Goal: Communication & Community: Answer question/provide support

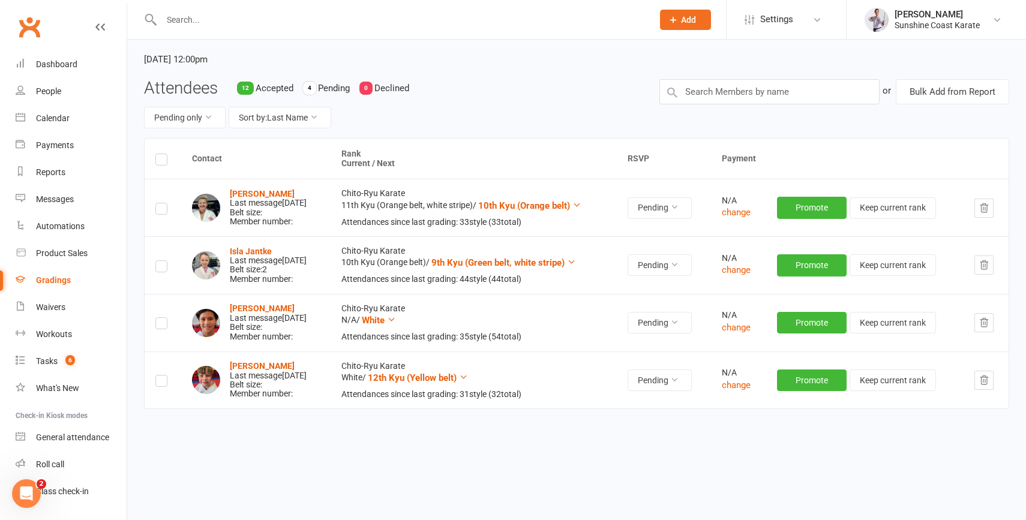
click at [687, 15] on span "Add" at bounding box center [688, 20] width 15 height 10
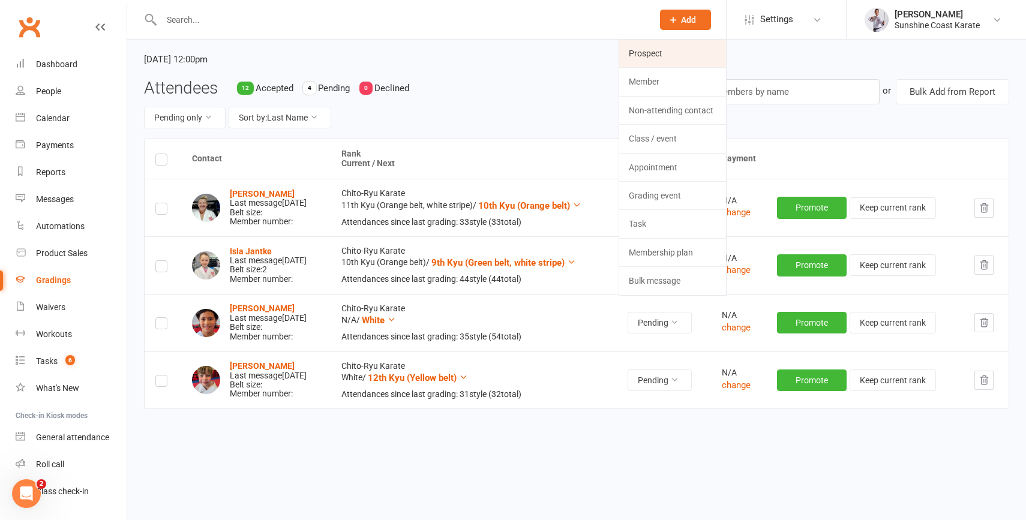
click at [673, 59] on link "Prospect" at bounding box center [672, 54] width 107 height 28
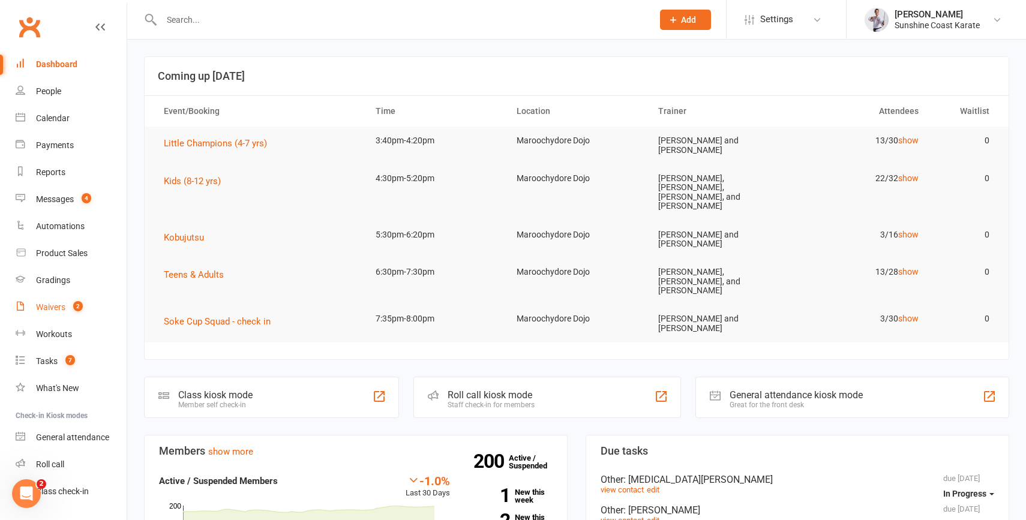
click at [49, 305] on div "Waivers" at bounding box center [50, 307] width 29 height 10
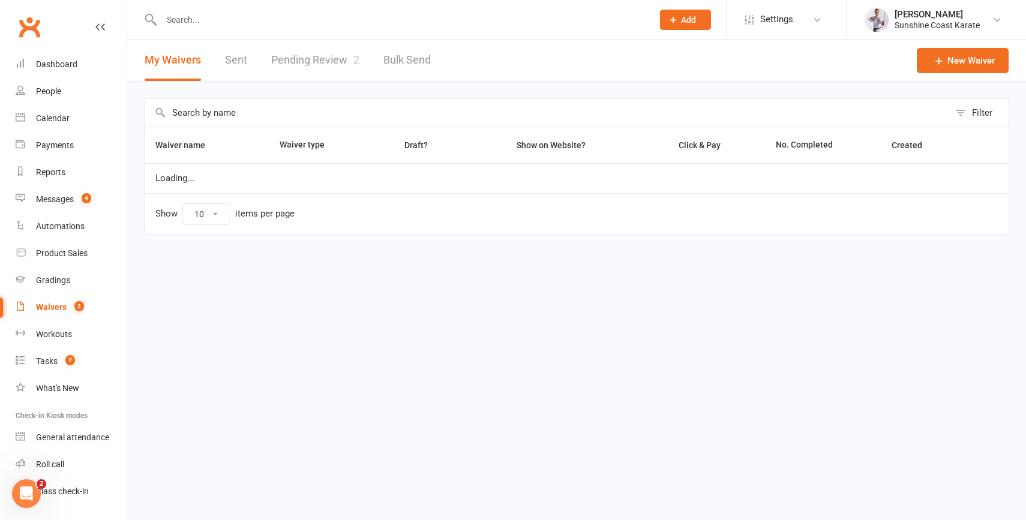
select select "100"
click at [317, 58] on link "Pending Review 2" at bounding box center [315, 60] width 88 height 41
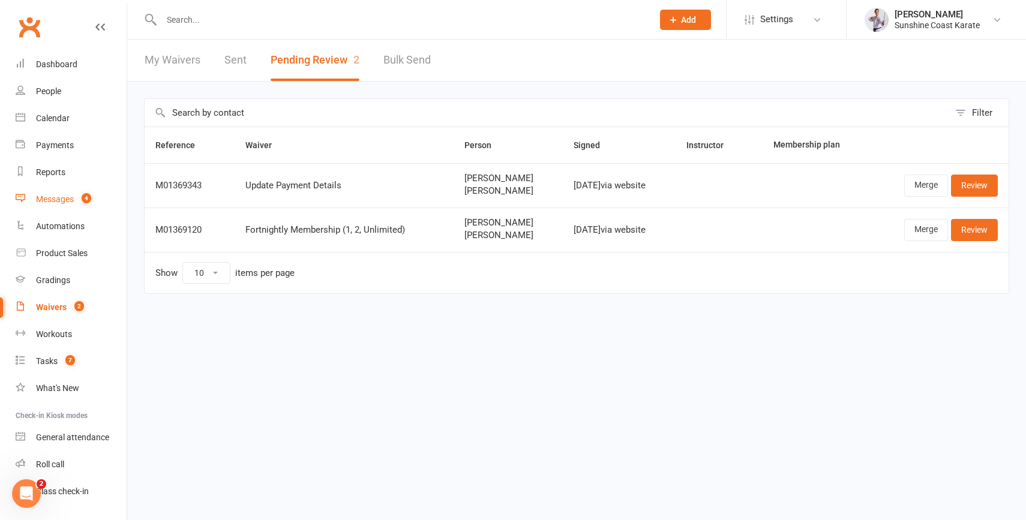
click at [47, 202] on div "Messages" at bounding box center [55, 199] width 38 height 10
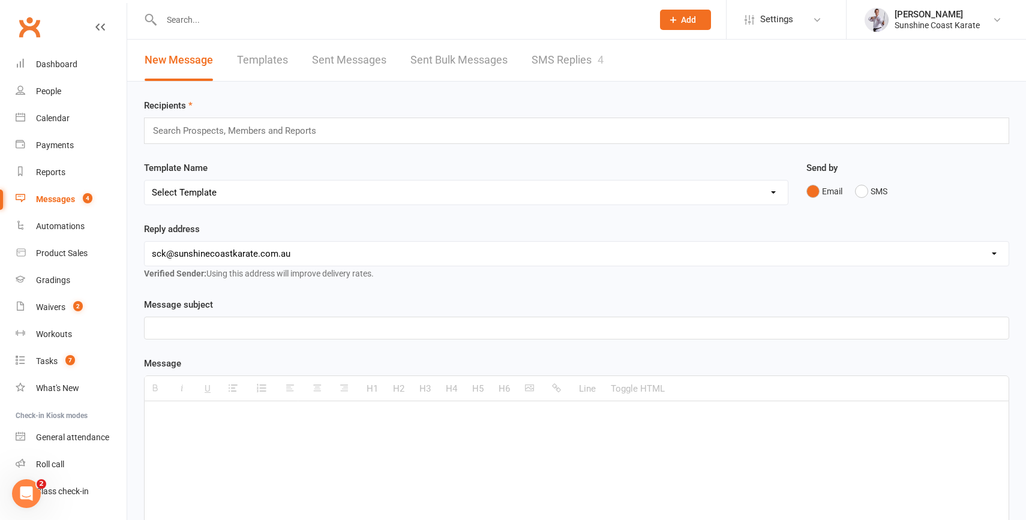
click at [548, 62] on link "SMS Replies 4" at bounding box center [568, 60] width 72 height 41
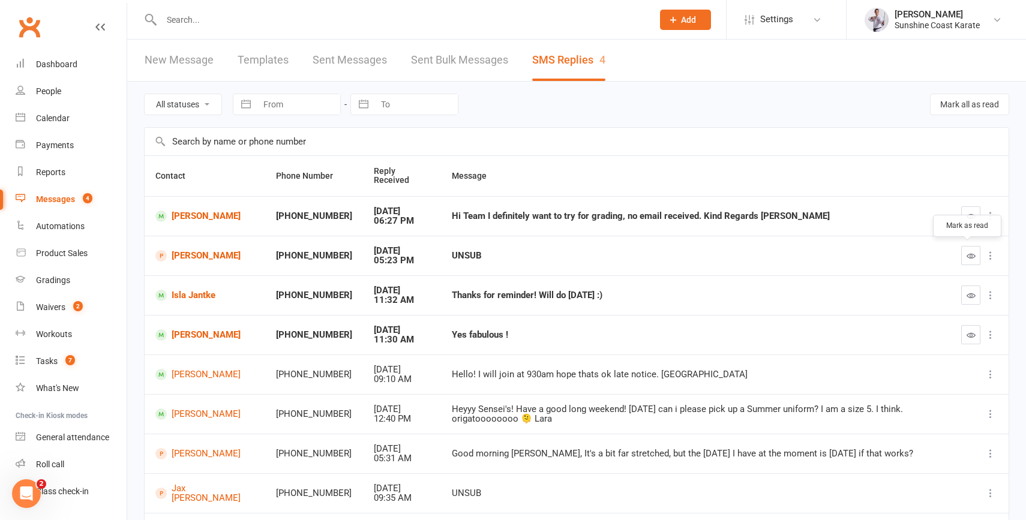
click at [969, 254] on icon "button" at bounding box center [971, 255] width 9 height 9
click at [973, 337] on icon "button" at bounding box center [971, 335] width 9 height 9
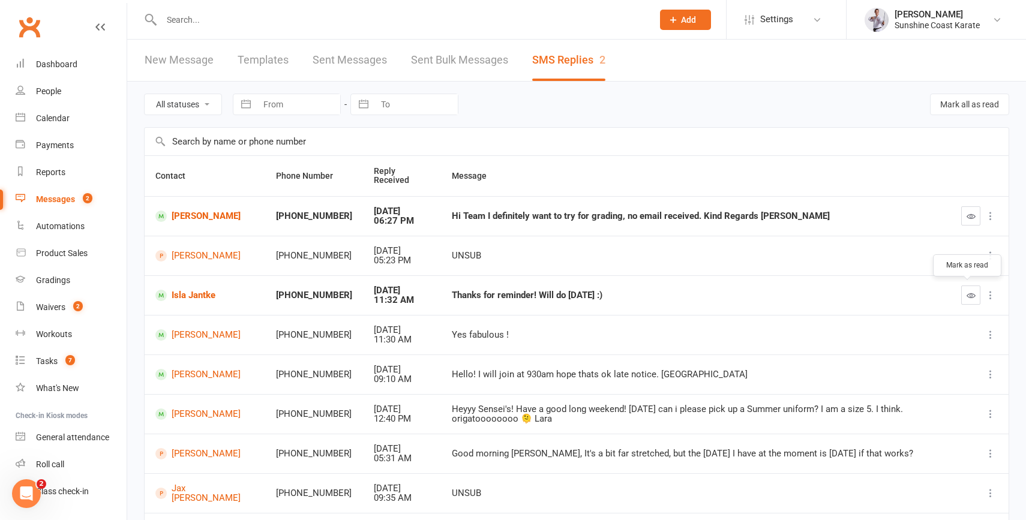
click at [971, 294] on icon "button" at bounding box center [971, 295] width 9 height 9
click at [53, 280] on div "Gradings" at bounding box center [53, 280] width 34 height 10
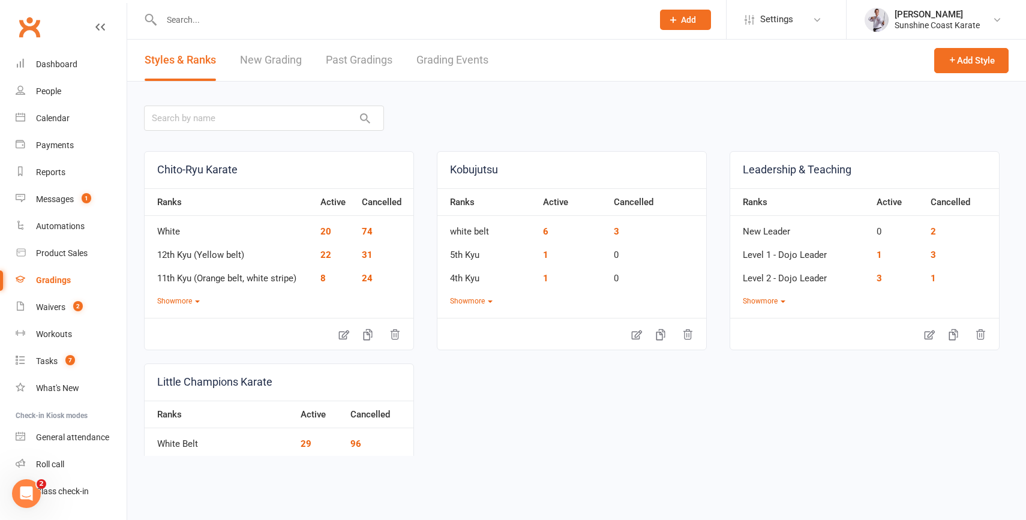
click at [450, 55] on link "Grading Events" at bounding box center [453, 60] width 72 height 41
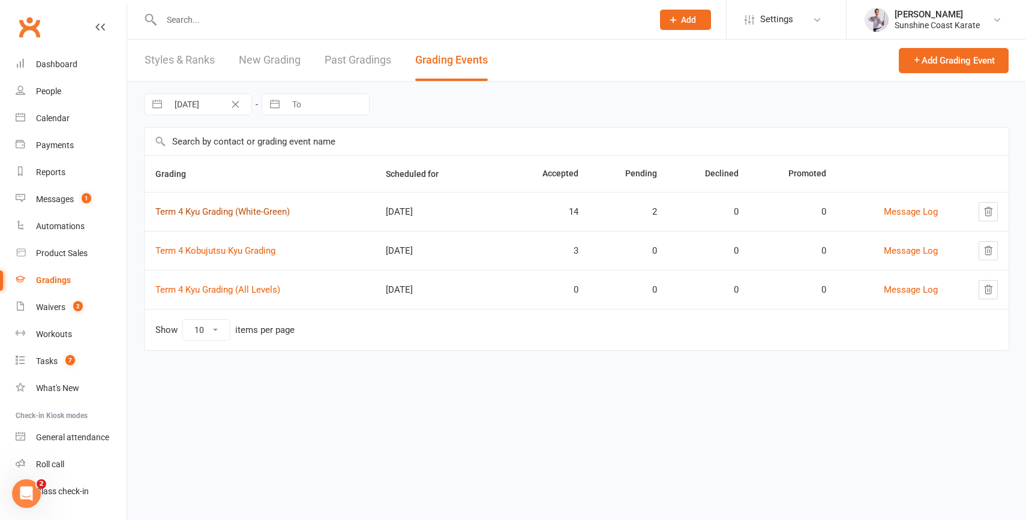
click at [232, 209] on link "Term 4 Kyu Grading (White-Green)" at bounding box center [222, 211] width 134 height 11
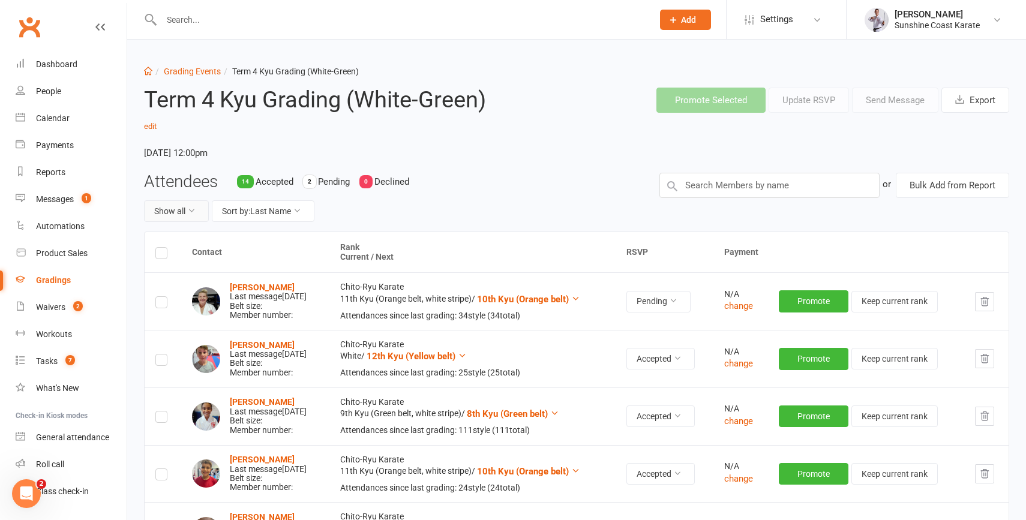
click at [183, 215] on button "Show all" at bounding box center [176, 211] width 65 height 22
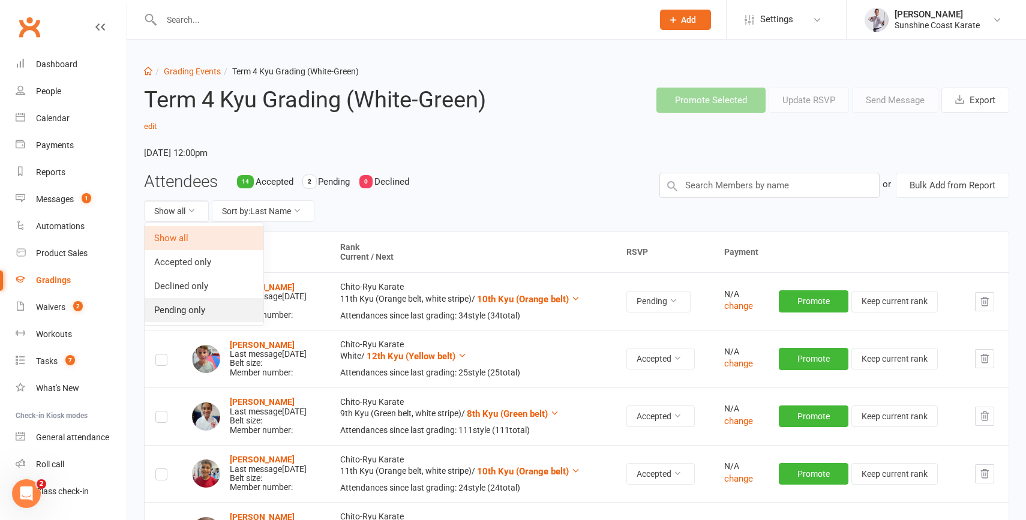
click at [193, 310] on link "Pending only" at bounding box center [204, 310] width 119 height 24
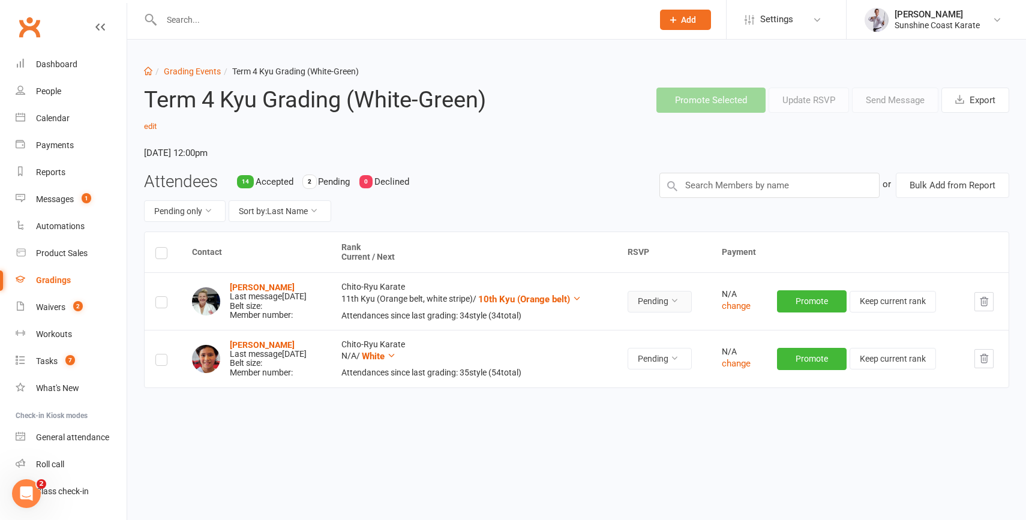
click at [681, 304] on button "Pending" at bounding box center [660, 302] width 64 height 22
click at [647, 331] on link "Accepted" at bounding box center [644, 329] width 119 height 24
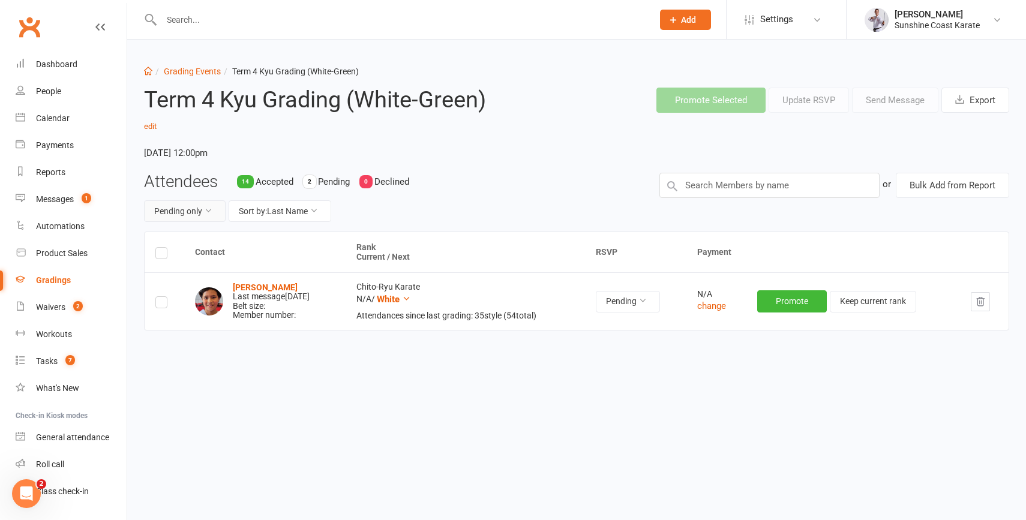
click at [191, 211] on button "Pending only" at bounding box center [185, 211] width 82 height 22
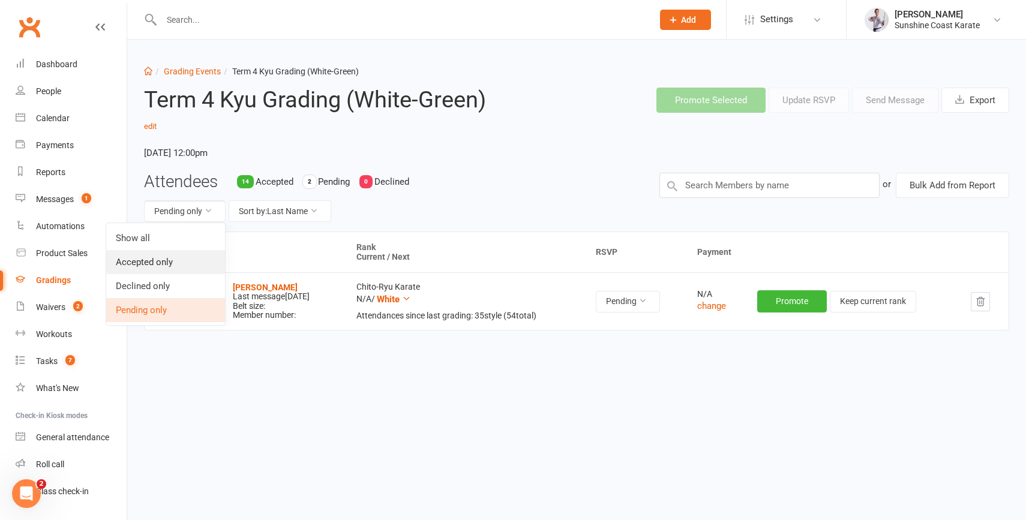
click at [148, 263] on link "Accepted only" at bounding box center [165, 262] width 119 height 24
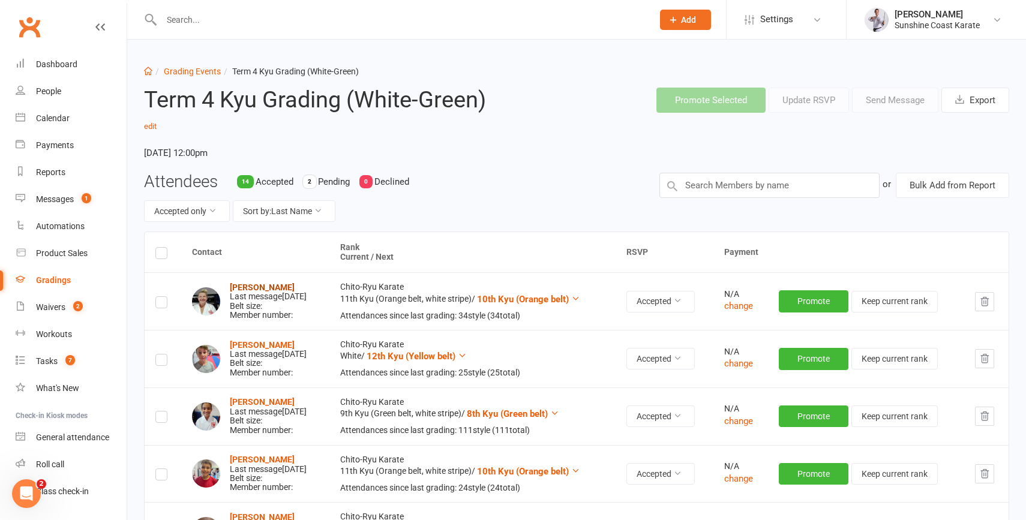
click at [259, 289] on strong "[PERSON_NAME]" at bounding box center [262, 288] width 65 height 10
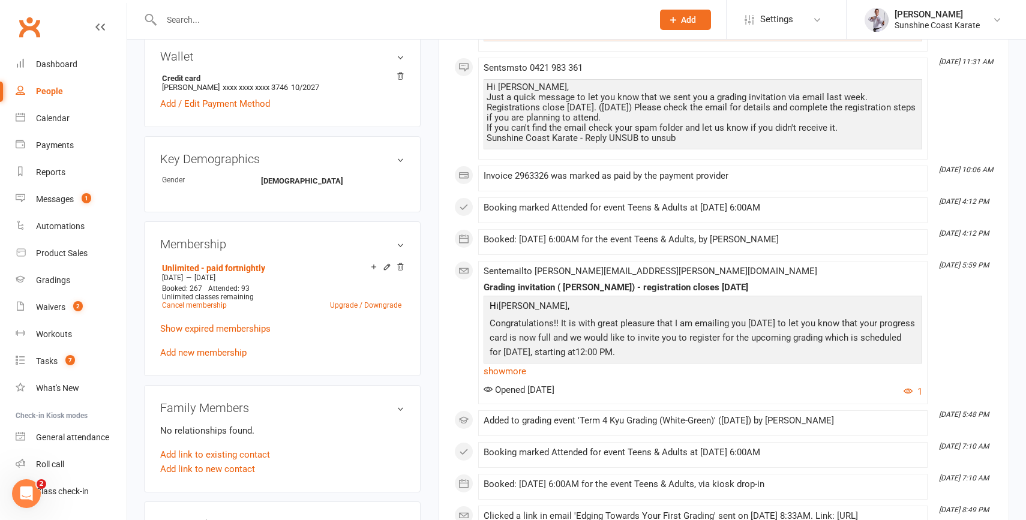
scroll to position [409, 0]
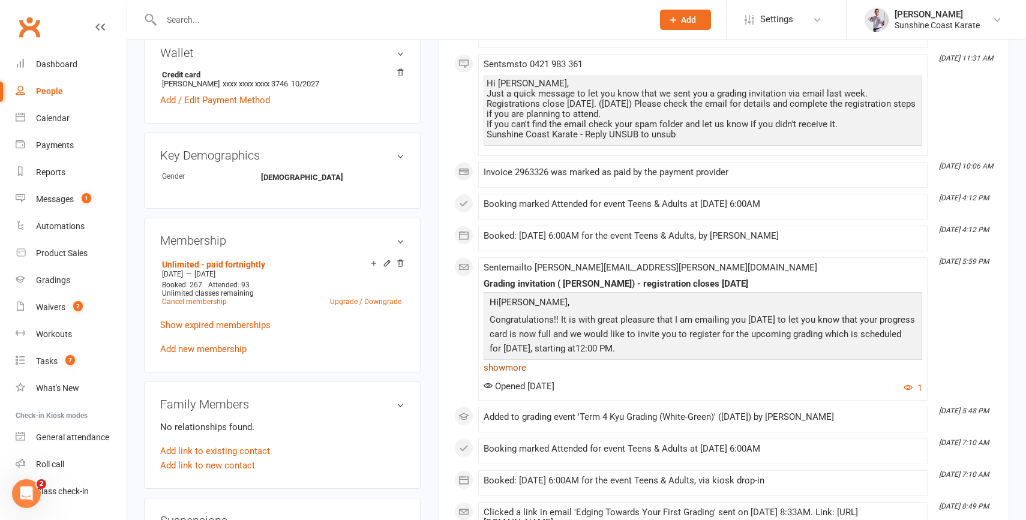
click at [510, 367] on link "show more" at bounding box center [703, 367] width 439 height 17
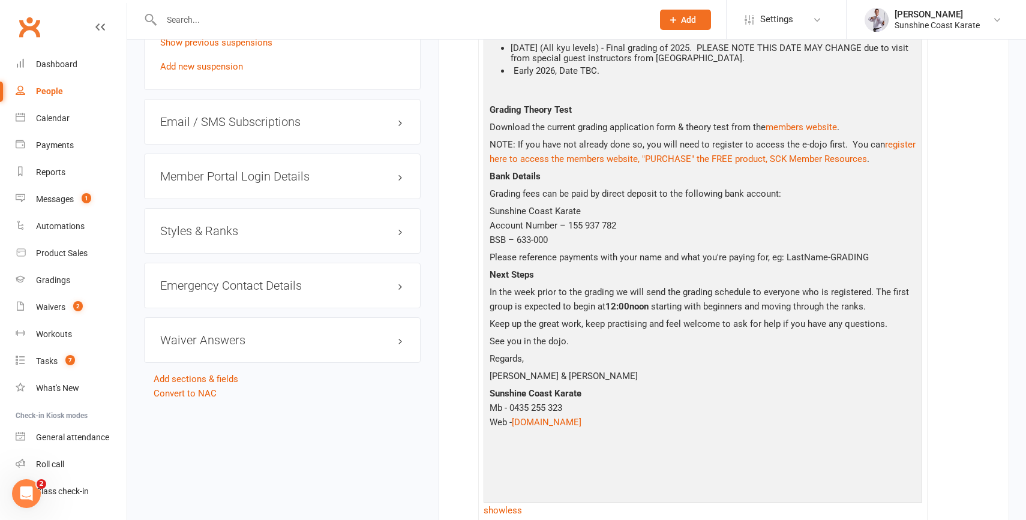
scroll to position [937, 0]
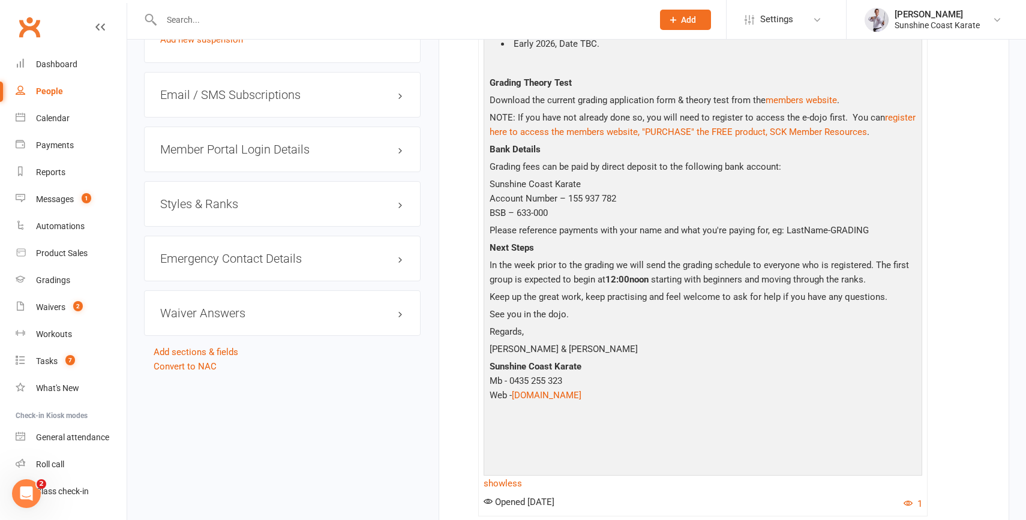
drag, startPoint x: 490, startPoint y: 241, endPoint x: 679, endPoint y: 403, distance: 249.0
click at [679, 403] on div "Hi [PERSON_NAME] , Congratulations!! It is with great pleasure that I am emaili…" at bounding box center [703, 119] width 433 height 704
copy div "Lo Ipsumdo , Sitametconsecte!! Ad el sedd eiusm temporin utla E do magnaali eni…"
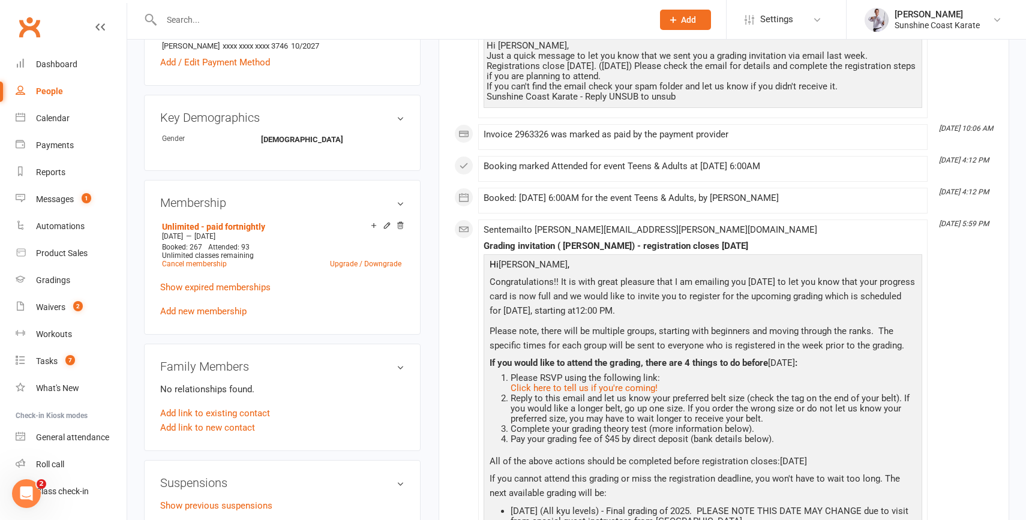
scroll to position [451, 0]
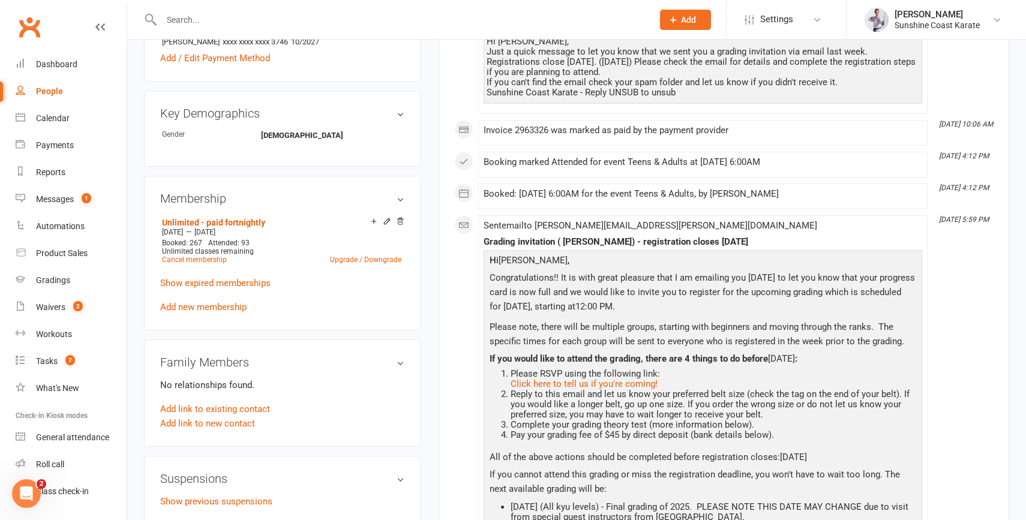
click at [939, 220] on icon "[DATE] 5:59 PM" at bounding box center [964, 219] width 50 height 8
copy li "[DATE] 5:59 PM"
click at [867, 294] on p "Congratulations!! It is with great pleasure that I am emailing you [DATE] to le…" at bounding box center [703, 294] width 433 height 46
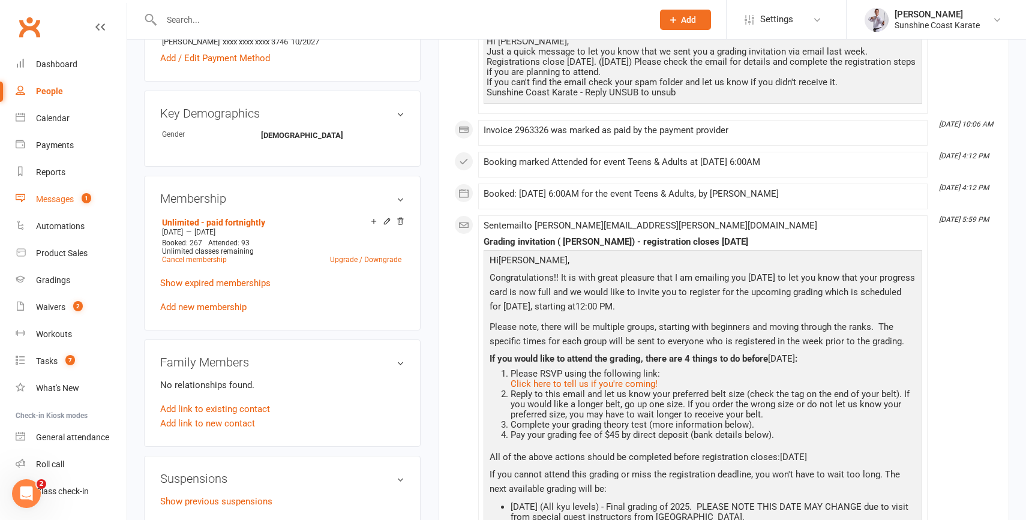
click at [53, 197] on div "Messages" at bounding box center [55, 199] width 38 height 10
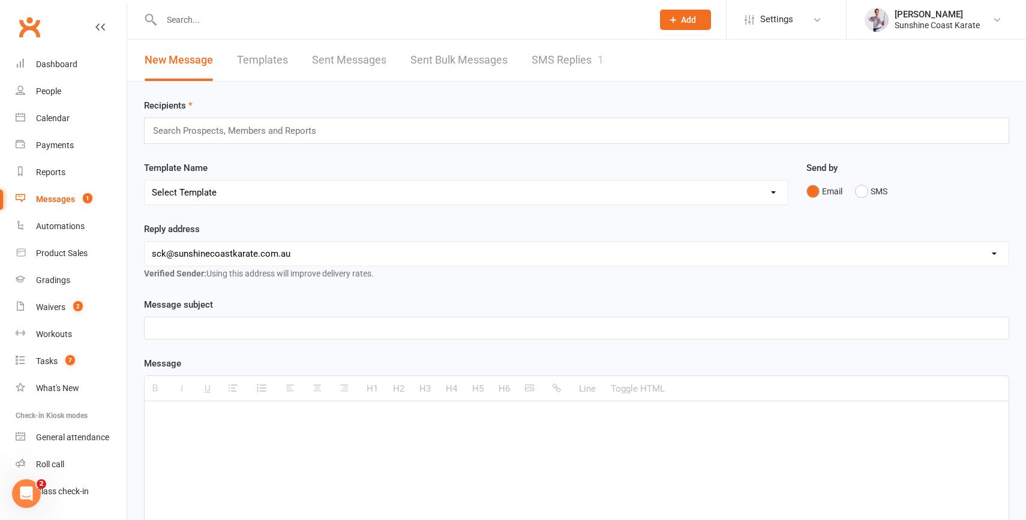
click at [562, 61] on link "SMS Replies 1" at bounding box center [568, 60] width 72 height 41
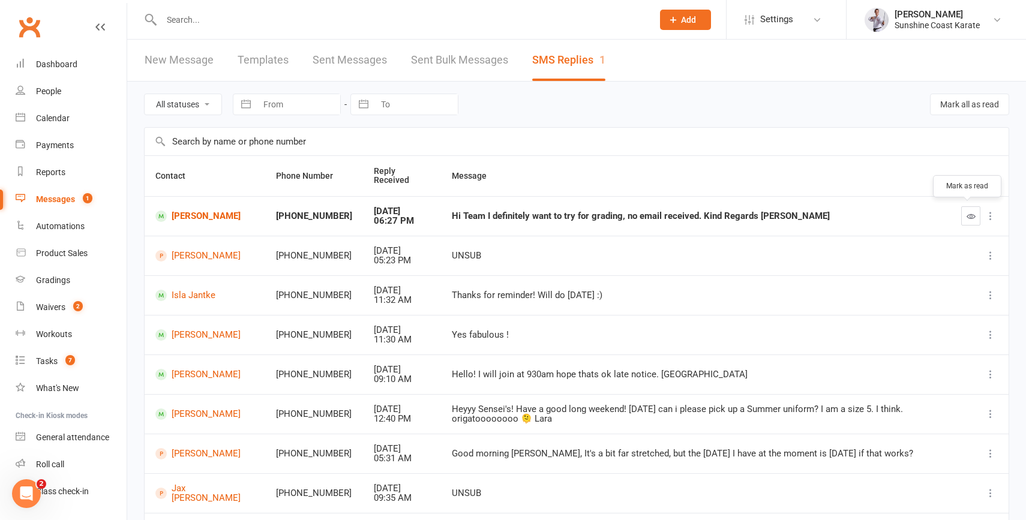
click at [967, 213] on icon "button" at bounding box center [971, 216] width 9 height 9
click at [183, 212] on link "[PERSON_NAME]" at bounding box center [205, 216] width 100 height 11
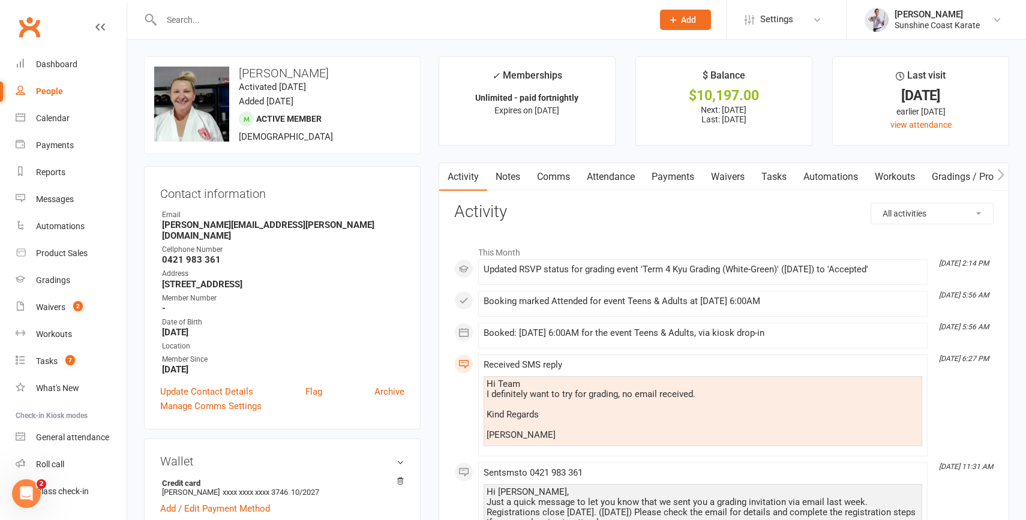
click at [550, 176] on link "Comms" at bounding box center [554, 177] width 50 height 28
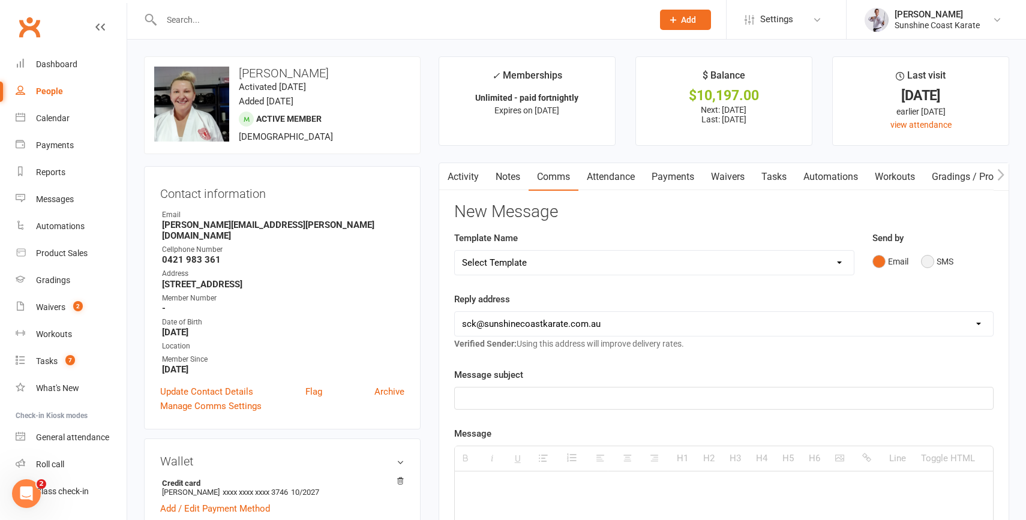
click at [924, 259] on button "SMS" at bounding box center [937, 261] width 32 height 23
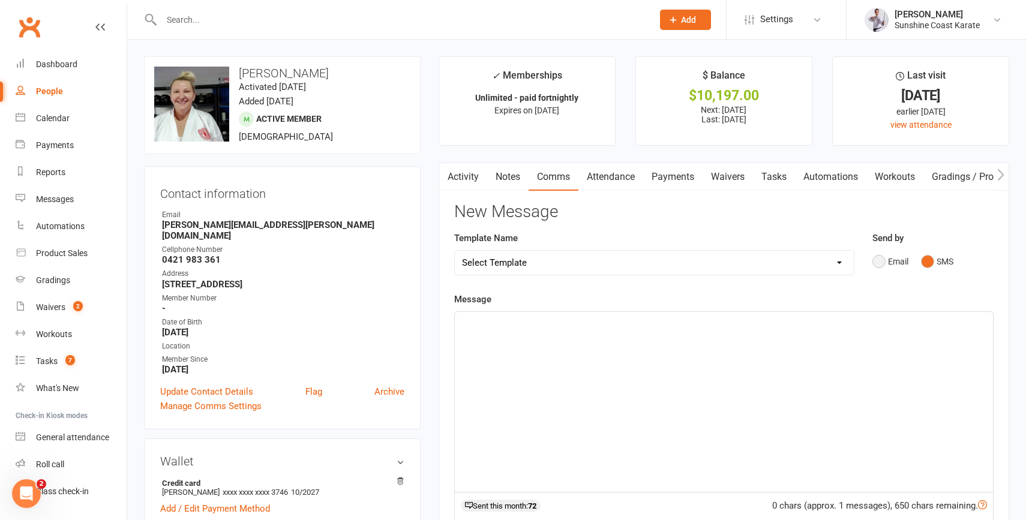
click at [879, 261] on button "Email" at bounding box center [891, 261] width 36 height 23
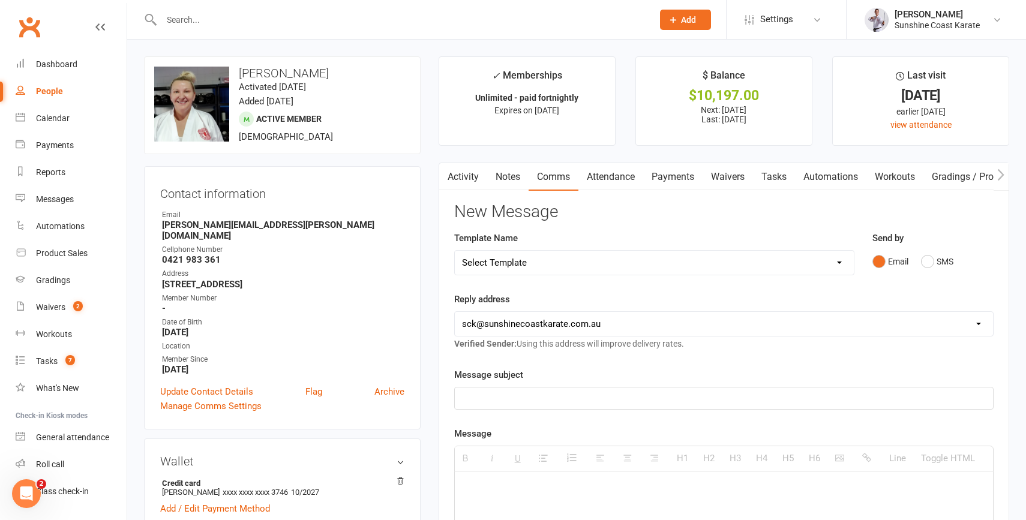
paste div
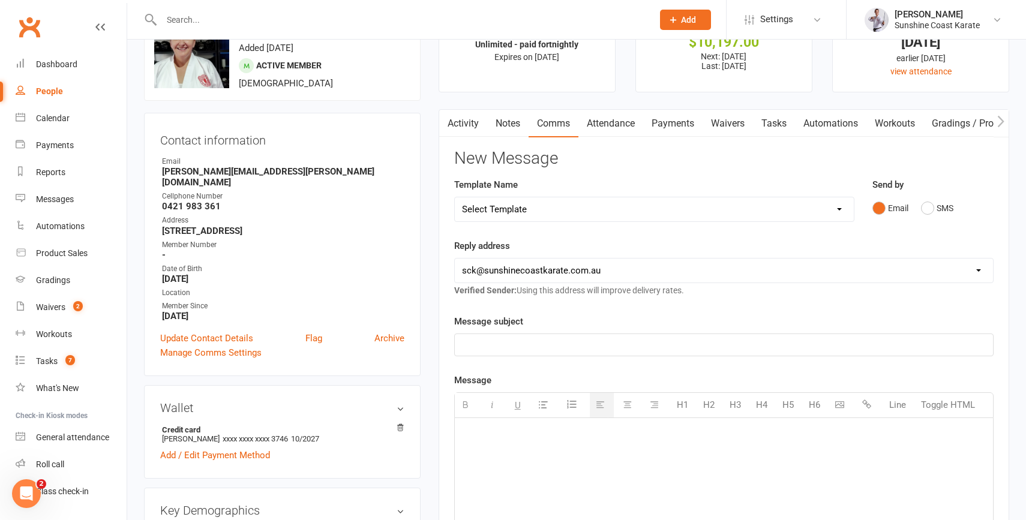
scroll to position [52, 0]
click at [465, 119] on link "Activity" at bounding box center [463, 126] width 48 height 28
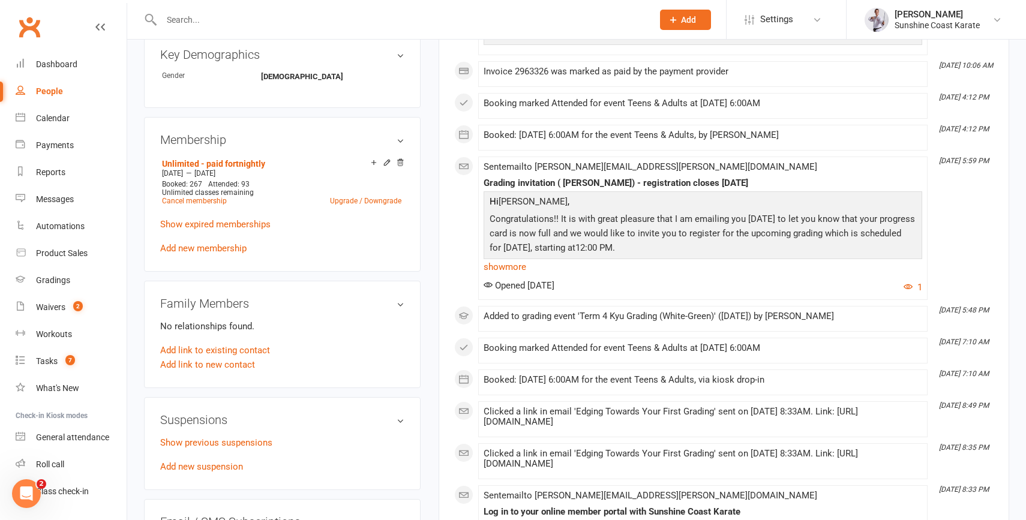
scroll to position [512, 0]
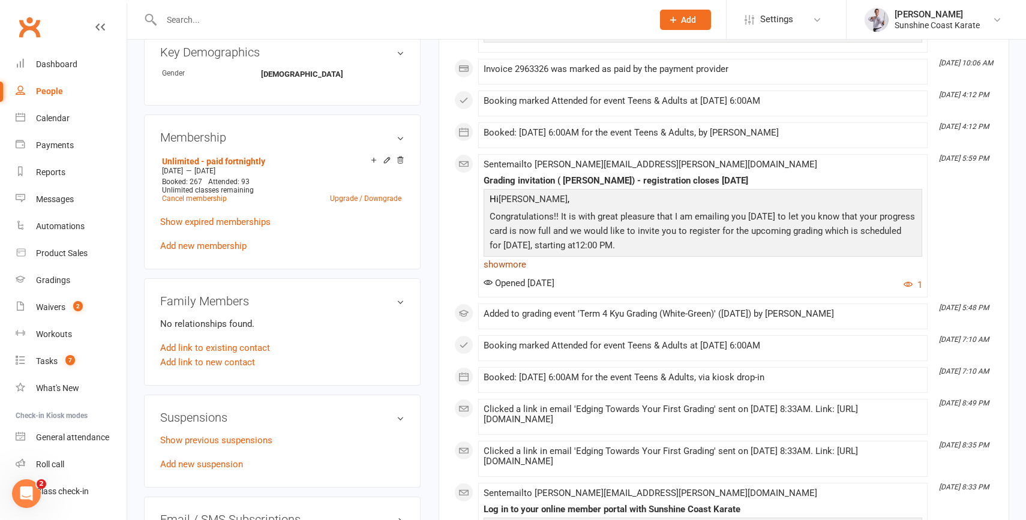
click at [500, 262] on link "show more" at bounding box center [703, 264] width 439 height 17
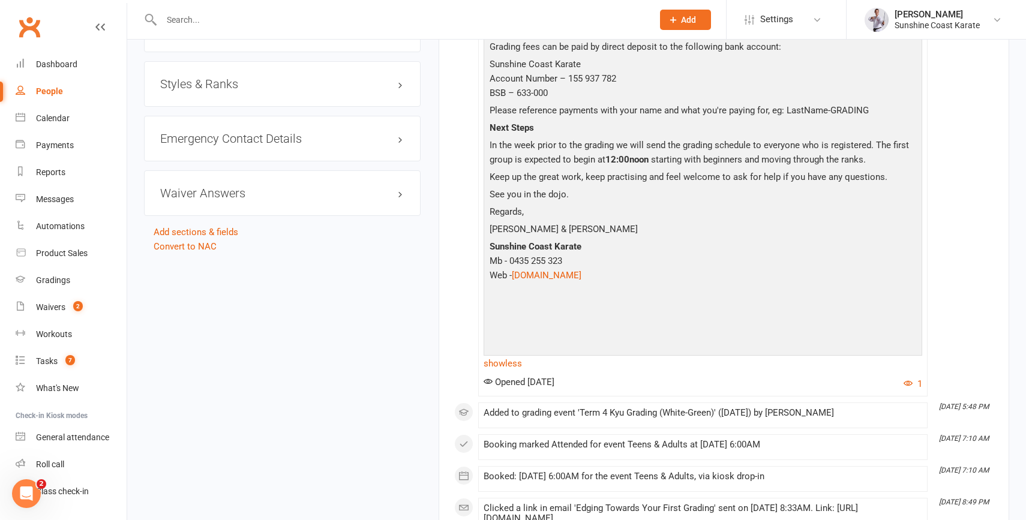
scroll to position [1057, 0]
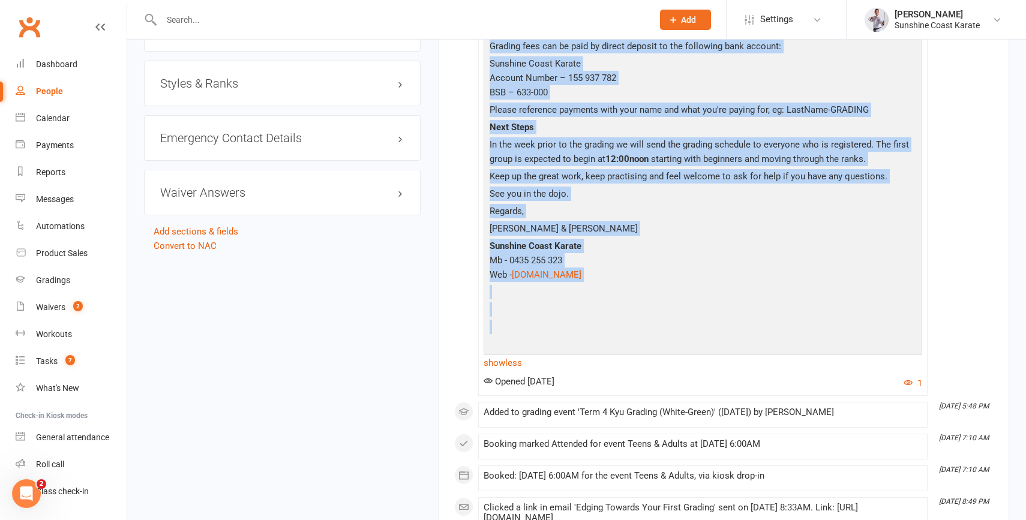
drag, startPoint x: 491, startPoint y: 201, endPoint x: 643, endPoint y: 343, distance: 208.1
copy div "Lo Ipsumdo , Sitametconsecte!! Ad el sedd eiusm temporin utla E do magnaali eni…"
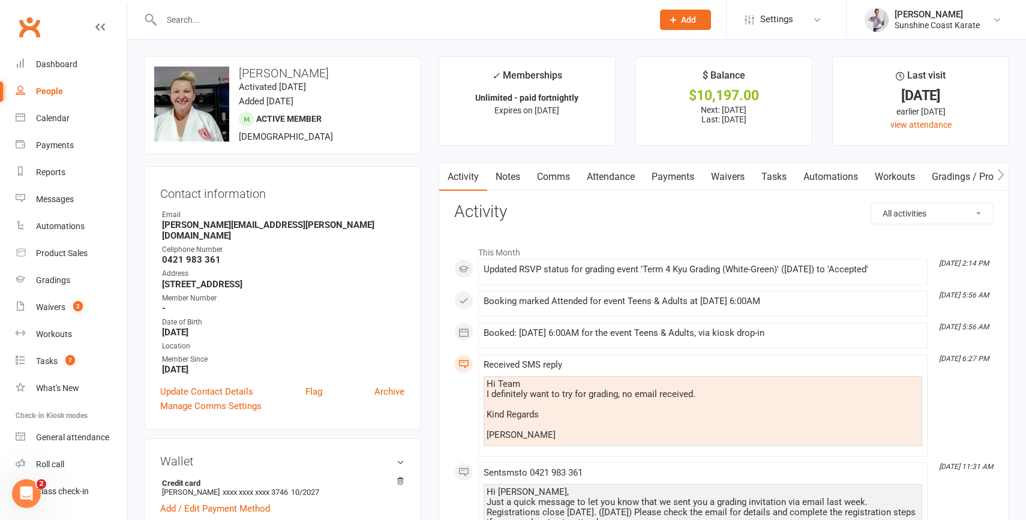
scroll to position [0, 0]
click at [610, 176] on link "Attendance" at bounding box center [611, 177] width 65 height 28
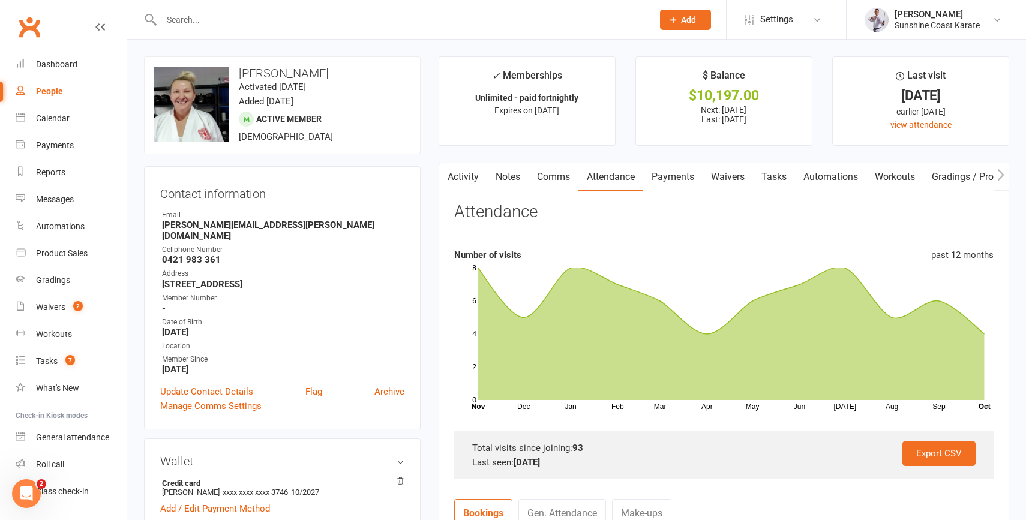
click at [551, 181] on link "Comms" at bounding box center [554, 177] width 50 height 28
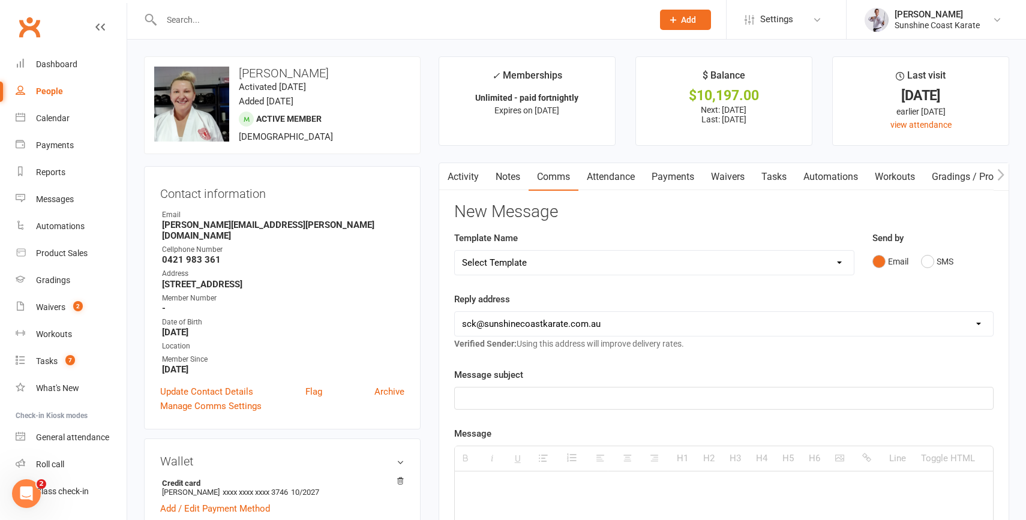
click at [470, 493] on p at bounding box center [724, 489] width 524 height 14
paste div
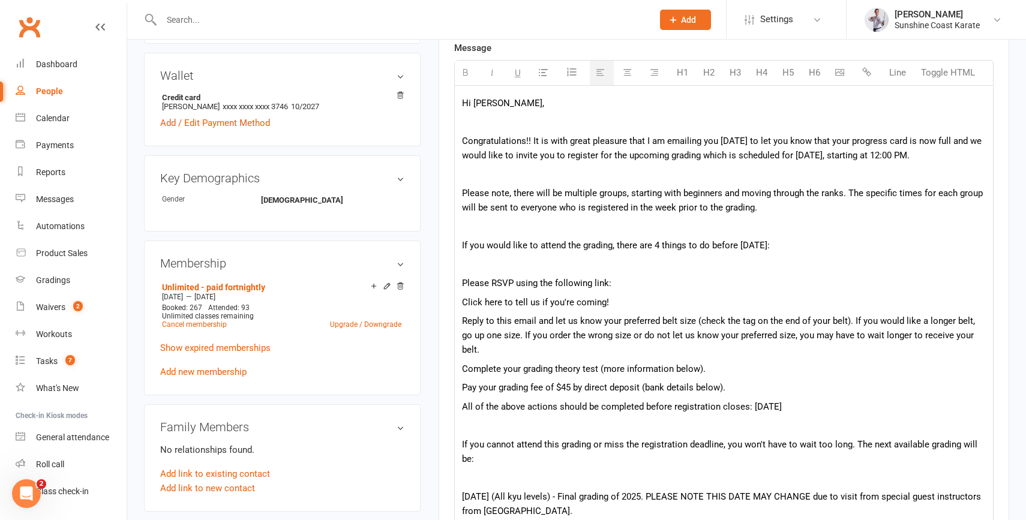
scroll to position [115, 0]
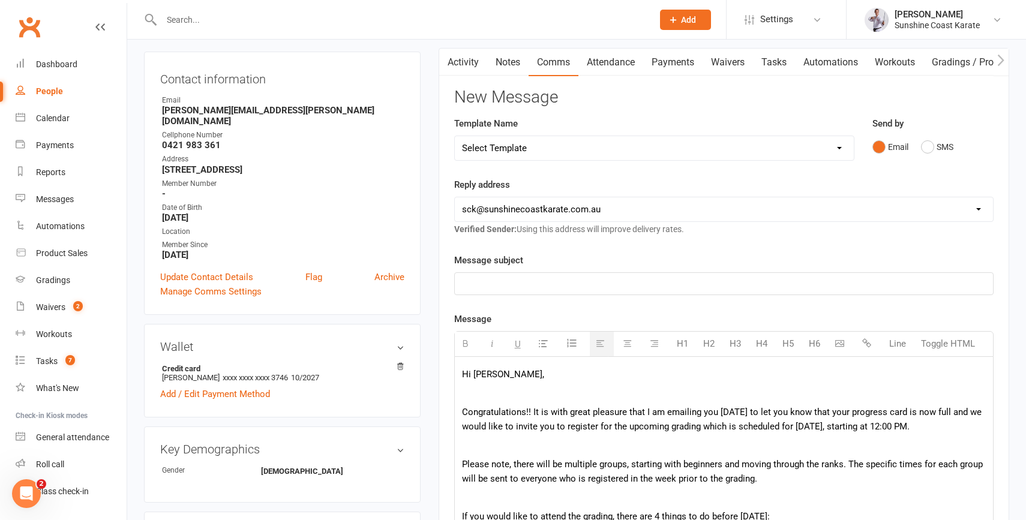
click at [489, 390] on p at bounding box center [724, 394] width 524 height 14
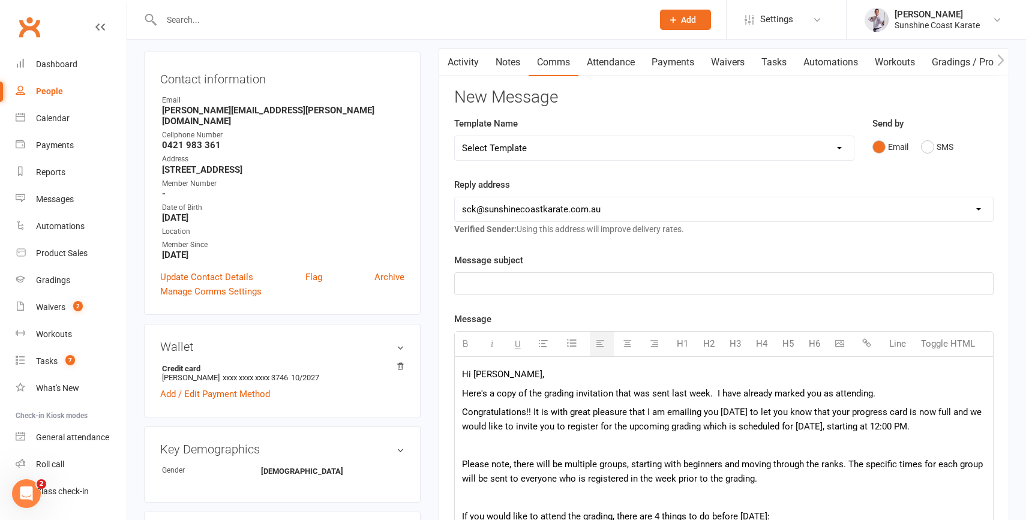
click at [518, 444] on p at bounding box center [724, 446] width 524 height 14
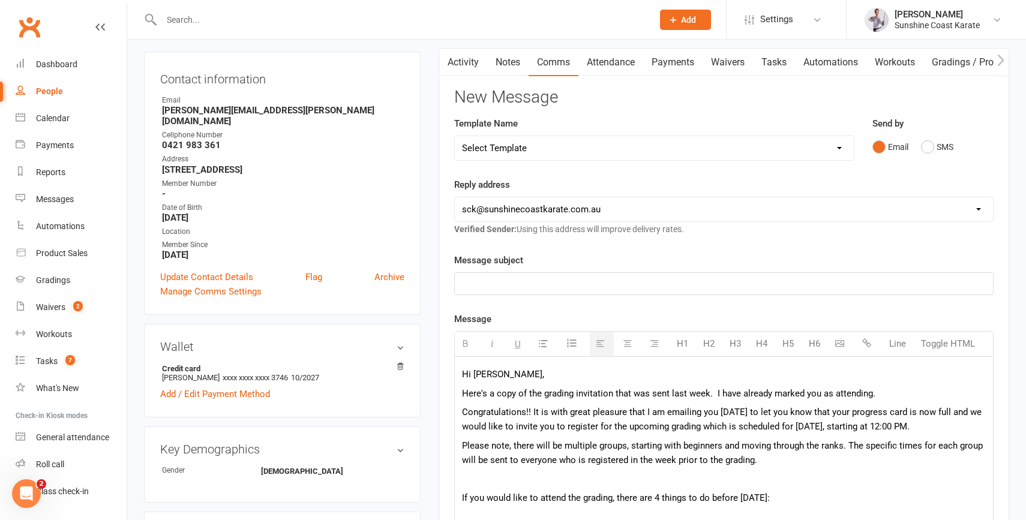
click at [490, 477] on p at bounding box center [724, 479] width 524 height 14
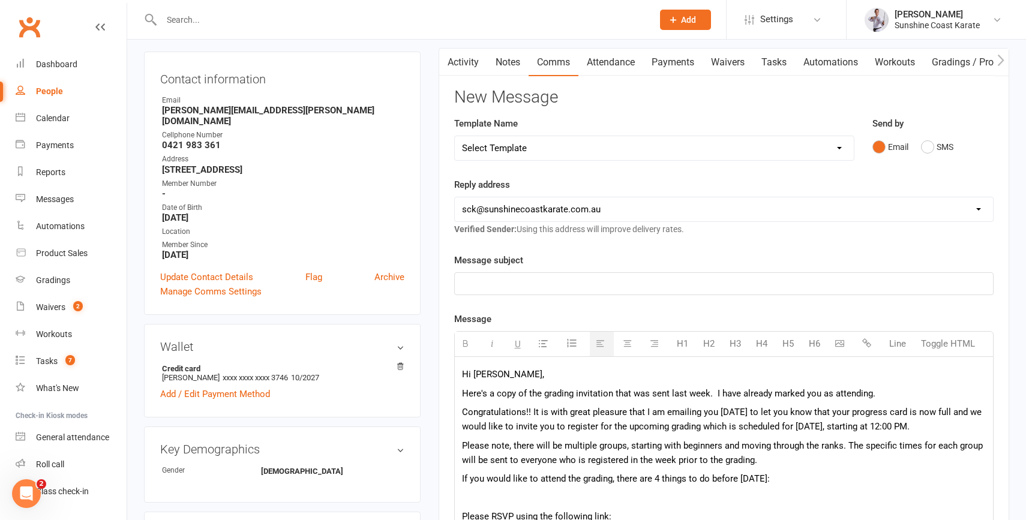
click at [497, 501] on p at bounding box center [724, 498] width 524 height 14
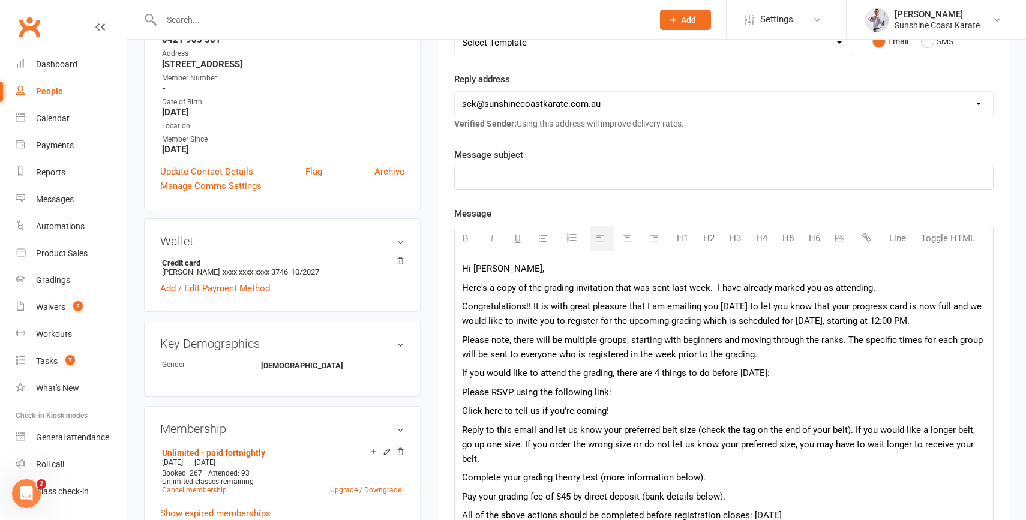
scroll to position [224, 0]
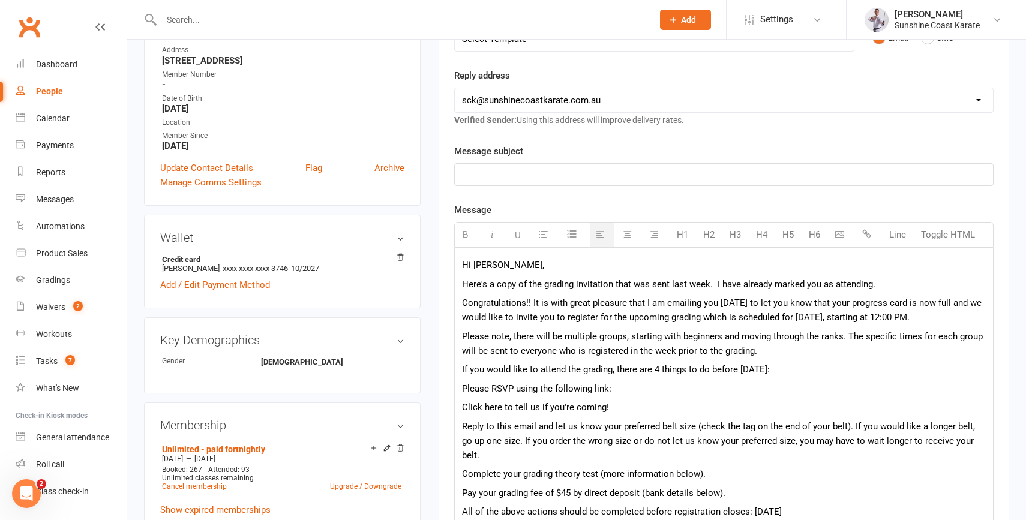
drag, startPoint x: 621, startPoint y: 408, endPoint x: 437, endPoint y: 394, distance: 184.2
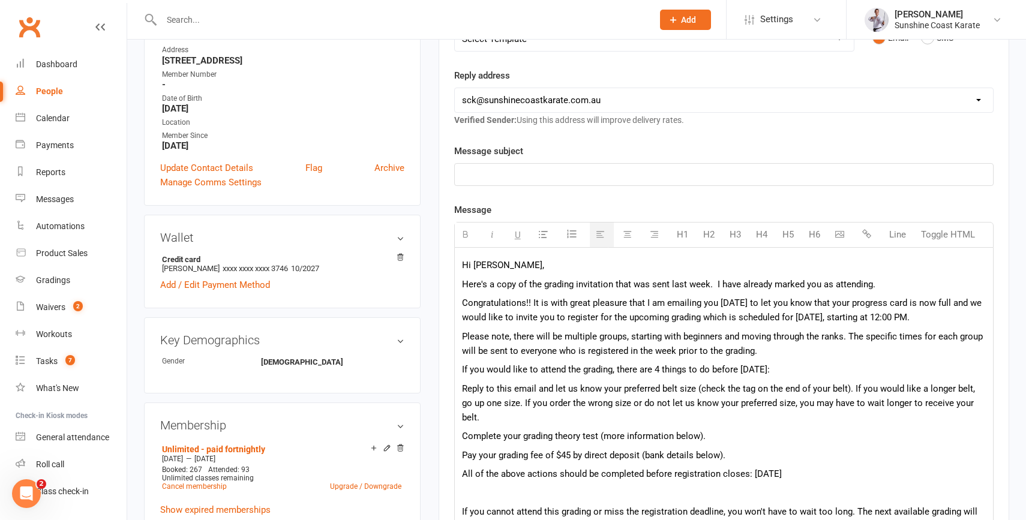
click at [659, 371] on p "If you would like to attend the grading, there are 4 things to do before [DATE]:" at bounding box center [724, 369] width 524 height 14
click at [714, 370] on p "If you would like to attend the grading, there are 3 things to do before [DATE]:" at bounding box center [724, 369] width 524 height 14
drag, startPoint x: 714, startPoint y: 370, endPoint x: 812, endPoint y: 371, distance: 97.8
click at [812, 371] on p "If you would like to attend the grading, there are 3 things to do before [DATE]:" at bounding box center [724, 369] width 524 height 14
click at [570, 236] on icon "button" at bounding box center [572, 234] width 12 height 12
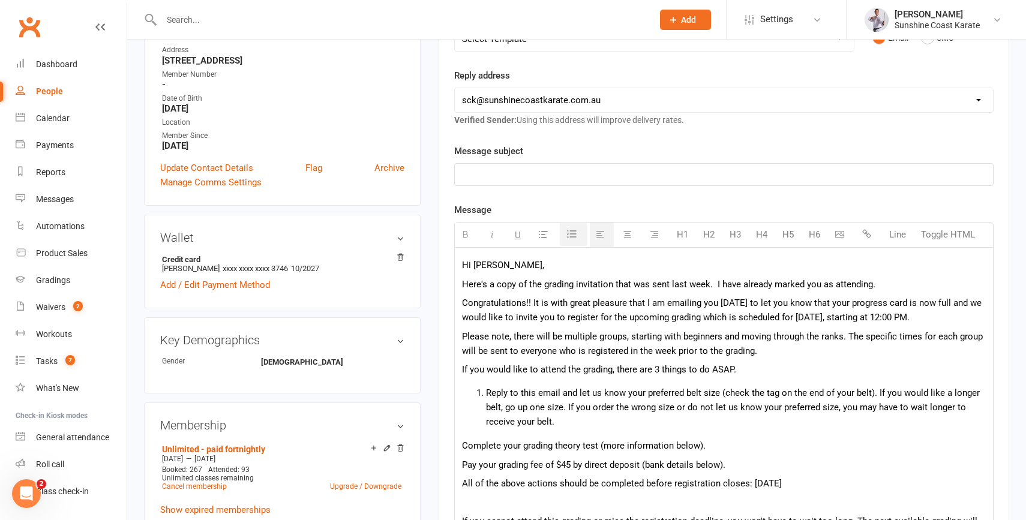
click at [463, 451] on p "Complete your grading theory test (more information below)." at bounding box center [724, 446] width 524 height 14
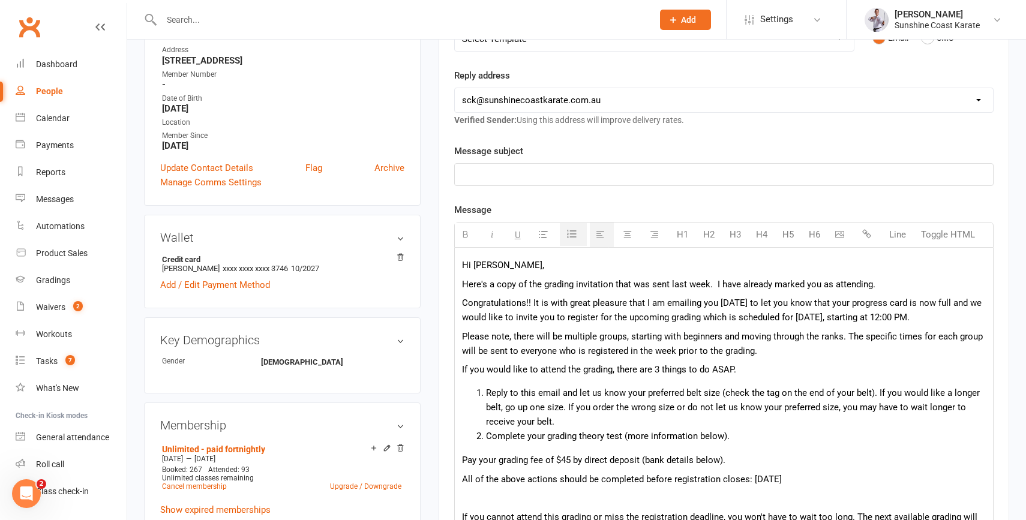
click at [462, 462] on p "Pay your grading fee of $45 by direct deposit (bank details below)." at bounding box center [724, 460] width 524 height 14
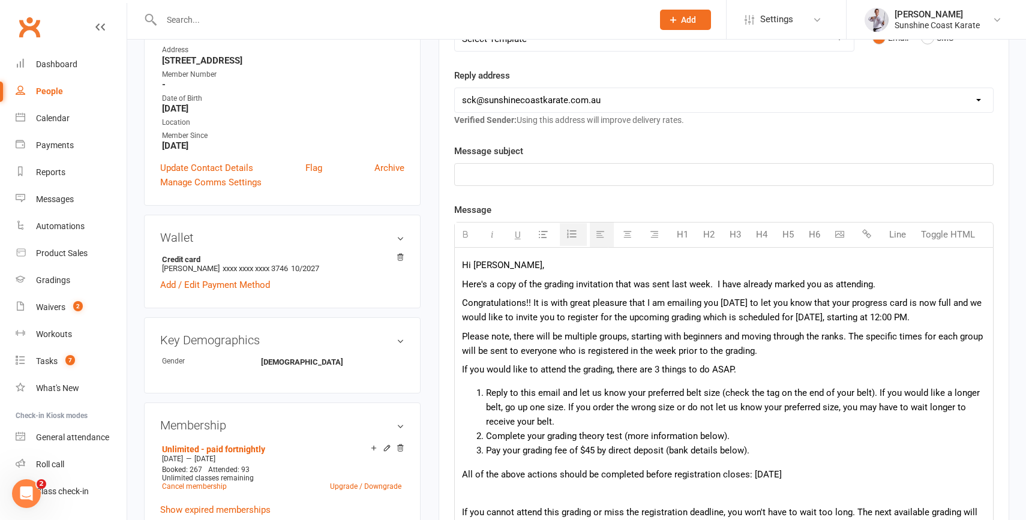
click at [507, 478] on p "All of the above actions should be completed before registration closes: [DATE]" at bounding box center [724, 475] width 524 height 14
click at [678, 477] on p "All of the above actions should be completed before registration closes: [DATE]" at bounding box center [724, 475] width 524 height 14
drag, startPoint x: 678, startPoint y: 477, endPoint x: 821, endPoint y: 472, distance: 142.9
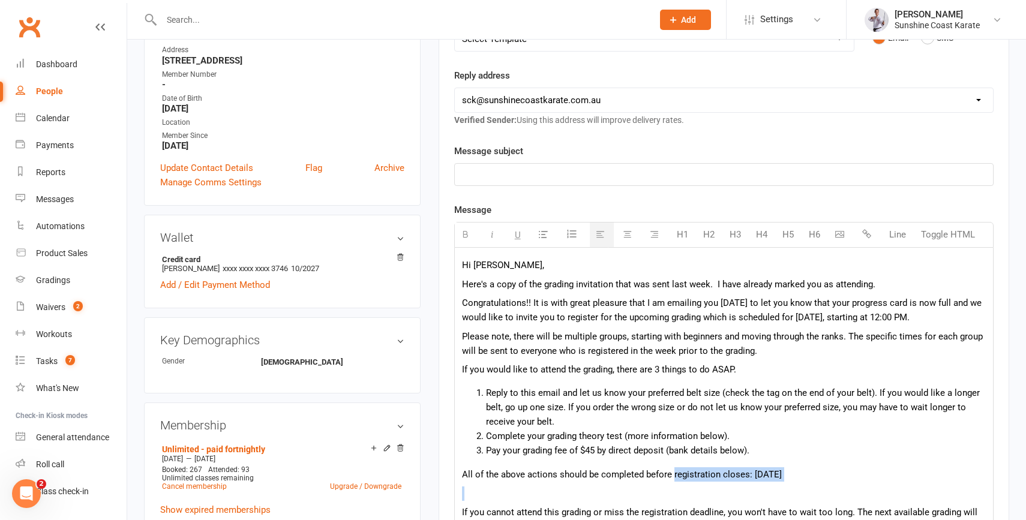
click at [821, 472] on p "All of the above actions should be completed before registration closes: [DATE]" at bounding box center [724, 475] width 524 height 14
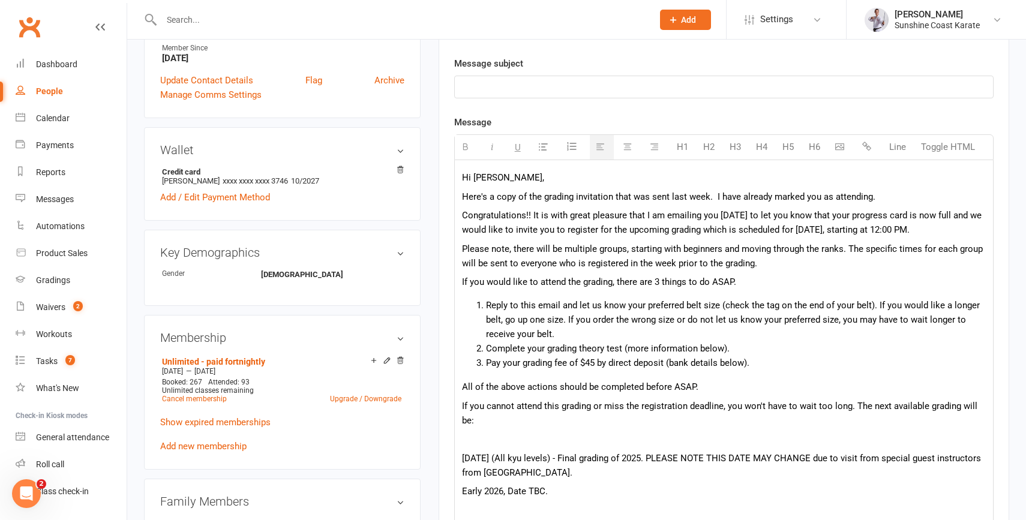
scroll to position [312, 0]
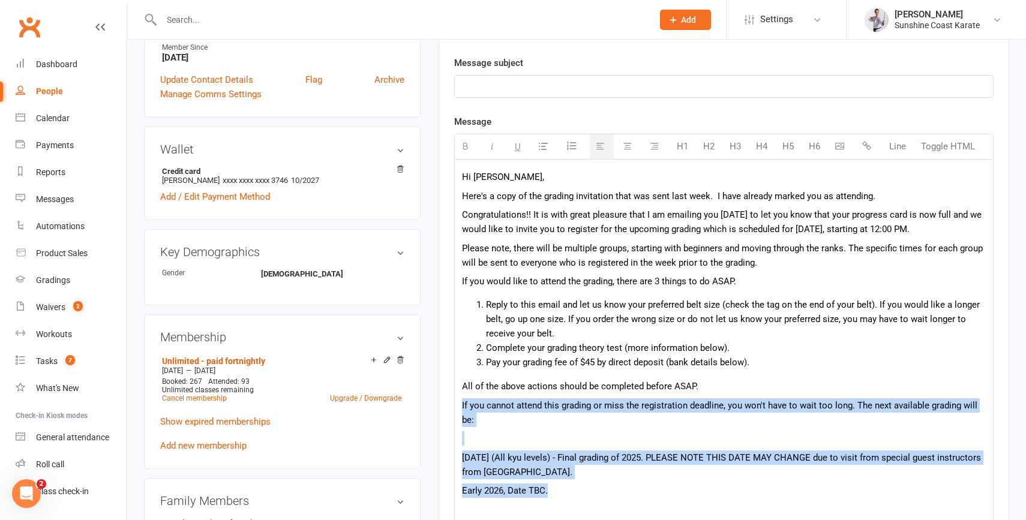
drag, startPoint x: 462, startPoint y: 406, endPoint x: 600, endPoint y: 496, distance: 165.6
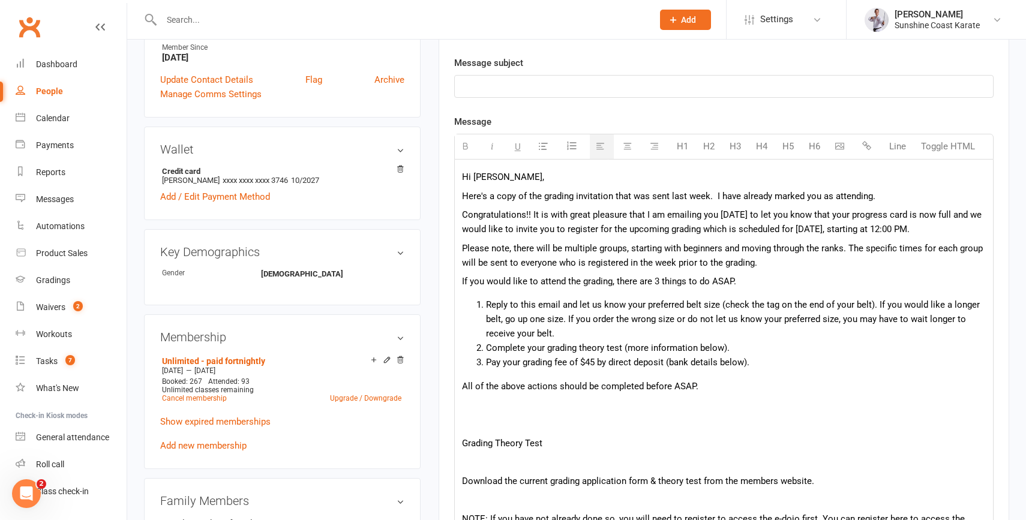
click at [472, 429] on p at bounding box center [724, 424] width 524 height 14
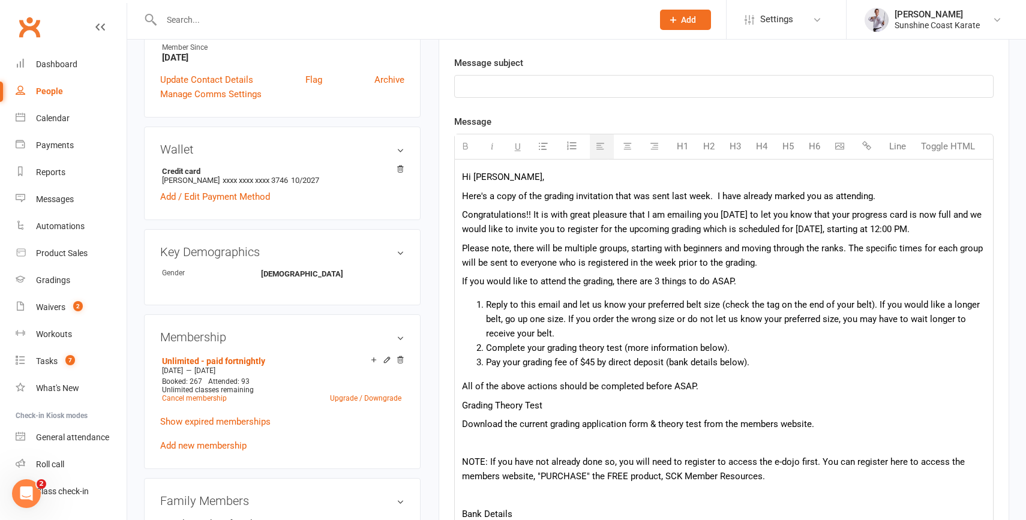
click at [485, 449] on p at bounding box center [724, 443] width 524 height 14
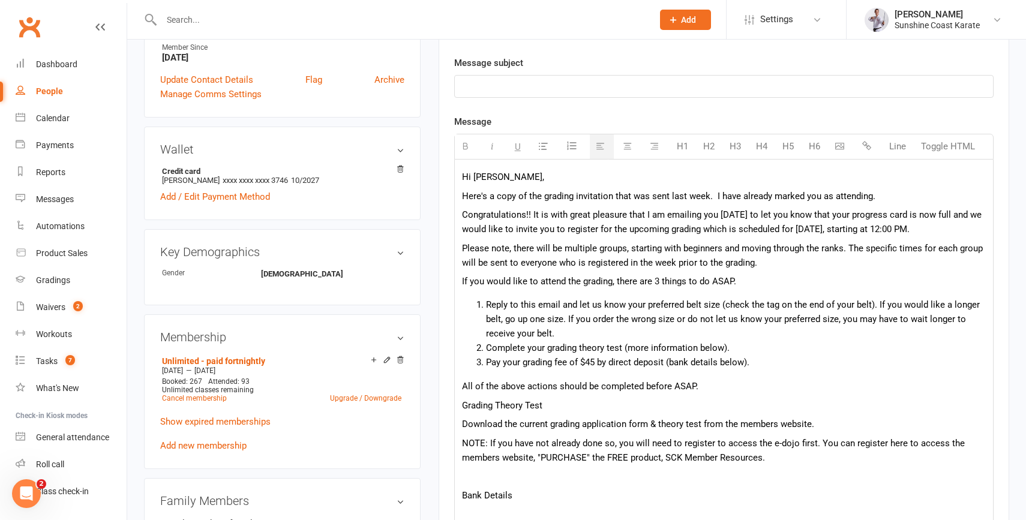
click at [498, 480] on p at bounding box center [724, 476] width 524 height 14
click at [502, 404] on p "Grading Theory Test" at bounding box center [724, 406] width 524 height 14
click at [490, 476] on p "Bank Details" at bounding box center [724, 476] width 524 height 14
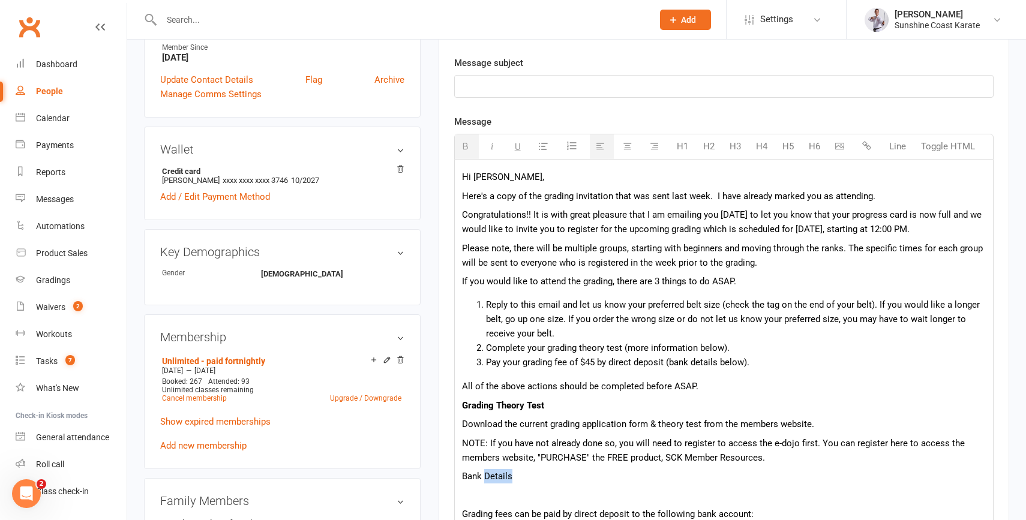
click at [490, 476] on p "Bank Details" at bounding box center [724, 476] width 524 height 14
click at [487, 498] on p at bounding box center [724, 496] width 524 height 14
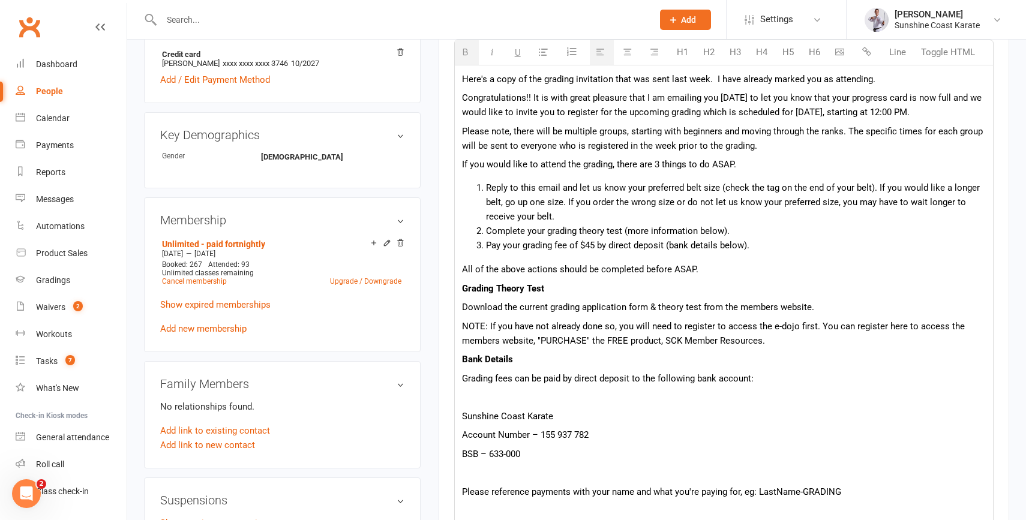
scroll to position [445, 0]
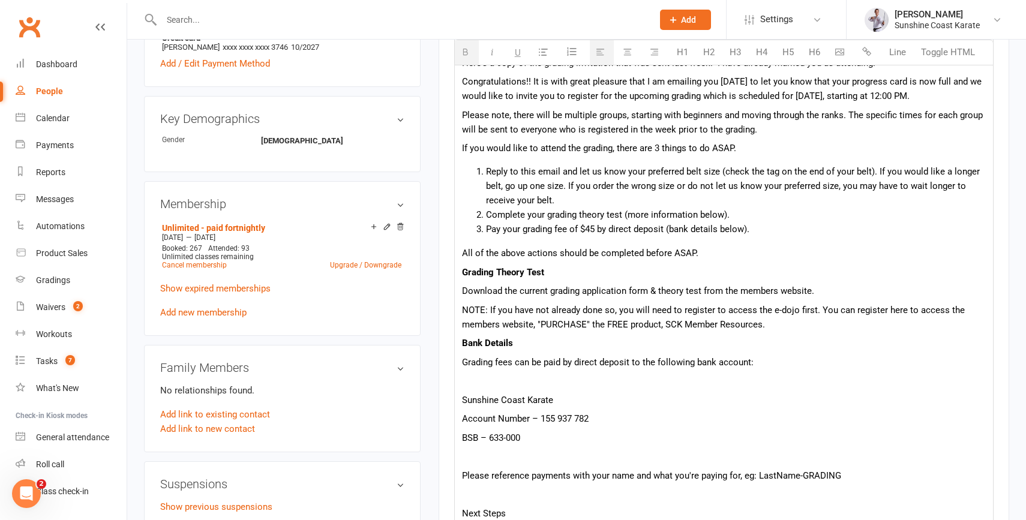
click at [471, 383] on p at bounding box center [724, 381] width 524 height 14
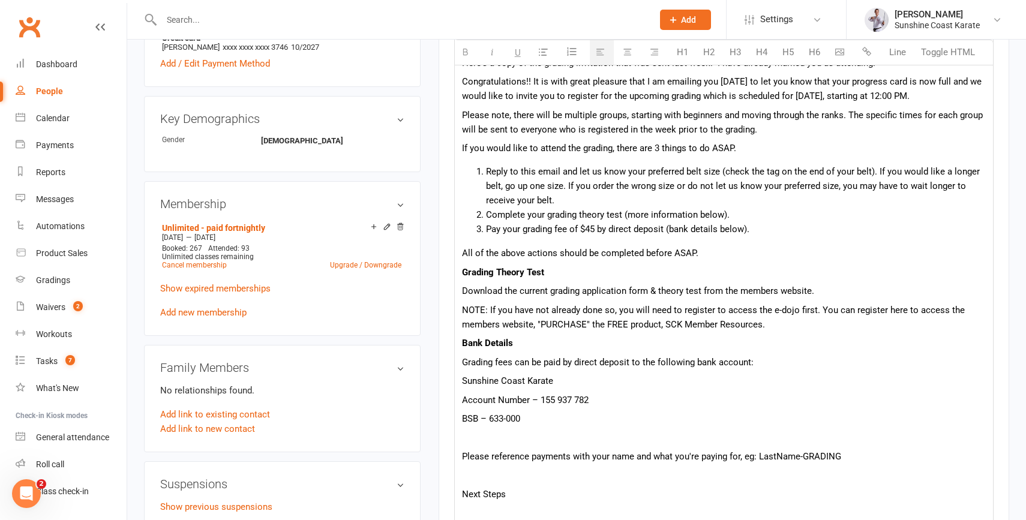
click at [471, 438] on p at bounding box center [724, 438] width 524 height 14
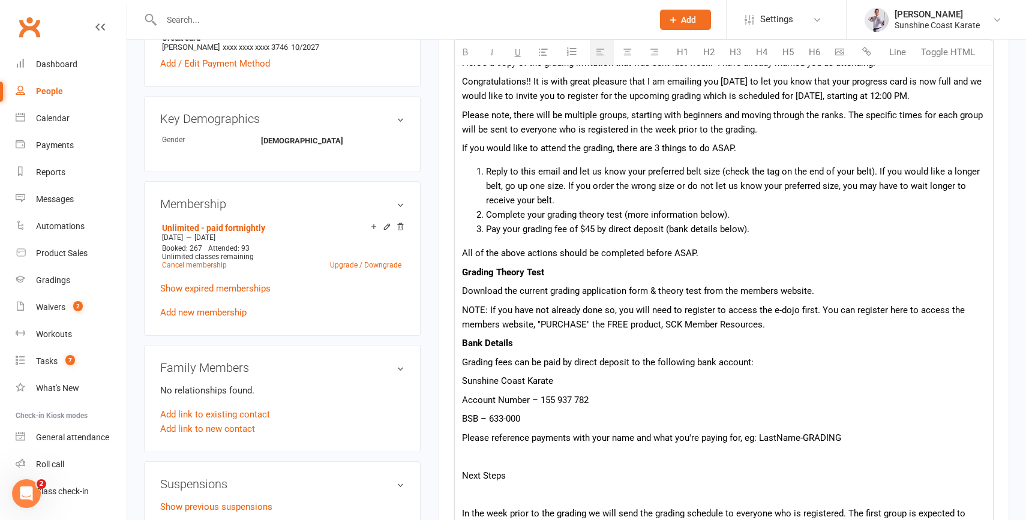
click at [498, 464] on div "Hi [PERSON_NAME], Here's a copy of the grading invitation that was sent last we…" at bounding box center [724, 473] width 538 height 895
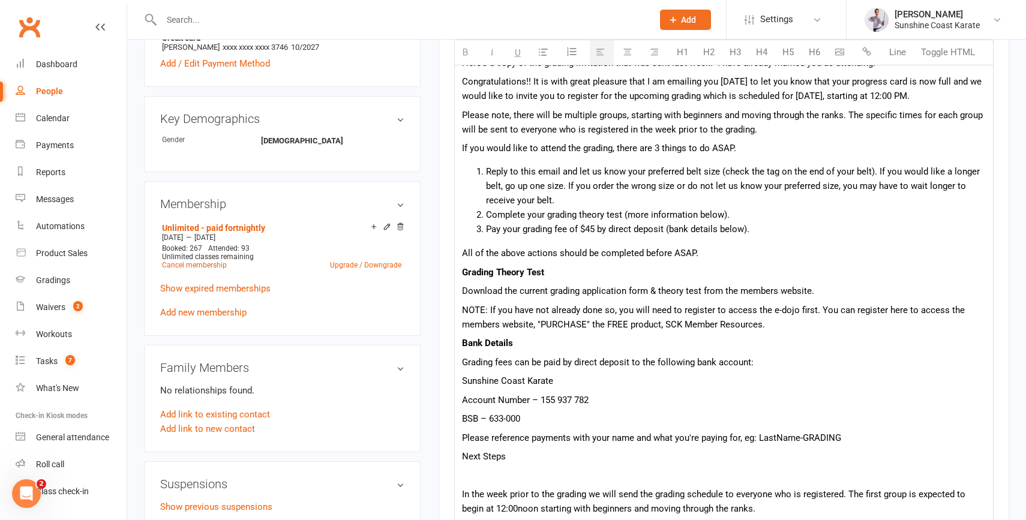
click at [479, 457] on span "Next Steps" at bounding box center [484, 456] width 44 height 11
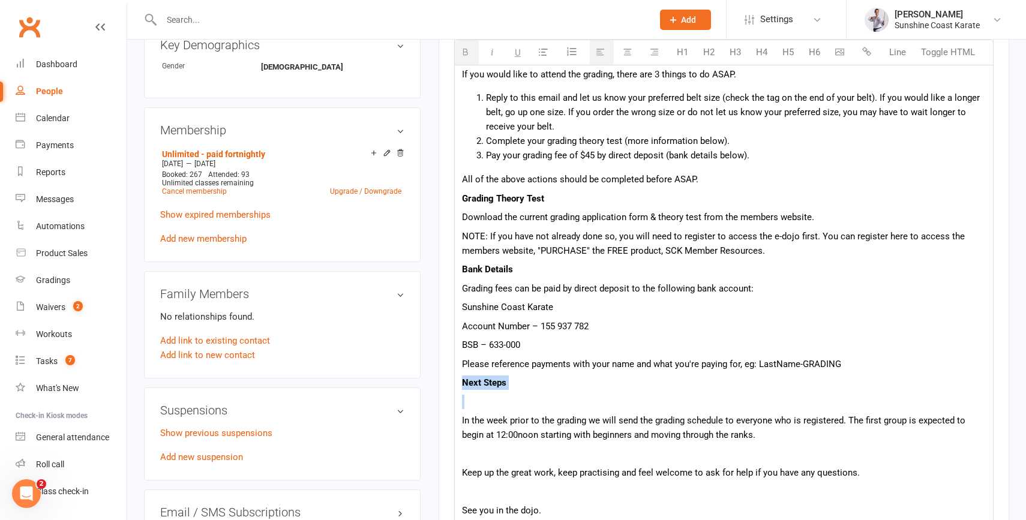
scroll to position [555, 0]
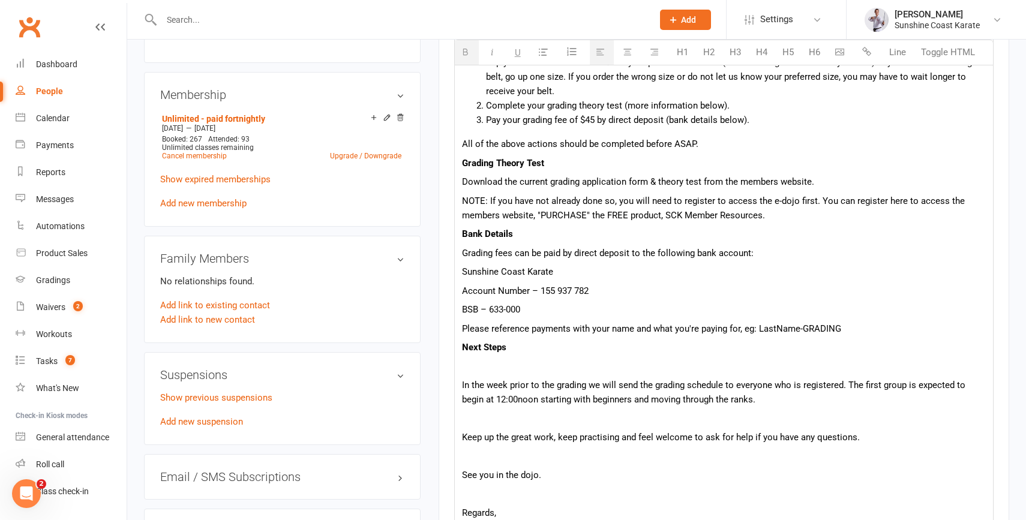
click at [472, 374] on div "Hi [PERSON_NAME], Here's a copy of the grading invitation that was sent last we…" at bounding box center [724, 355] width 538 height 876
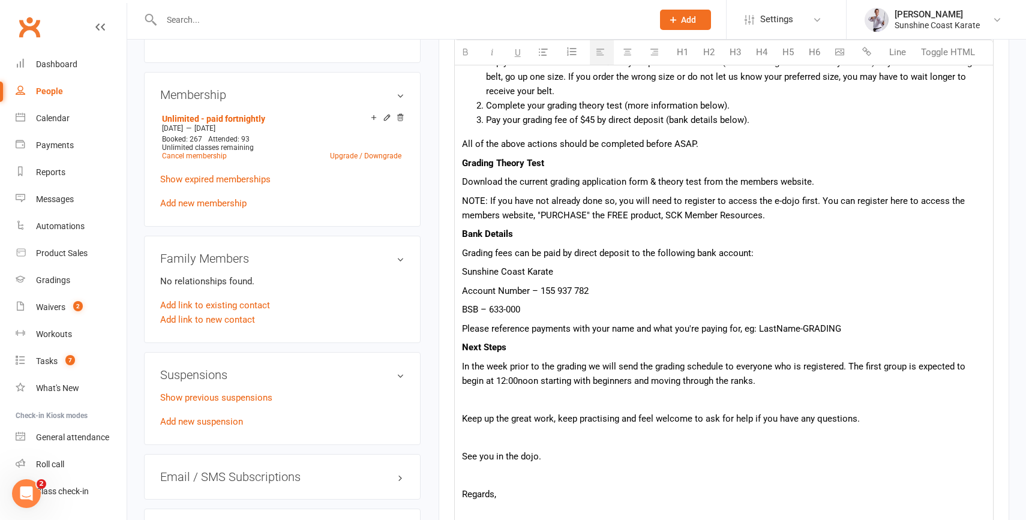
click at [474, 402] on p at bounding box center [724, 400] width 524 height 14
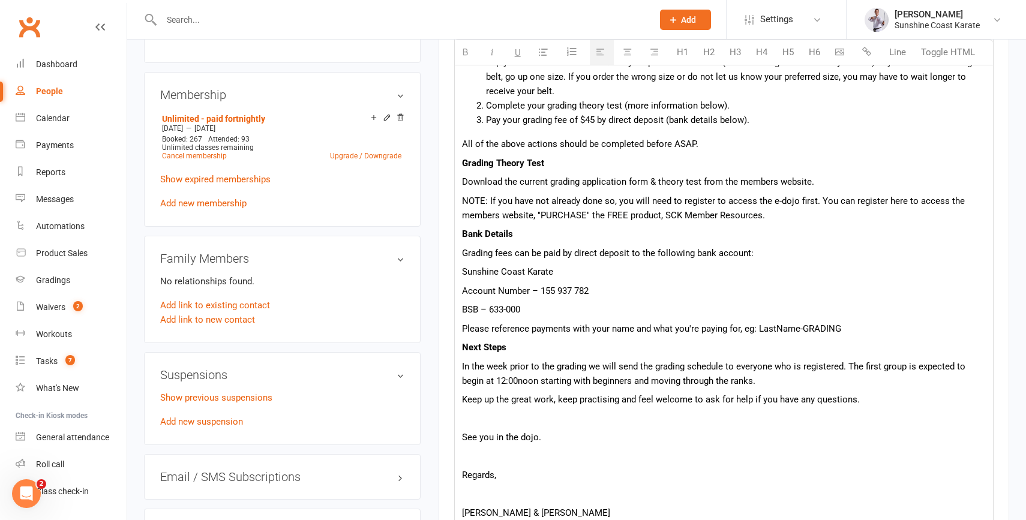
click at [471, 422] on p at bounding box center [724, 419] width 524 height 14
click at [469, 445] on div "Hi [PERSON_NAME], Here's a copy of the grading invitation that was sent last we…" at bounding box center [724, 327] width 538 height 820
click at [475, 453] on p at bounding box center [724, 457] width 524 height 14
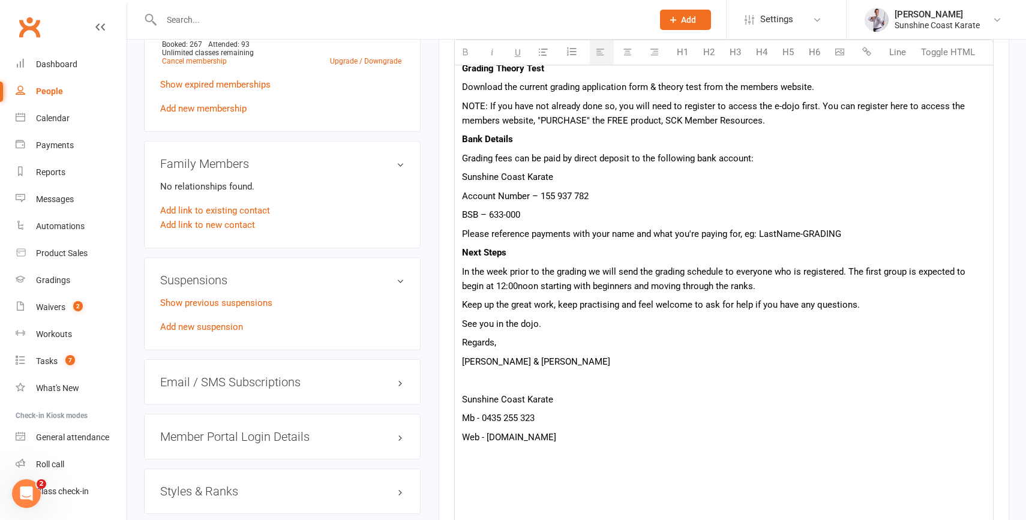
scroll to position [650, 0]
click at [484, 396] on p "Sunshine Coast Karate" at bounding box center [724, 399] width 524 height 14
drag, startPoint x: 488, startPoint y: 435, endPoint x: 610, endPoint y: 437, distance: 122.5
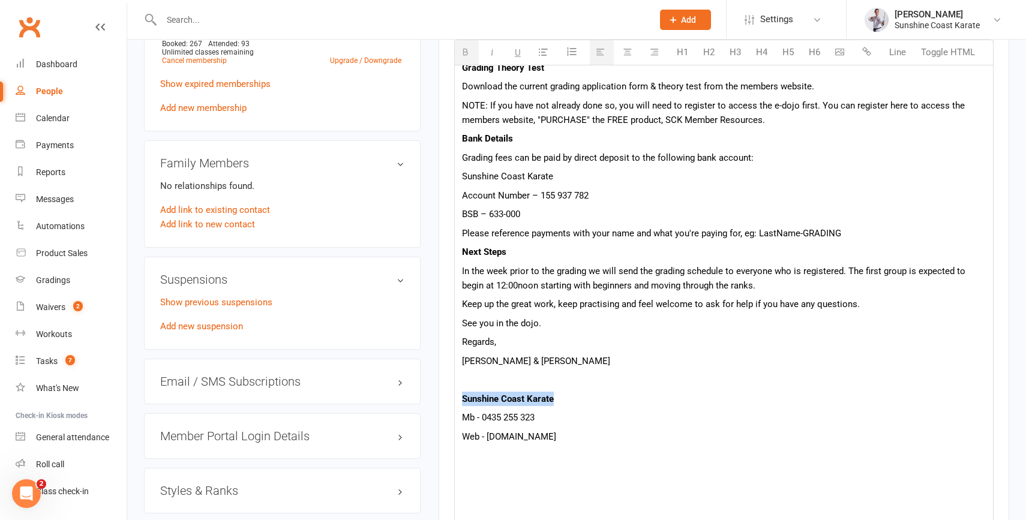
click at [610, 437] on p "Web - [DOMAIN_NAME]" at bounding box center [724, 437] width 524 height 14
copy p "[DOMAIN_NAME]"
click at [866, 50] on icon "button" at bounding box center [866, 51] width 9 height 9
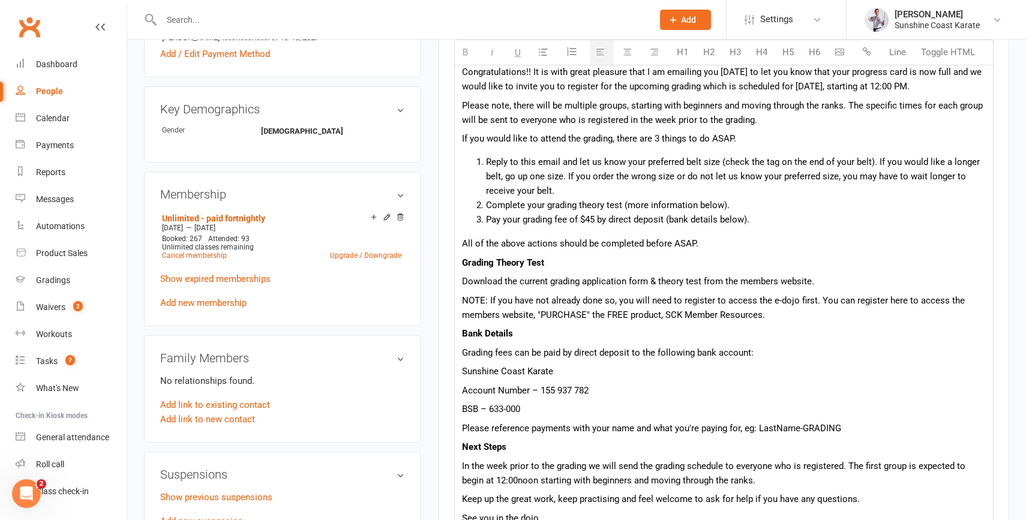
scroll to position [433, 0]
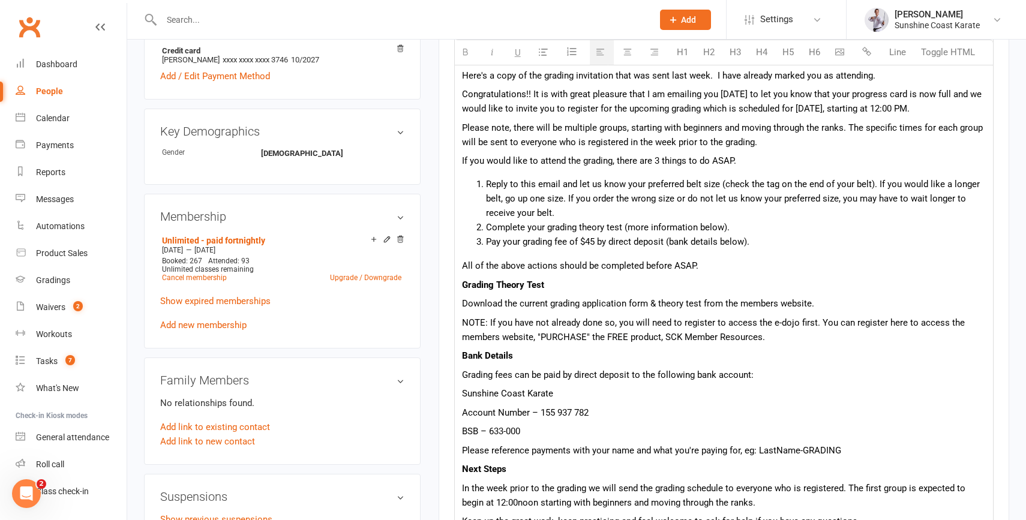
click at [692, 322] on p "NOTE: If you have not already done so, you will need to register to access the …" at bounding box center [724, 330] width 524 height 29
drag, startPoint x: 692, startPoint y: 322, endPoint x: 800, endPoint y: 323, distance: 108.0
click at [800, 323] on p "NOTE: If you have not already done so, you will need to register to access the …" at bounding box center [724, 330] width 524 height 29
click at [793, 323] on p "NOTE: If you have not already done so, you will need to register to access the …" at bounding box center [724, 330] width 524 height 29
click at [793, 322] on p "NOTE: If you have not already done so, you will need to register to access the …" at bounding box center [724, 330] width 524 height 29
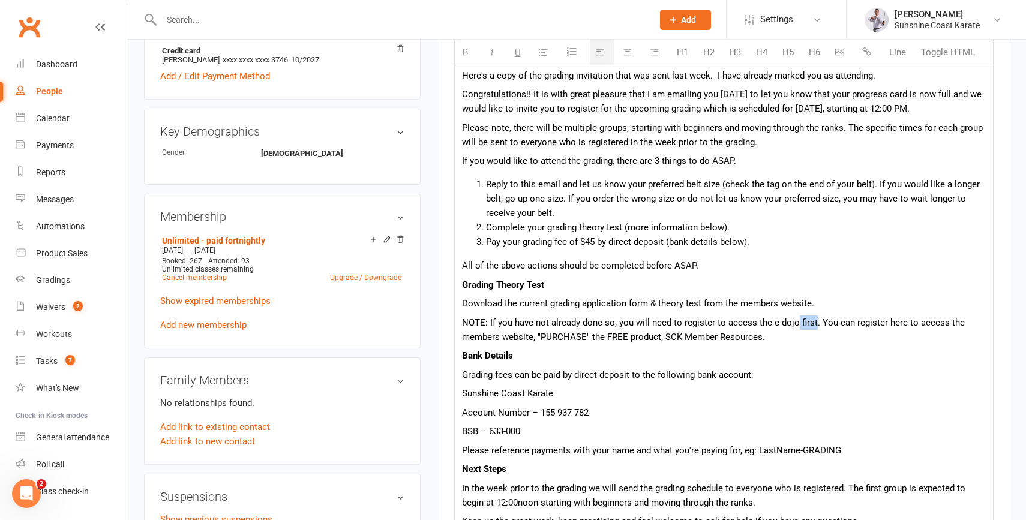
click at [813, 323] on p "NOTE: If you have not already done so, you will need to register to access the …" at bounding box center [724, 330] width 524 height 29
click at [687, 324] on p "NOTE: If you have not already done so, you will need to register to access the …" at bounding box center [724, 330] width 524 height 29
drag, startPoint x: 687, startPoint y: 324, endPoint x: 804, endPoint y: 325, distance: 116.4
click at [804, 325] on p "NOTE: If you have not already done so, you will need to register to access the …" at bounding box center [724, 330] width 524 height 29
click at [868, 55] on icon "button" at bounding box center [866, 51] width 9 height 9
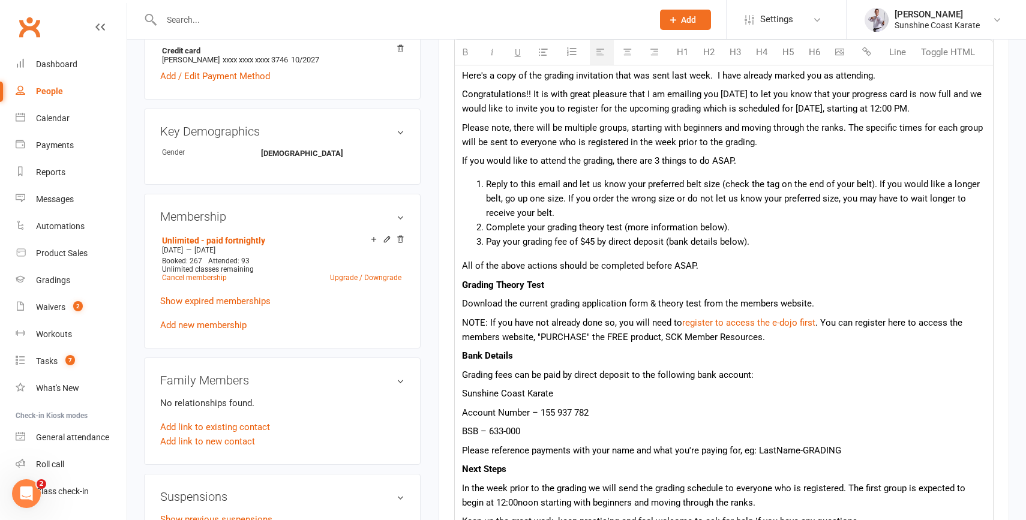
click at [753, 303] on span "Download the current grading application form & theory test from the members we…" at bounding box center [638, 303] width 352 height 11
drag, startPoint x: 753, startPoint y: 303, endPoint x: 805, endPoint y: 304, distance: 52.2
click at [805, 304] on span "Download the current grading application form & theory test from the members we…" at bounding box center [638, 303] width 352 height 11
click at [861, 52] on button "button" at bounding box center [868, 53] width 24 height 24
click at [754, 402] on div "Hi [PERSON_NAME], Here's a copy of the grading invitation that was sent last we…" at bounding box center [724, 430] width 538 height 782
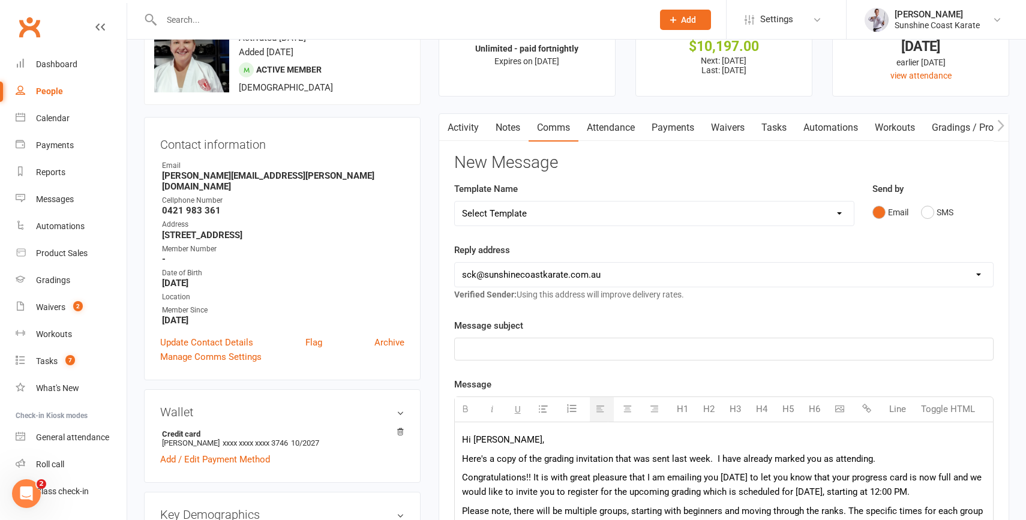
scroll to position [0, 0]
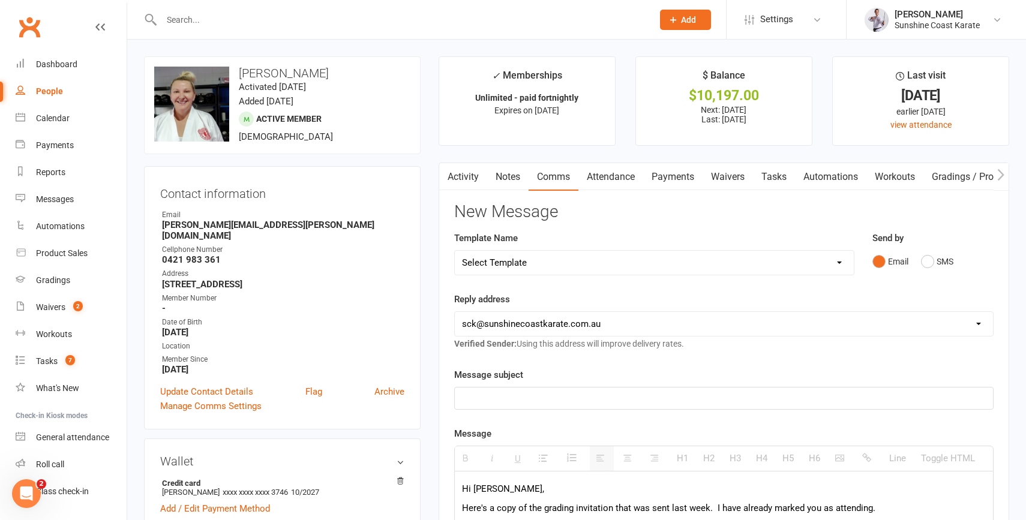
click at [499, 406] on div at bounding box center [724, 399] width 538 height 22
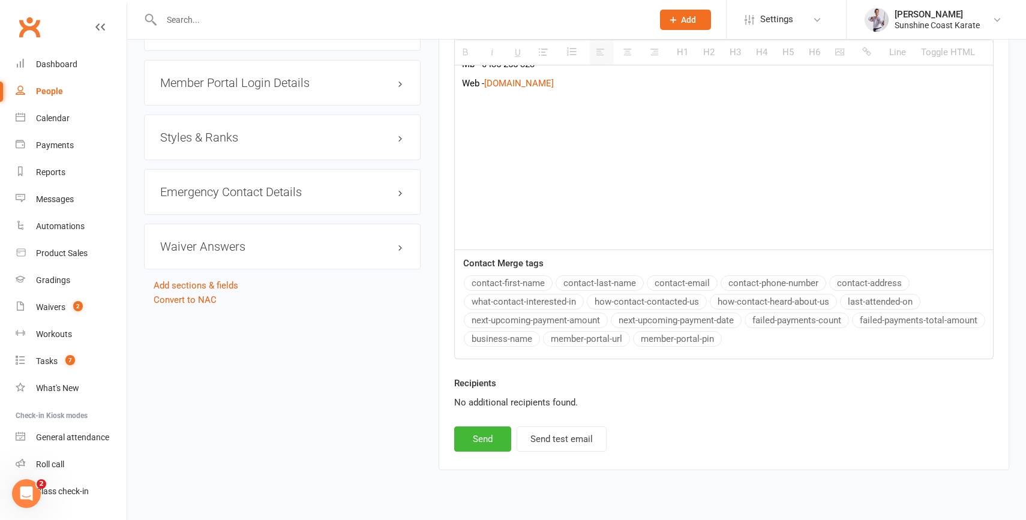
scroll to position [1005, 0]
click at [483, 435] on button "Send" at bounding box center [482, 438] width 57 height 25
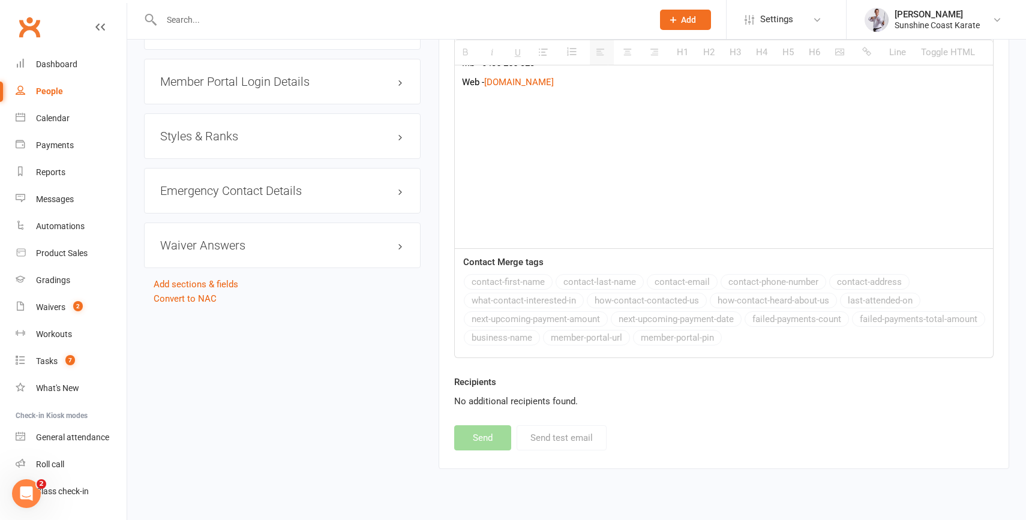
scroll to position [842, 0]
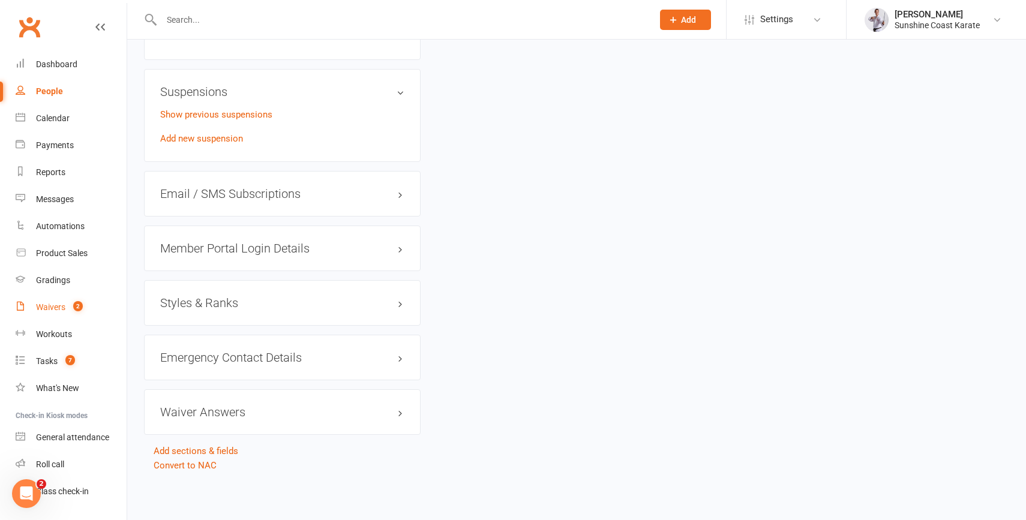
click at [41, 310] on div "Waivers" at bounding box center [50, 307] width 29 height 10
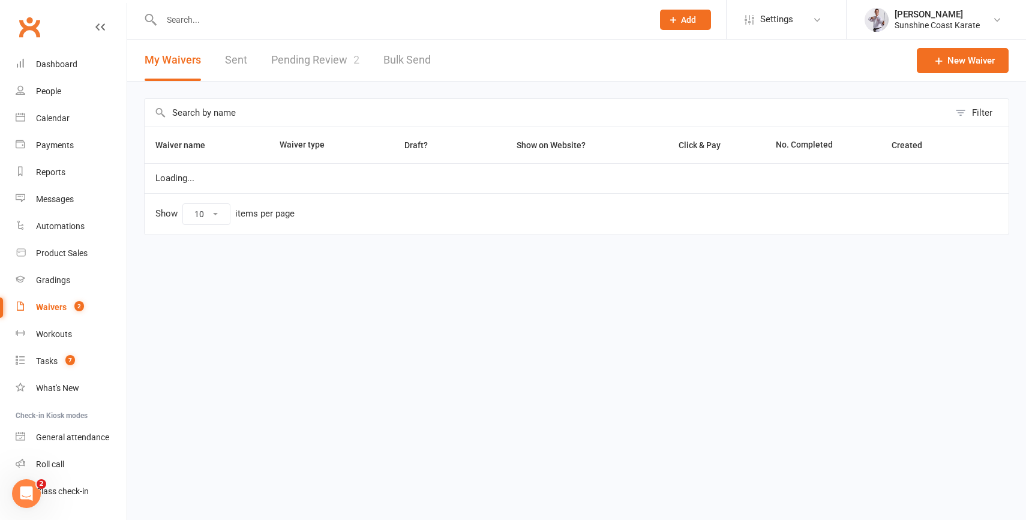
select select "100"
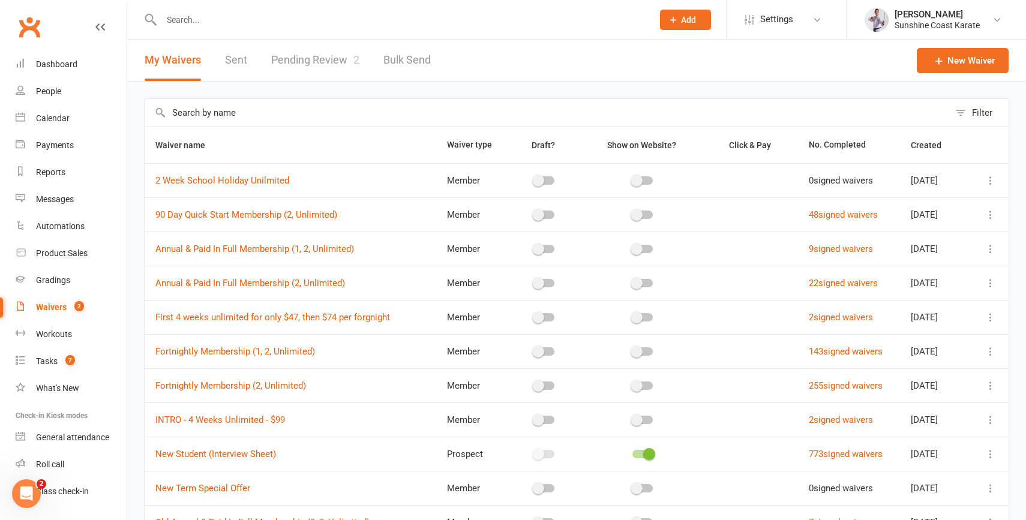
click at [308, 65] on link "Pending Review 2" at bounding box center [315, 60] width 88 height 41
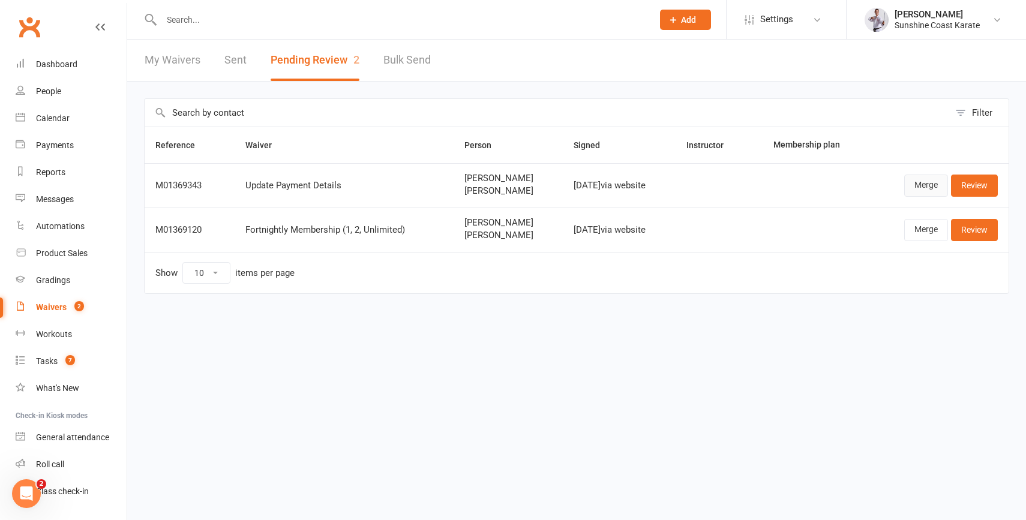
click at [921, 185] on link "Merge" at bounding box center [926, 186] width 44 height 22
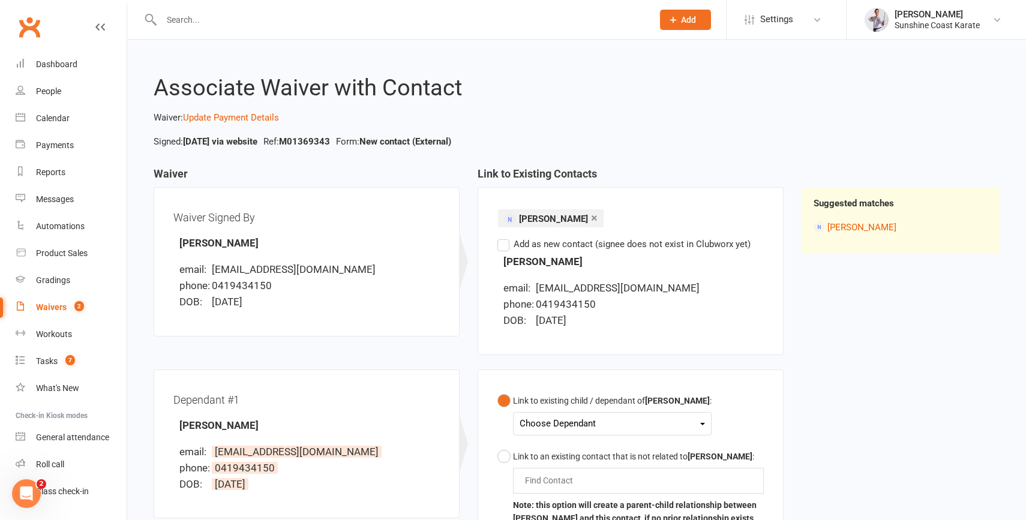
click at [566, 430] on div "Choose Dependant" at bounding box center [612, 424] width 185 height 16
click at [564, 462] on link "[PERSON_NAME]" at bounding box center [579, 452] width 119 height 26
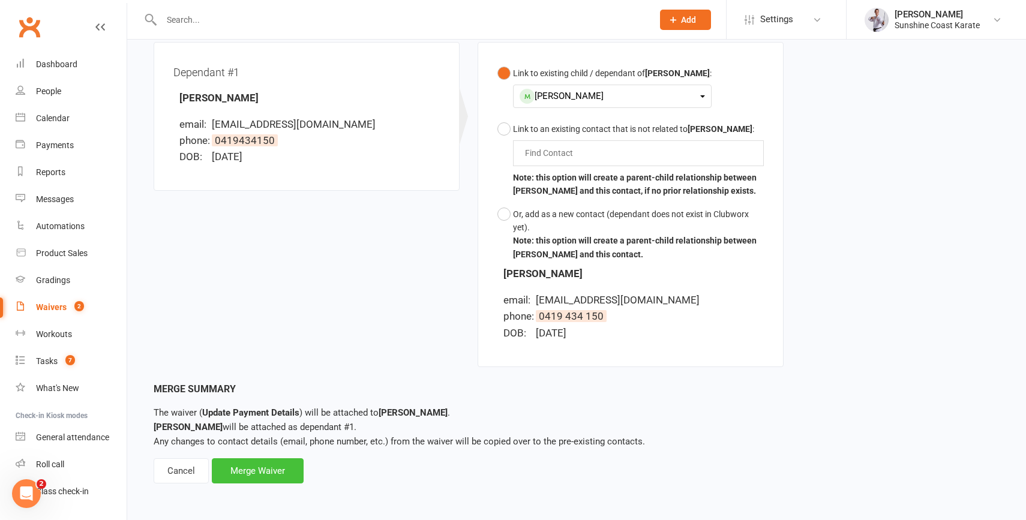
click at [267, 469] on div "Merge Waiver" at bounding box center [258, 471] width 92 height 25
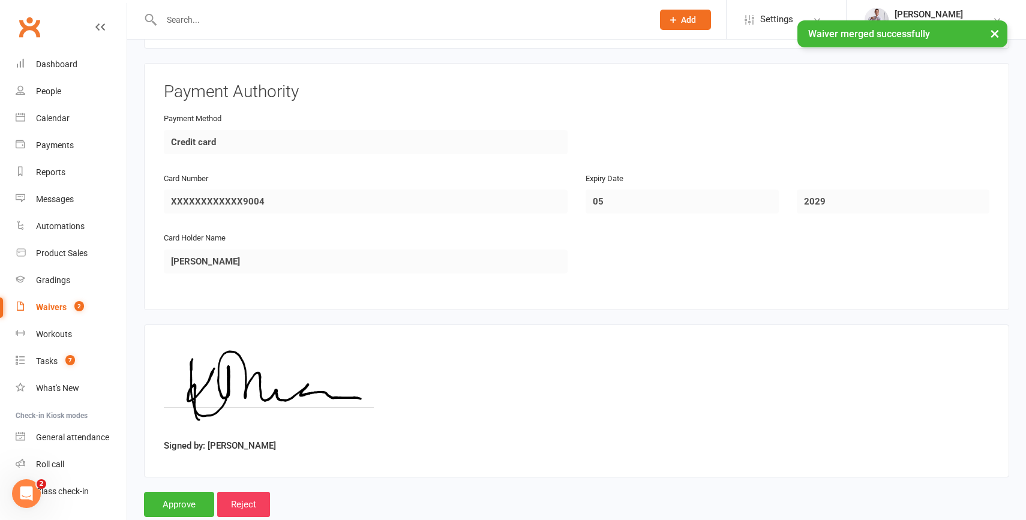
scroll to position [1015, 0]
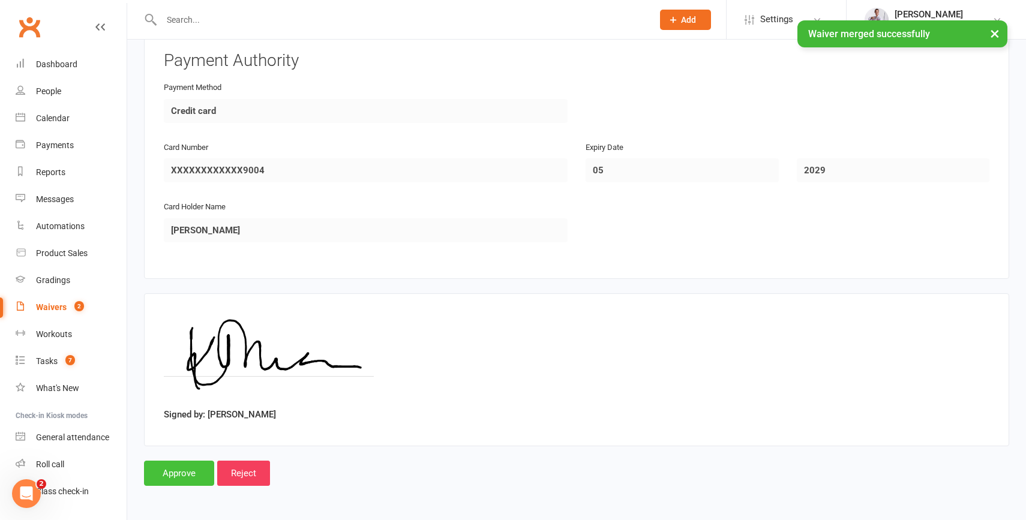
click at [175, 468] on input "Approve" at bounding box center [179, 473] width 70 height 25
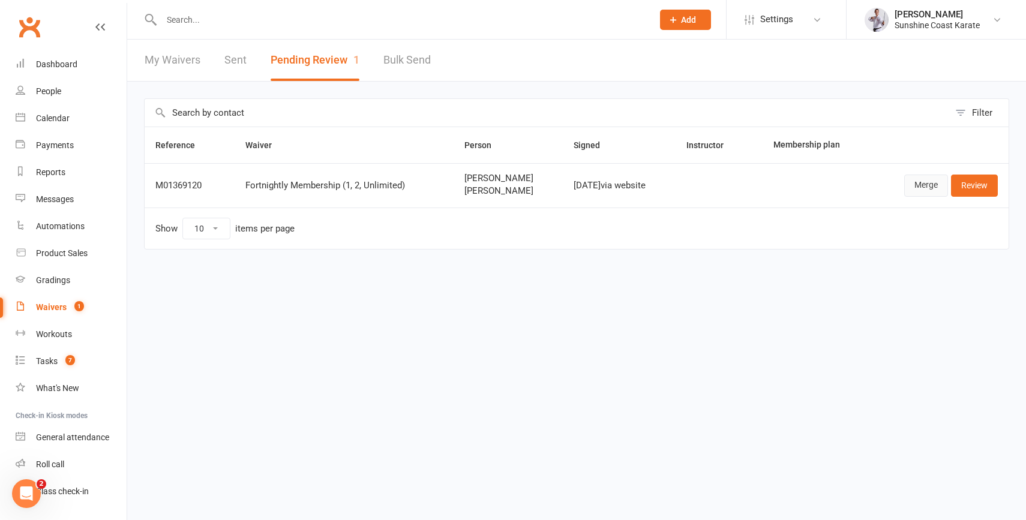
click at [922, 182] on link "Merge" at bounding box center [926, 186] width 44 height 22
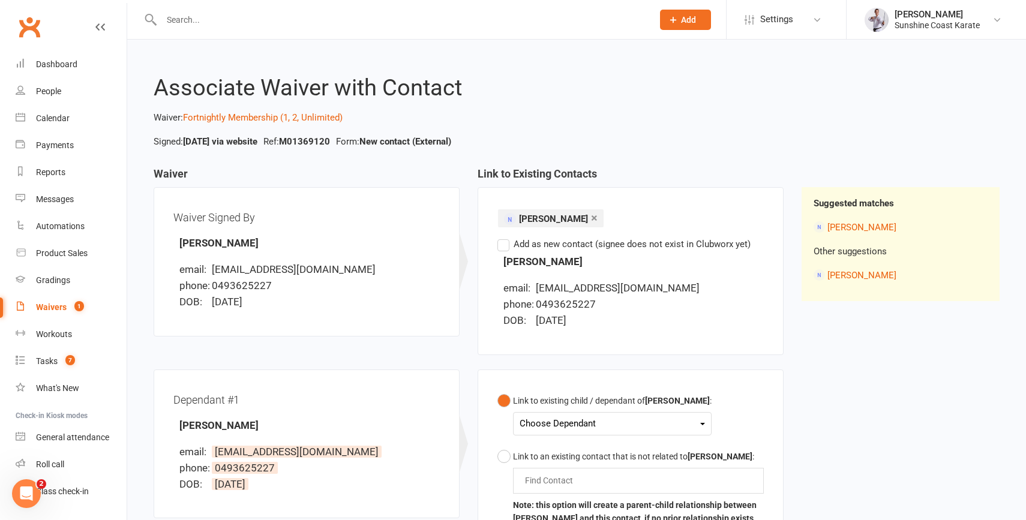
click at [574, 420] on div "Choose Dependant" at bounding box center [612, 424] width 185 height 16
click at [564, 453] on link "[PERSON_NAME]" at bounding box center [579, 452] width 119 height 26
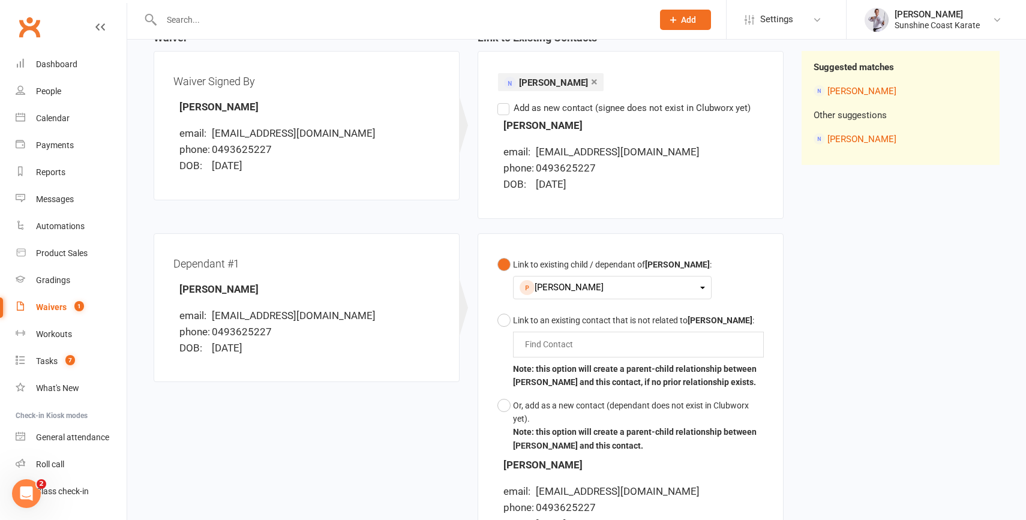
scroll to position [328, 0]
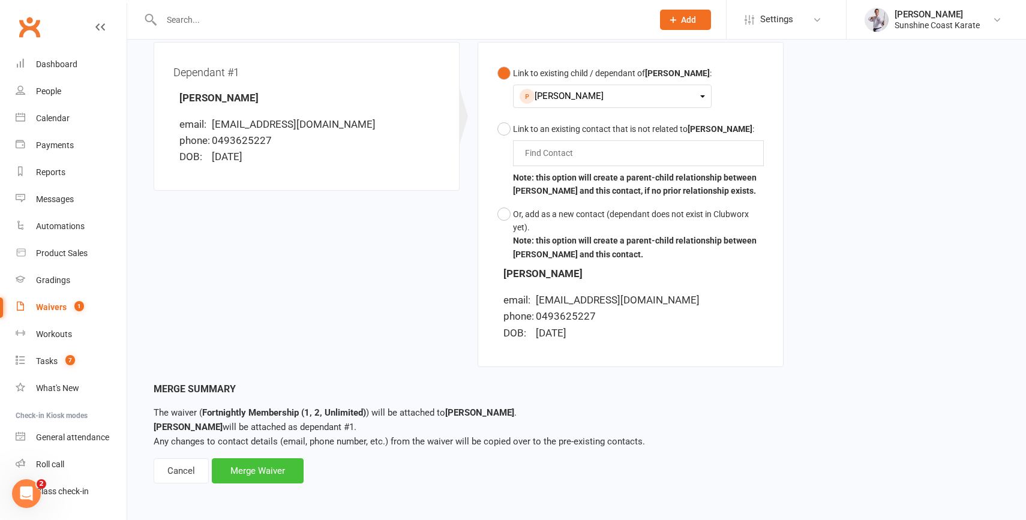
click at [263, 463] on div "Merge Waiver" at bounding box center [258, 471] width 92 height 25
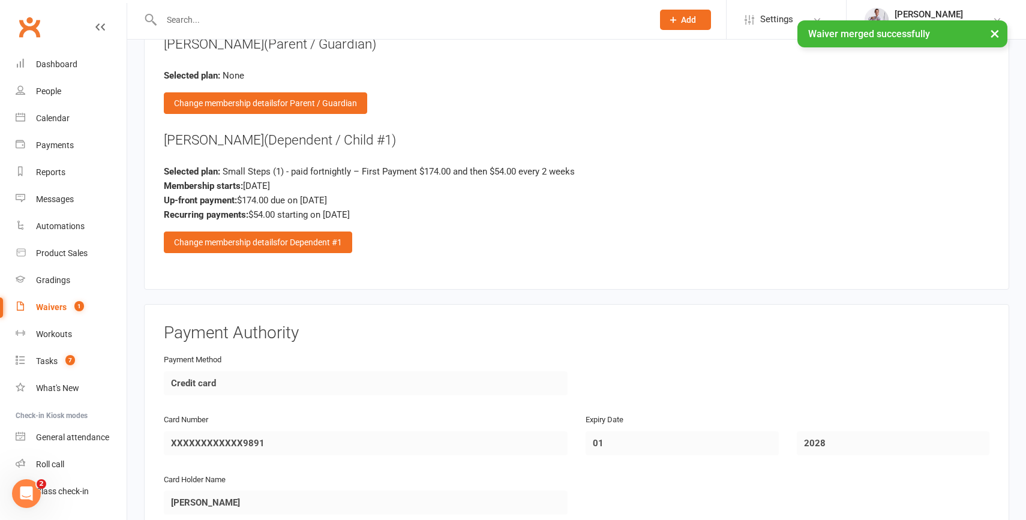
scroll to position [1579, 0]
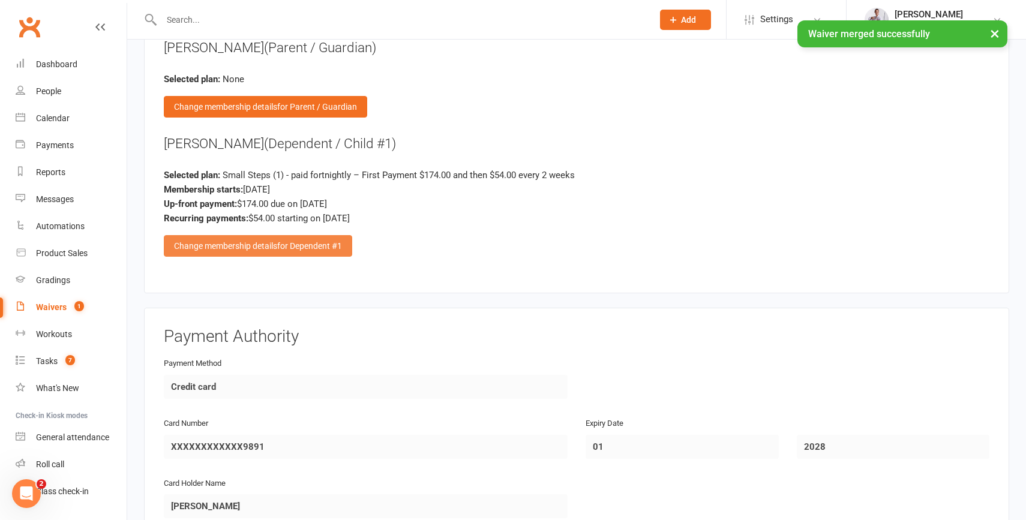
click at [251, 250] on div "Change membership details for Dependent #1" at bounding box center [258, 246] width 188 height 22
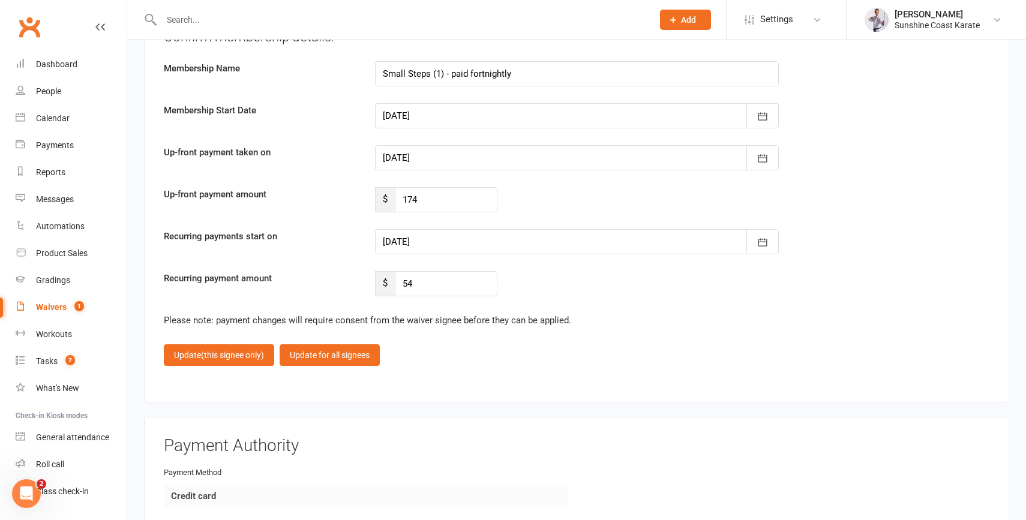
scroll to position [2386, 0]
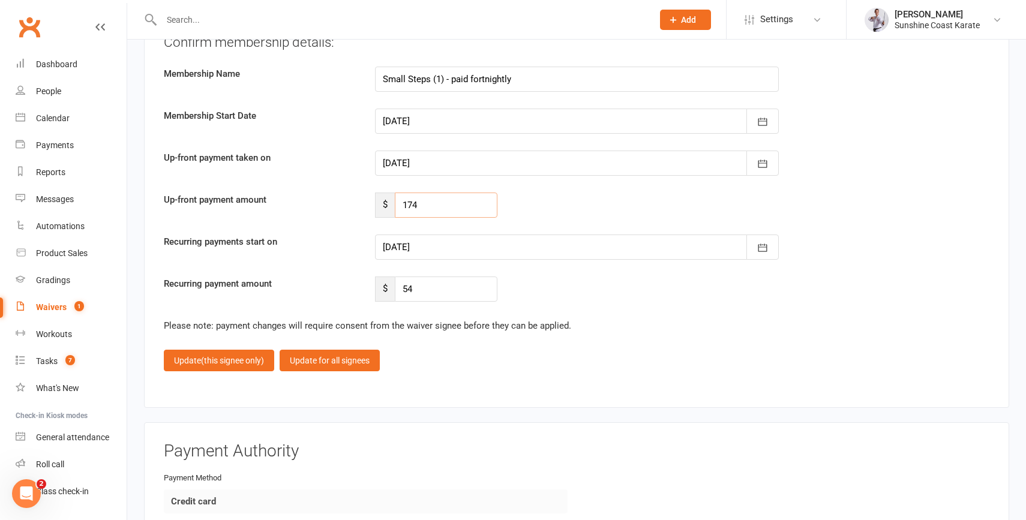
drag, startPoint x: 415, startPoint y: 208, endPoint x: 376, endPoint y: 208, distance: 39.0
click at [376, 208] on div "$ 174" at bounding box center [436, 205] width 122 height 25
type input "54"
click at [209, 359] on span "(this signee only)" at bounding box center [232, 361] width 63 height 10
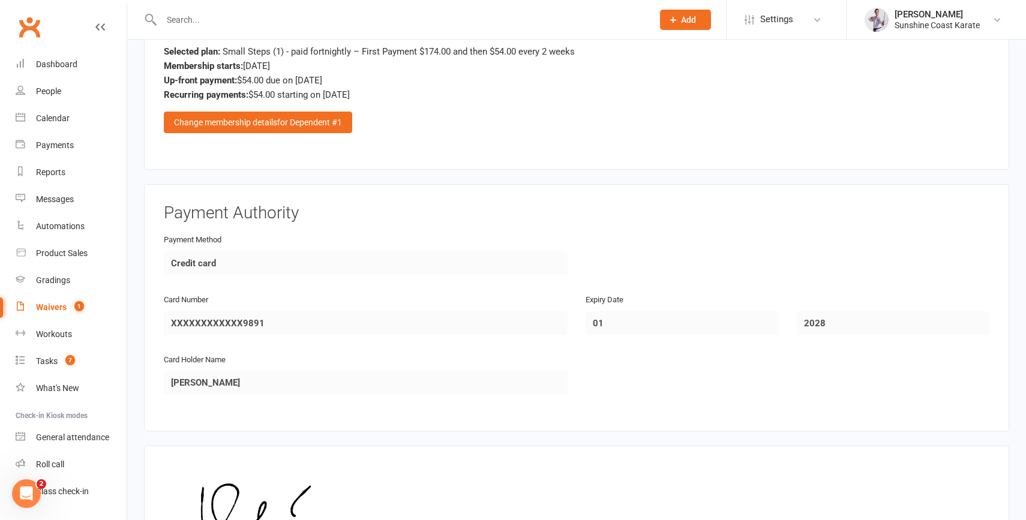
scroll to position [1857, 0]
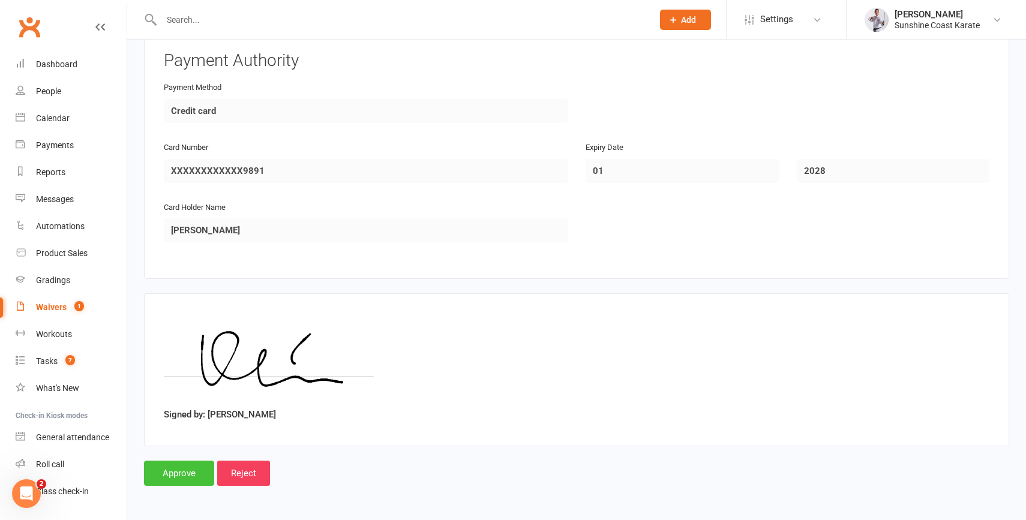
click at [170, 472] on input "Approve" at bounding box center [179, 473] width 70 height 25
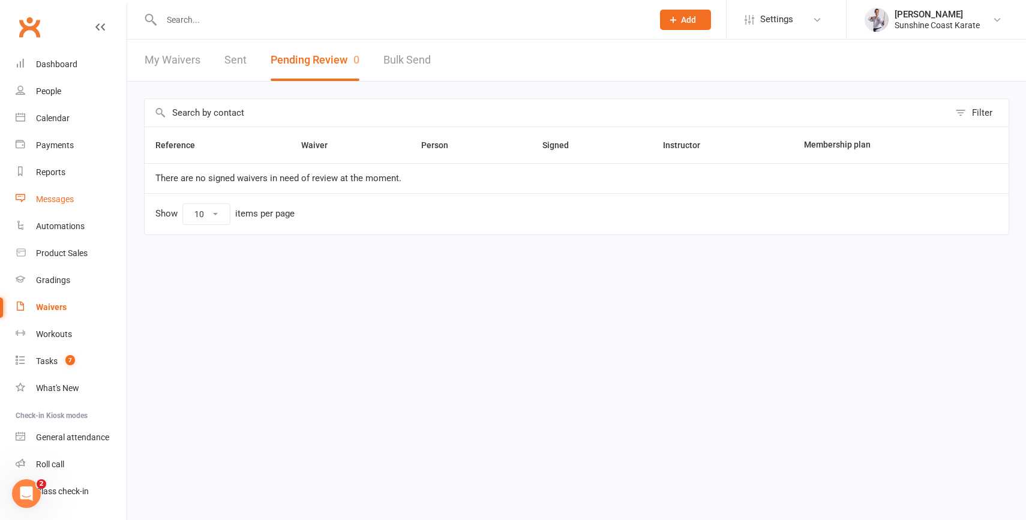
click at [55, 199] on div "Messages" at bounding box center [55, 199] width 38 height 10
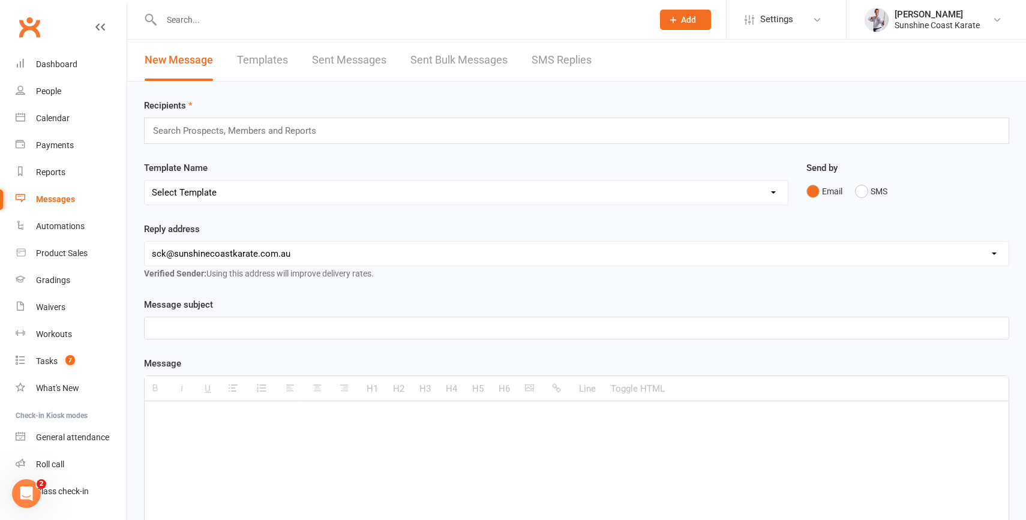
click at [559, 61] on link "SMS Replies" at bounding box center [562, 60] width 60 height 41
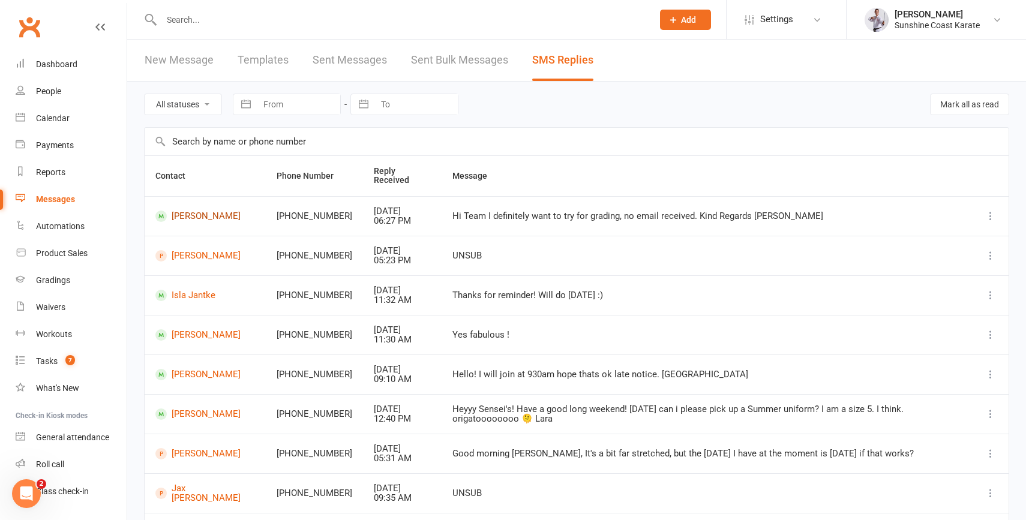
click at [183, 222] on link "[PERSON_NAME]" at bounding box center [205, 216] width 100 height 11
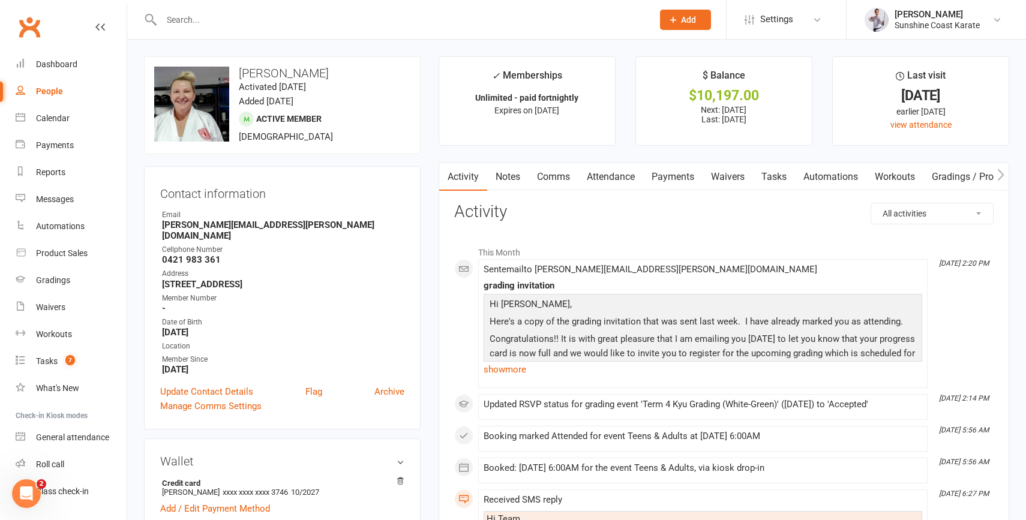
click at [555, 181] on link "Comms" at bounding box center [554, 177] width 50 height 28
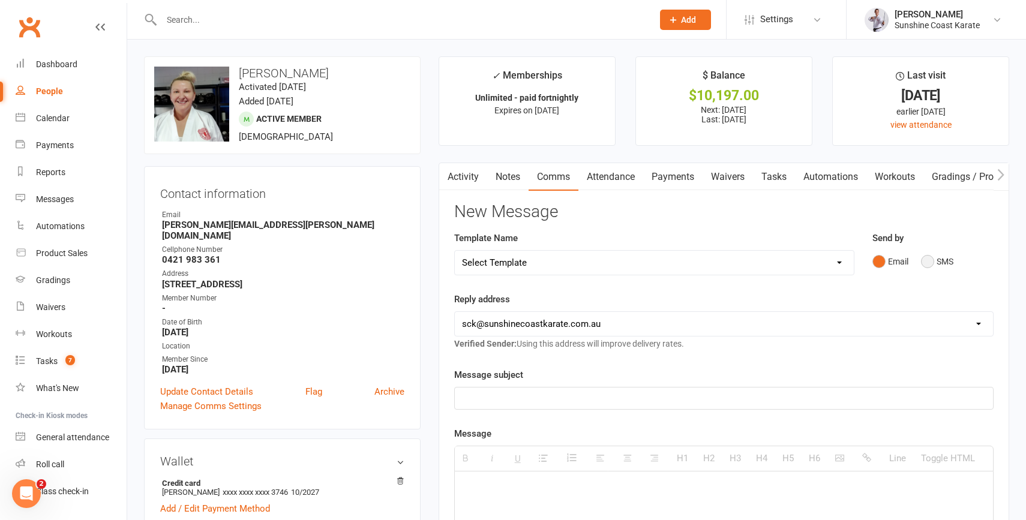
click at [931, 262] on button "SMS" at bounding box center [937, 261] width 32 height 23
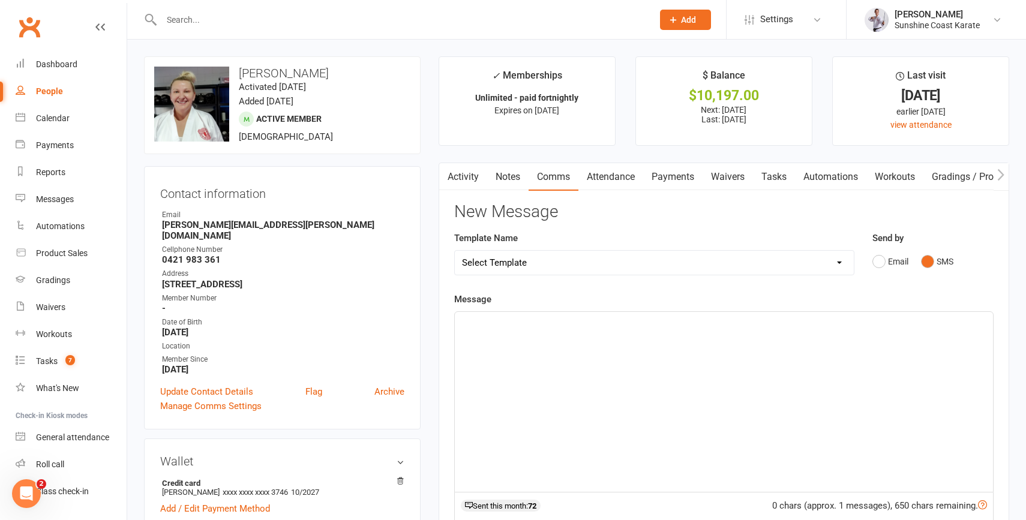
click at [639, 368] on div at bounding box center [724, 402] width 538 height 180
click at [469, 341] on p "Hi [PERSON_NAME], I"ve just re-sent the grading invitation." at bounding box center [724, 332] width 524 height 29
click at [625, 339] on p "Hi [PERSON_NAME], I've just re-sent the grading invitation." at bounding box center [724, 332] width 524 height 29
click at [459, 341] on div "Hi [PERSON_NAME], I've just re-sent the grading invitation." at bounding box center [724, 402] width 538 height 180
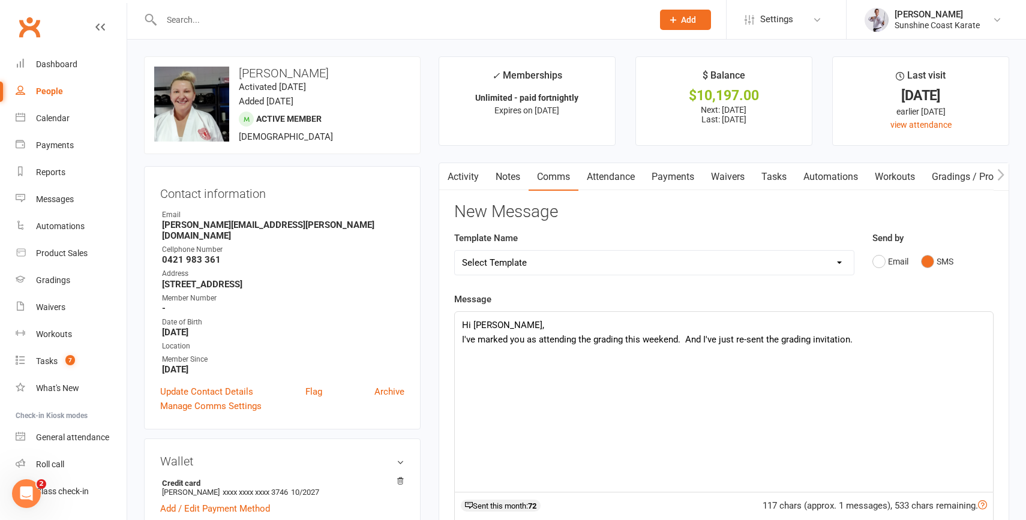
click at [870, 340] on p "Hi [PERSON_NAME], I've marked you as attending the grading this weekend. And I'…" at bounding box center [724, 332] width 524 height 29
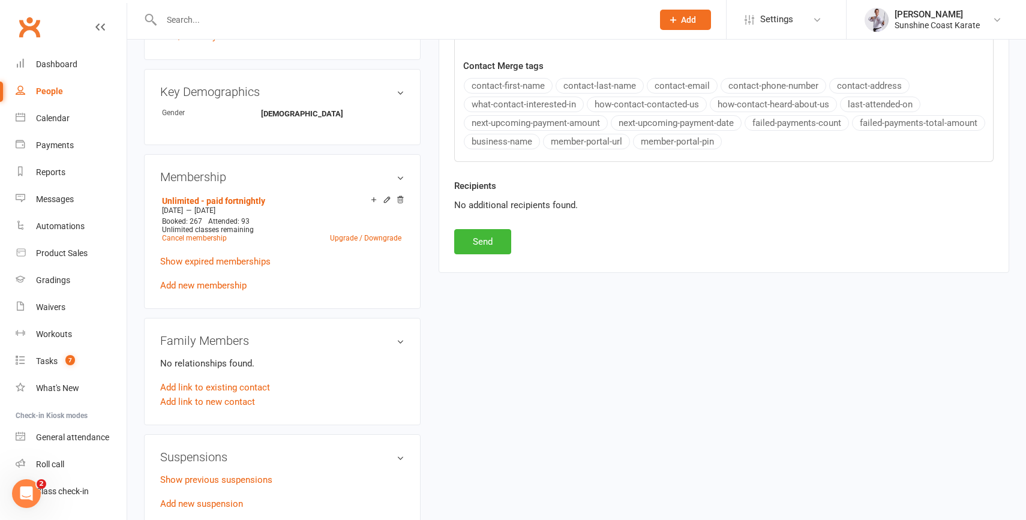
scroll to position [490, 0]
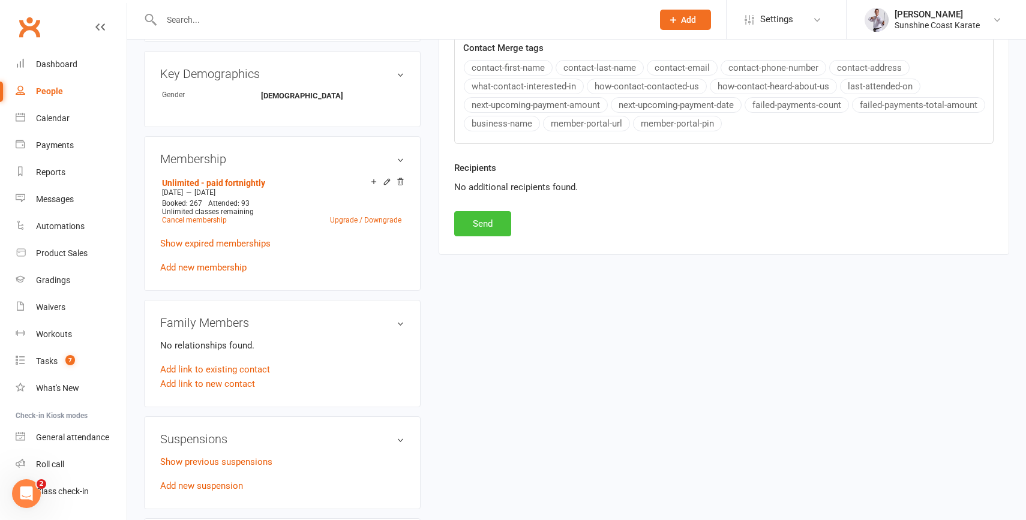
click at [474, 218] on button "Send" at bounding box center [482, 223] width 57 height 25
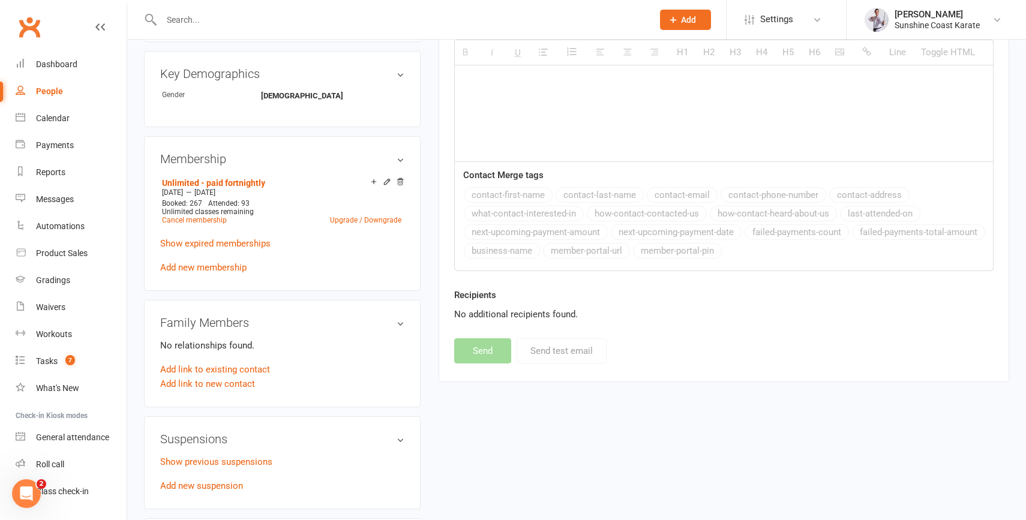
click at [685, 16] on span "Add" at bounding box center [688, 20] width 15 height 10
click at [660, 53] on link "Prospect" at bounding box center [672, 54] width 107 height 28
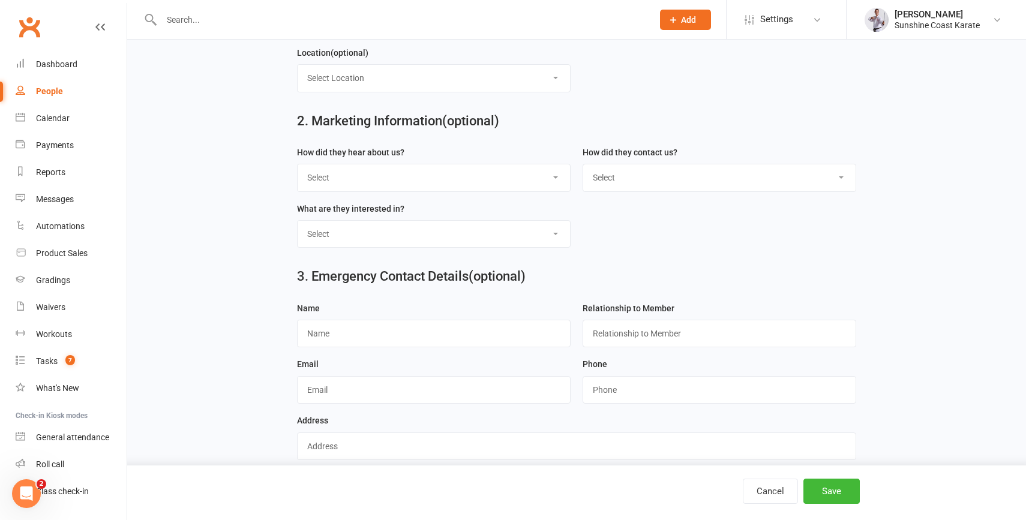
scroll to position [412, 0]
click at [732, 177] on select "Select Phone Email In-Facility" at bounding box center [719, 177] width 272 height 26
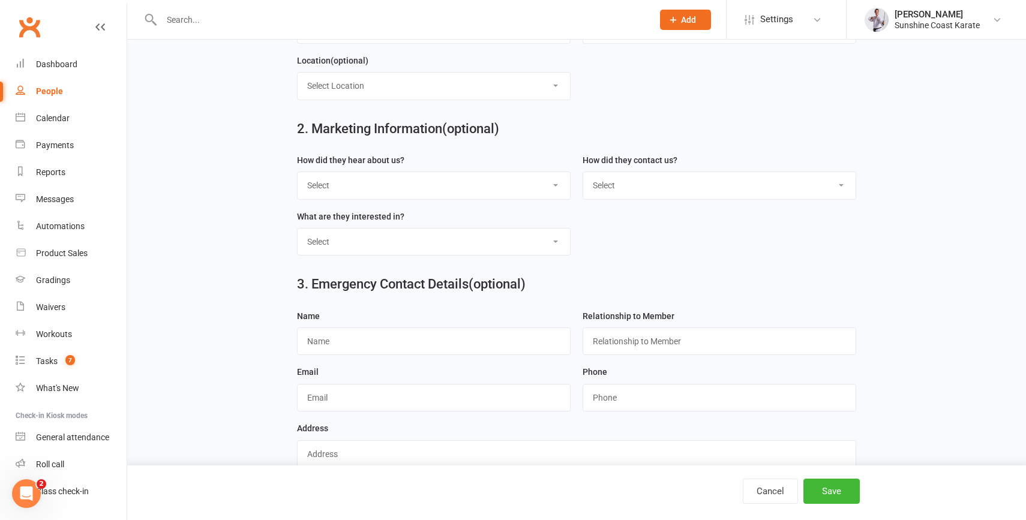
scroll to position [431, 0]
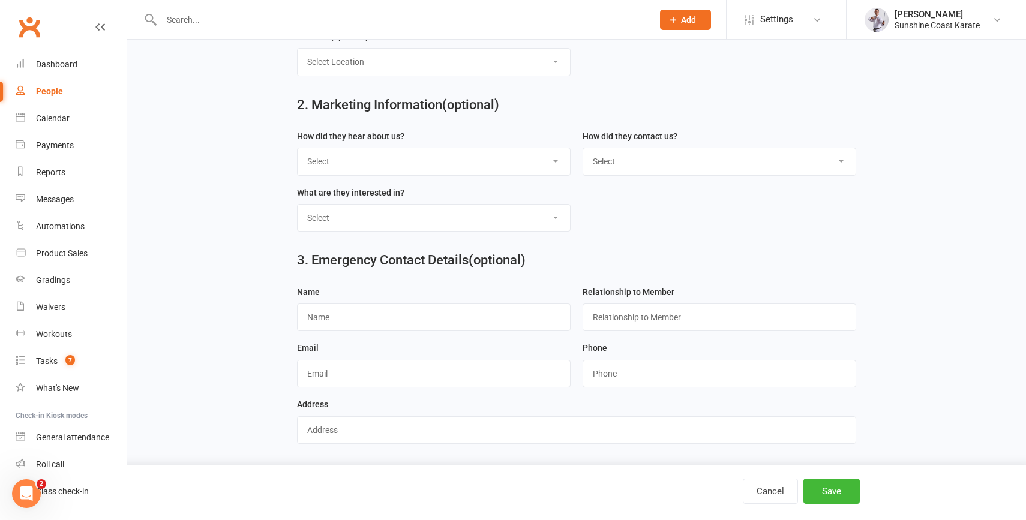
click at [690, 13] on button "Add" at bounding box center [685, 20] width 51 height 20
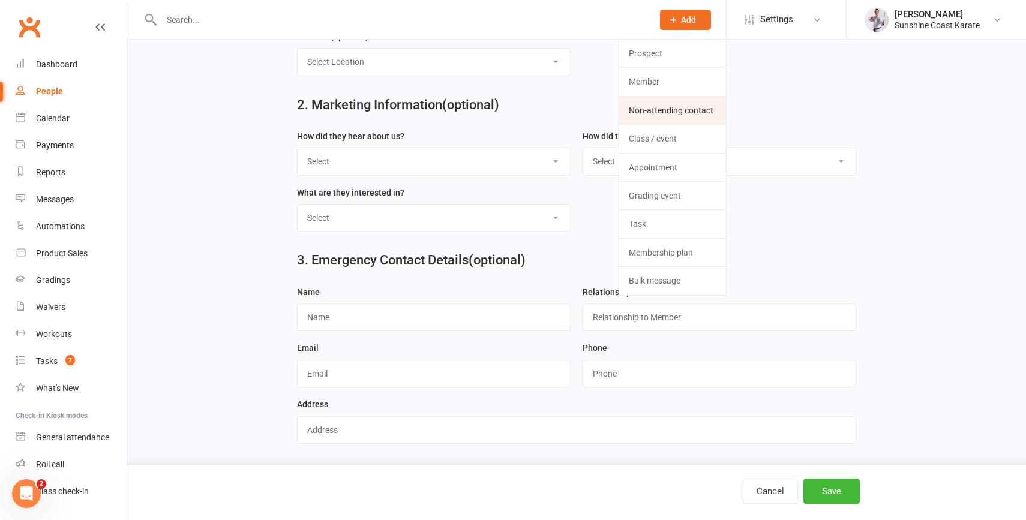
click at [675, 112] on link "Non-attending contact" at bounding box center [672, 111] width 107 height 28
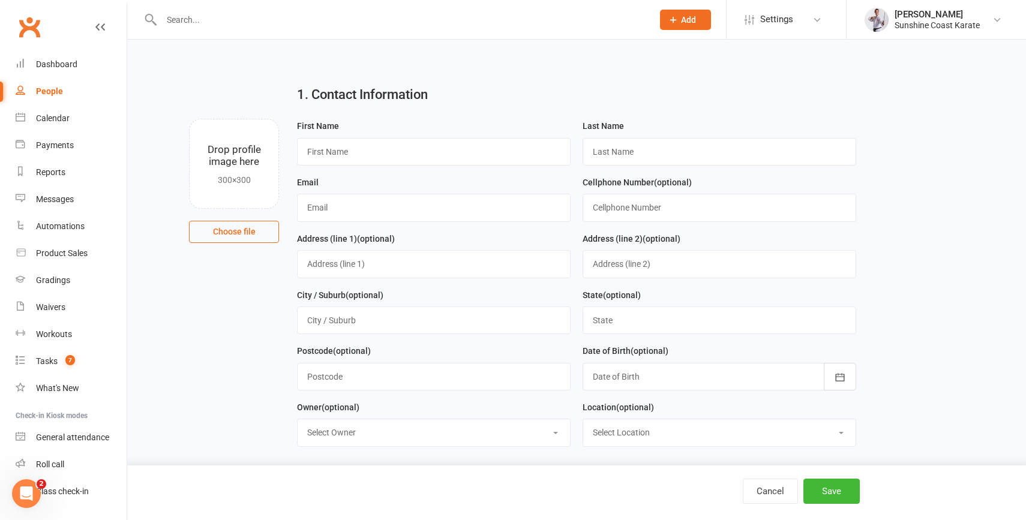
click at [684, 14] on button "Add" at bounding box center [685, 20] width 51 height 20
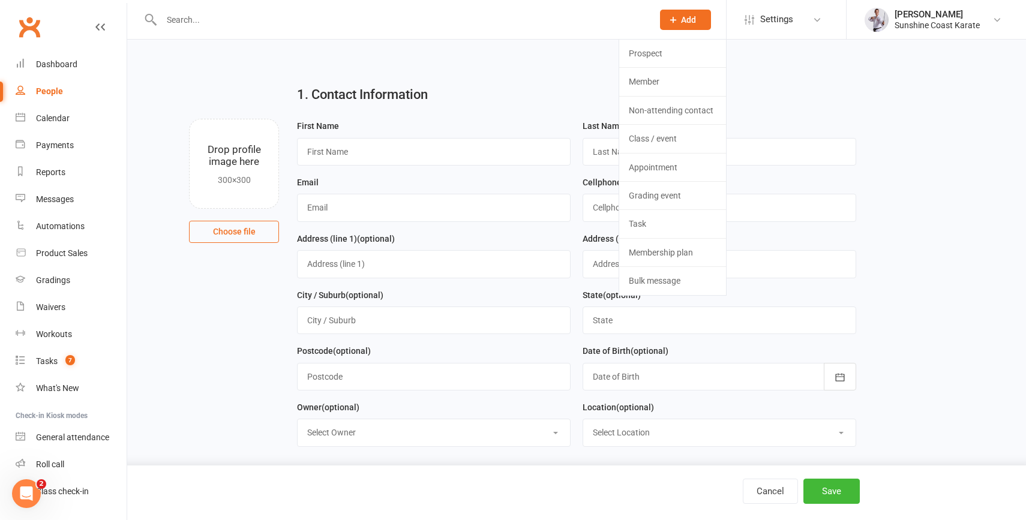
click at [924, 112] on div "1. Contact Information Drop profile image here 300×300 Choose file First Name L…" at bounding box center [576, 97] width 865 height 43
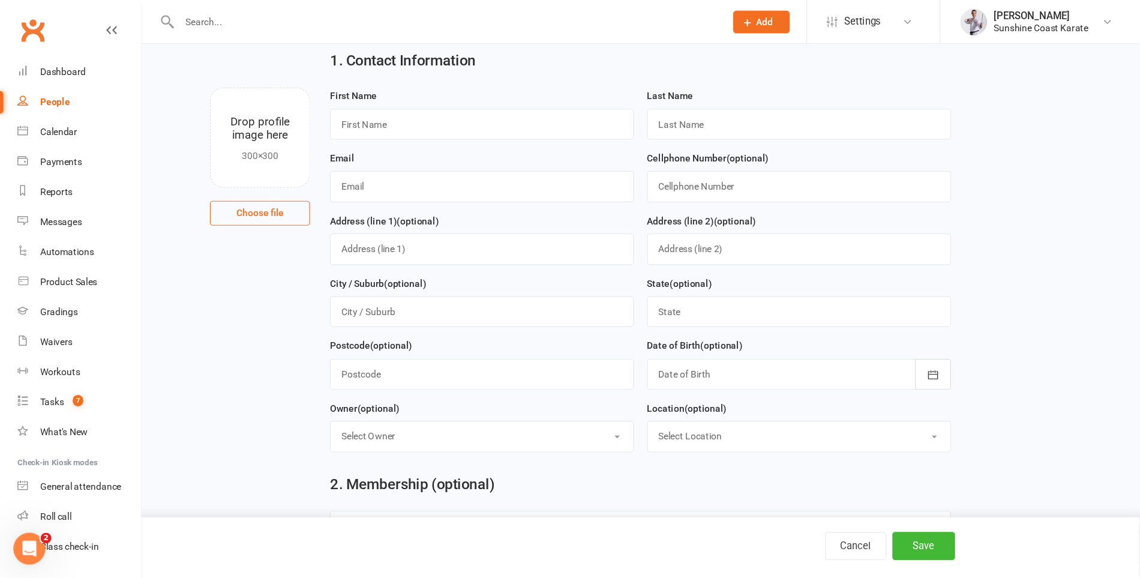
scroll to position [40, 0]
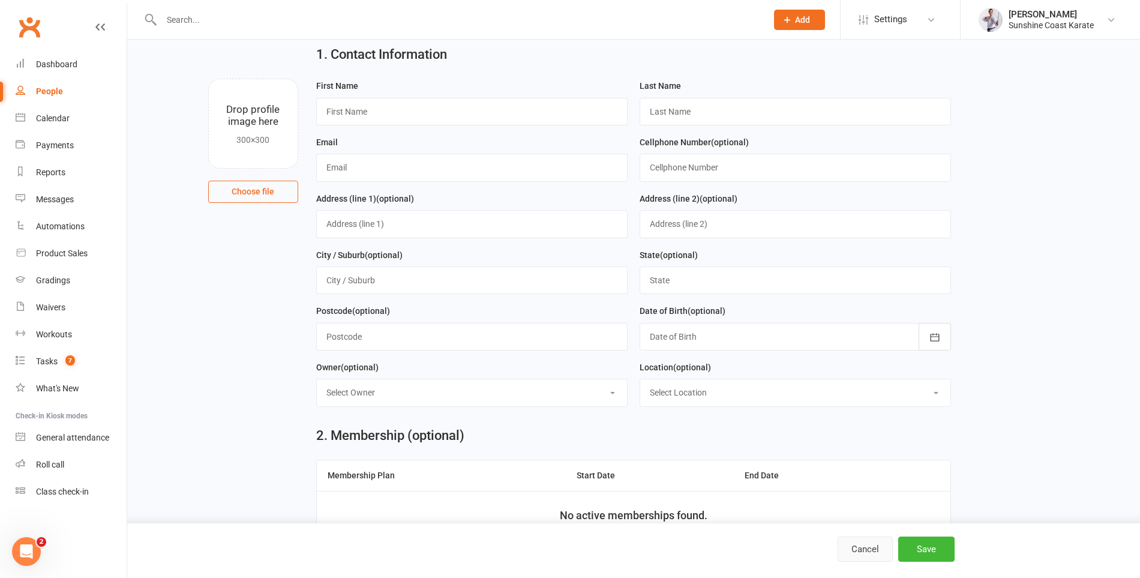
click at [867, 520] on button "Cancel" at bounding box center [865, 549] width 55 height 25
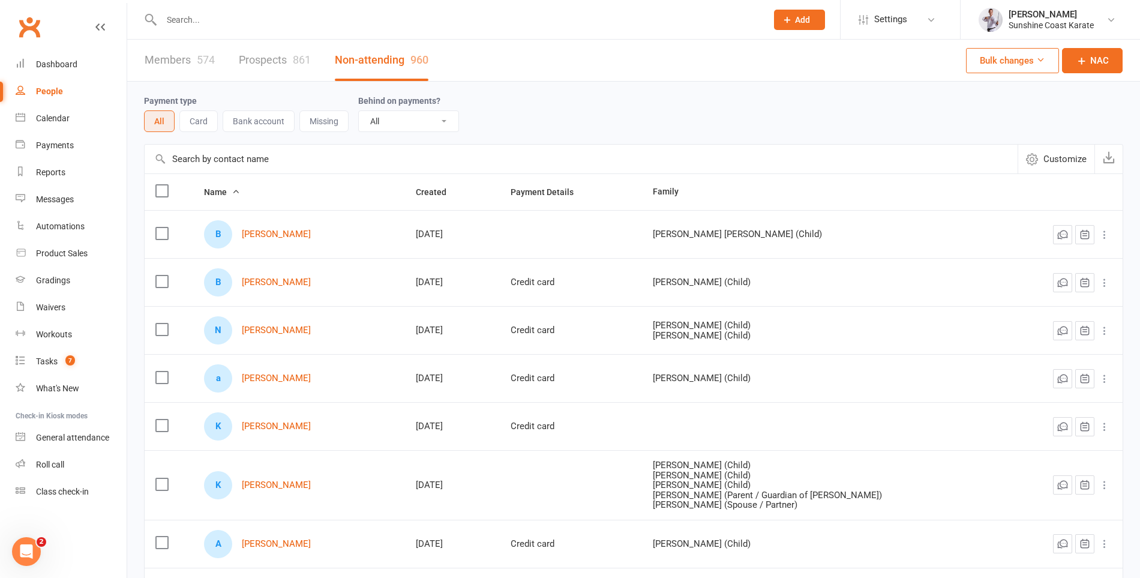
click at [801, 17] on span "Add" at bounding box center [802, 20] width 15 height 10
click at [793, 109] on link "Non-attending contact" at bounding box center [786, 111] width 107 height 28
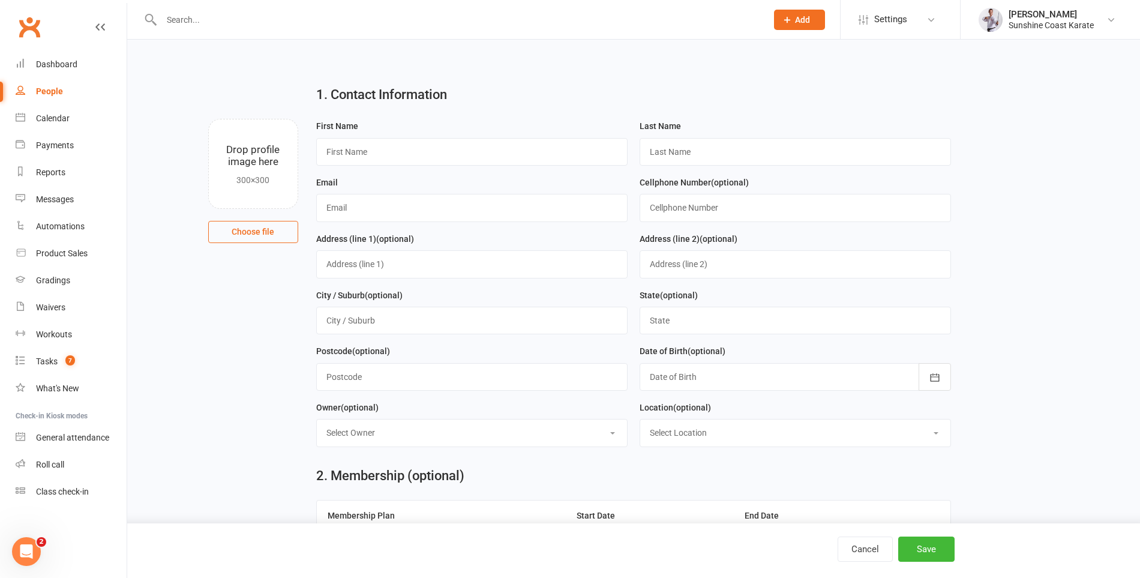
click at [799, 17] on span "Add" at bounding box center [802, 20] width 15 height 10
click at [785, 108] on link "Non-attending contact" at bounding box center [786, 111] width 107 height 28
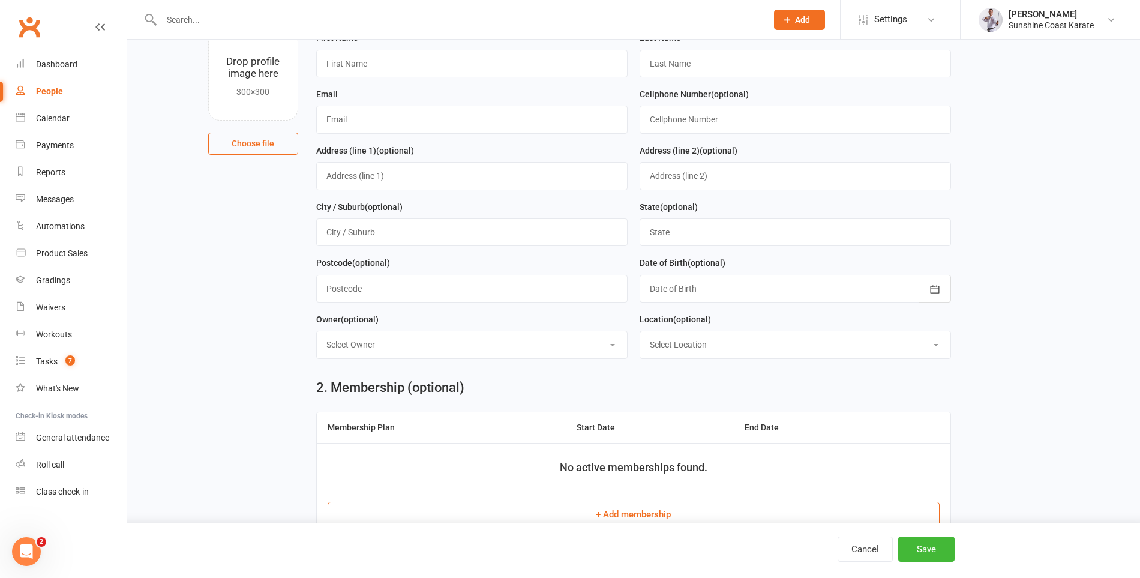
scroll to position [126, 0]
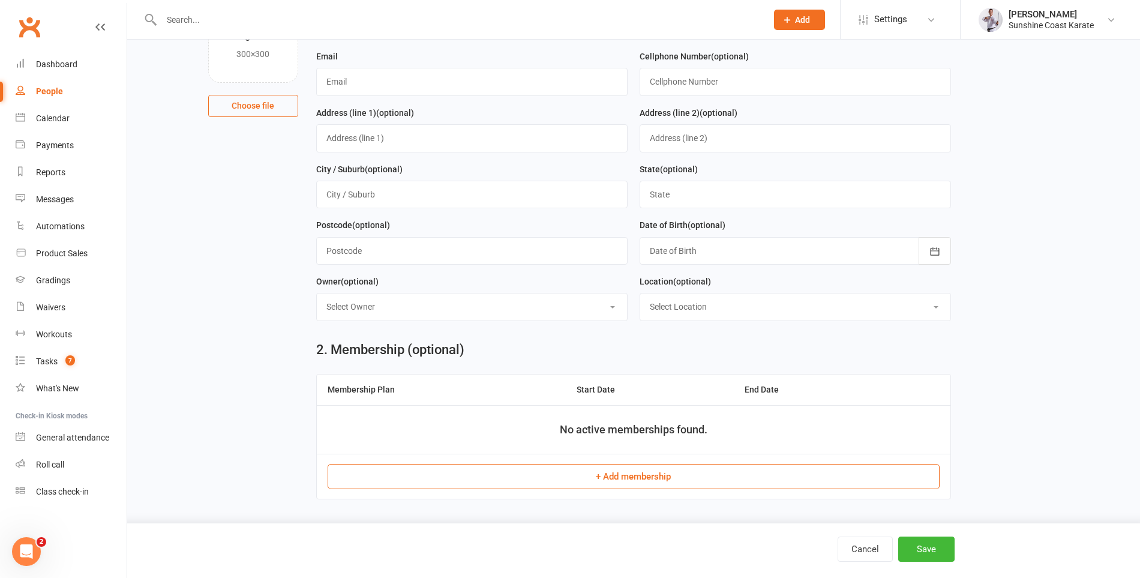
click at [745, 302] on select "Select Location [GEOGRAPHIC_DATA] Dojo" at bounding box center [795, 306] width 310 height 26
click at [601, 303] on select "Select Owner [PERSON_NAME] [PERSON_NAME] [PERSON_NAME] [PERSON_NAME] [PERSON_NA…" at bounding box center [472, 306] width 310 height 26
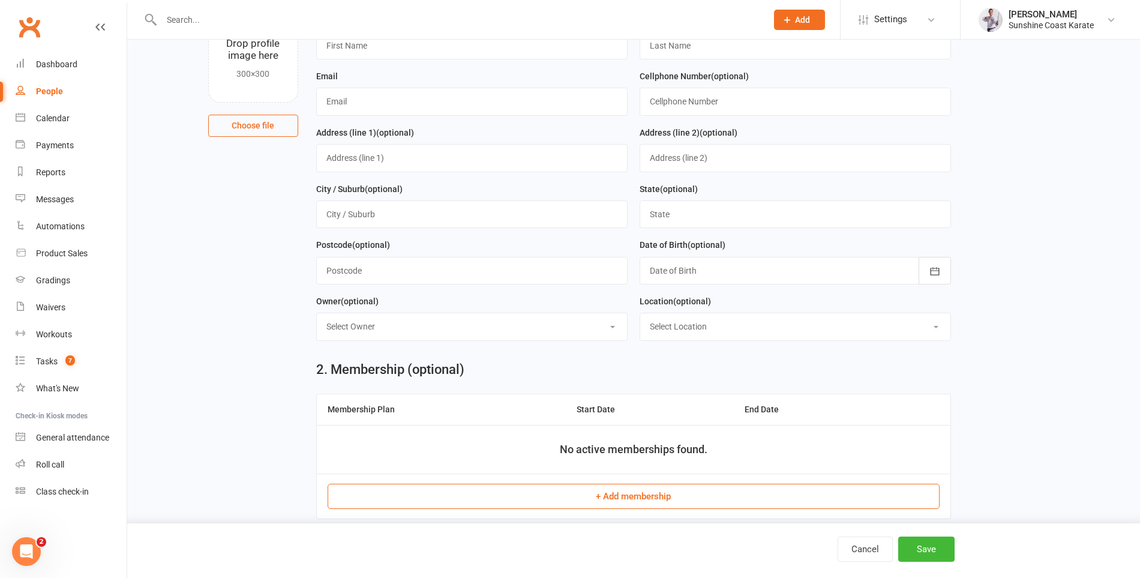
scroll to position [110, 0]
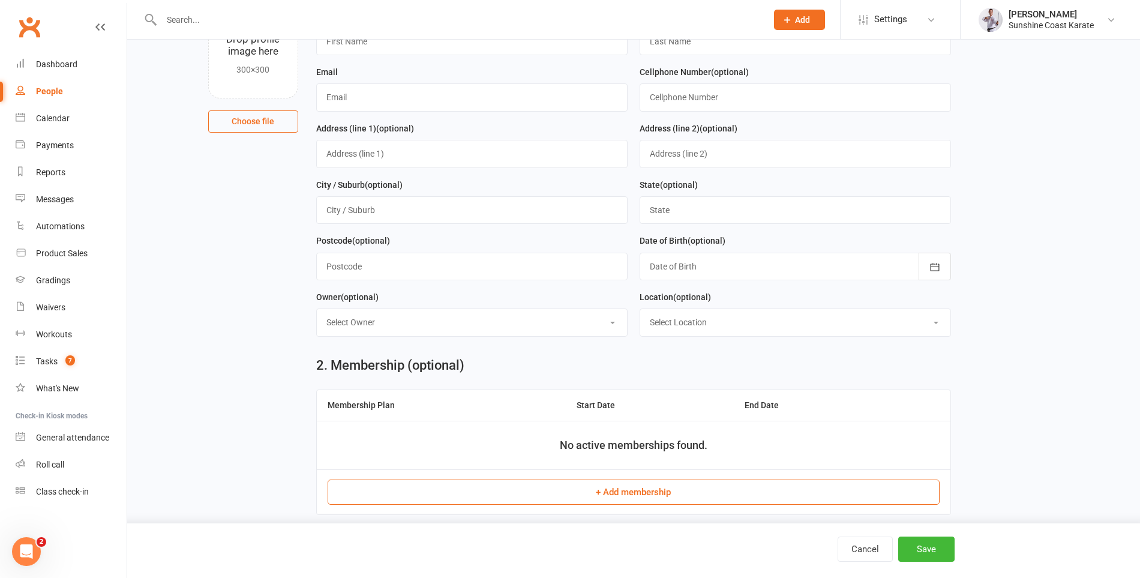
click at [925, 321] on select "Select Location [GEOGRAPHIC_DATA] Dojo" at bounding box center [795, 322] width 310 height 26
click at [640, 309] on select "Select Location [GEOGRAPHIC_DATA] Dojo" at bounding box center [795, 322] width 310 height 26
click at [993, 324] on main "1. Contact Information Drop profile image here 300×300 Choose file First Name L…" at bounding box center [633, 155] width 979 height 381
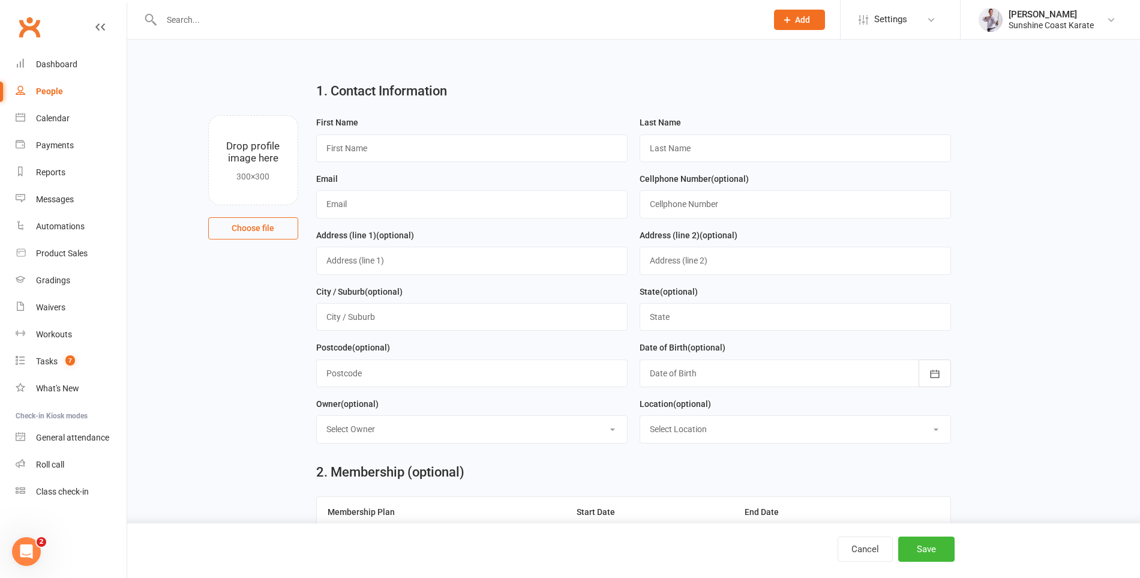
scroll to position [0, 0]
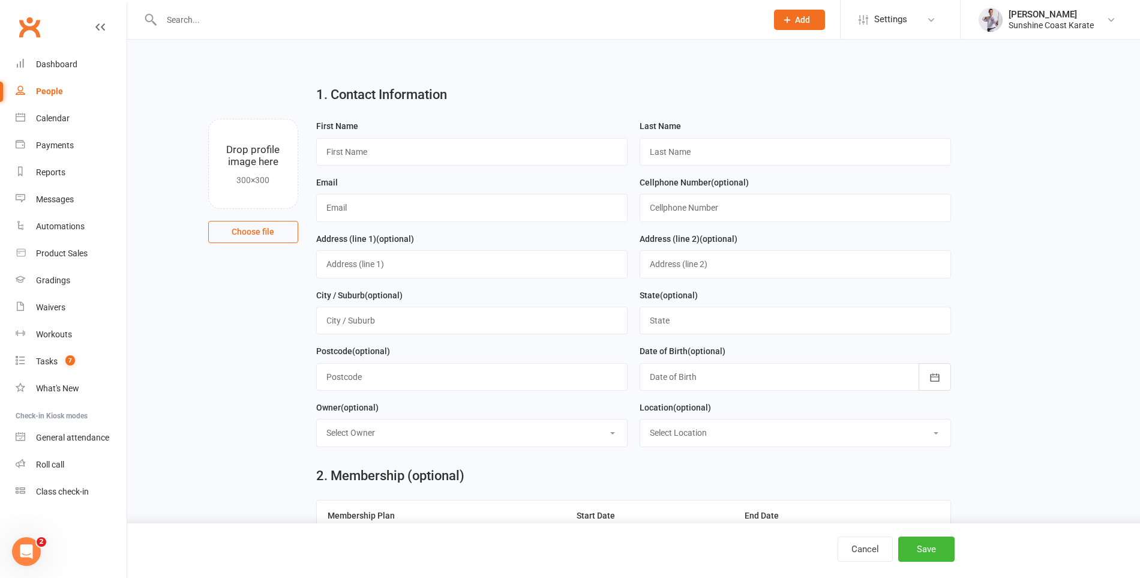
click at [51, 91] on div "People" at bounding box center [49, 91] width 27 height 10
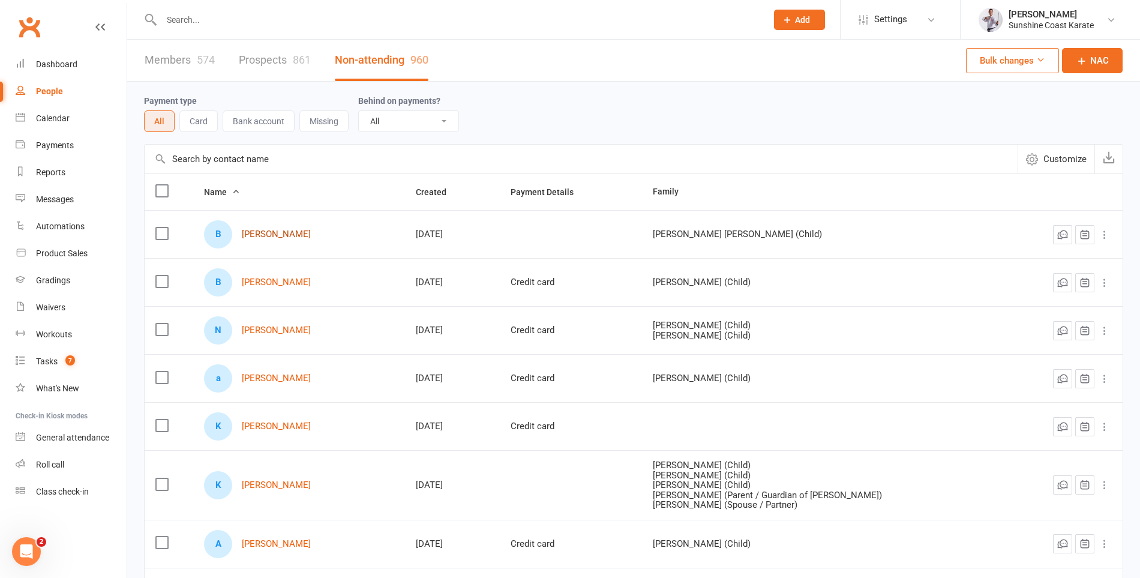
click at [269, 232] on link "[PERSON_NAME]" at bounding box center [276, 234] width 69 height 10
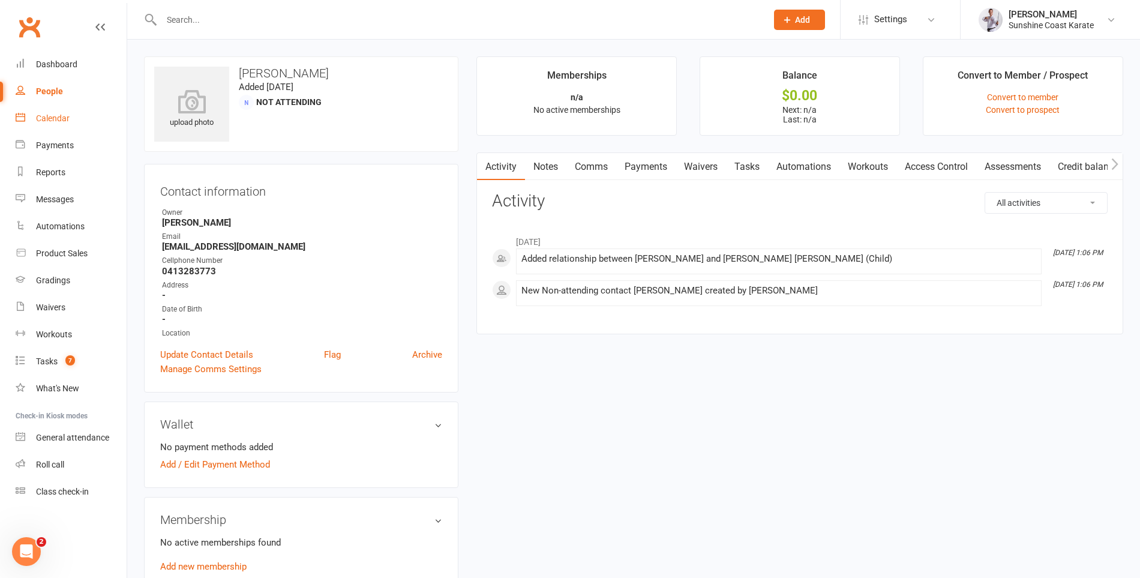
click at [53, 116] on div "Calendar" at bounding box center [53, 118] width 34 height 10
